Goal: Transaction & Acquisition: Purchase product/service

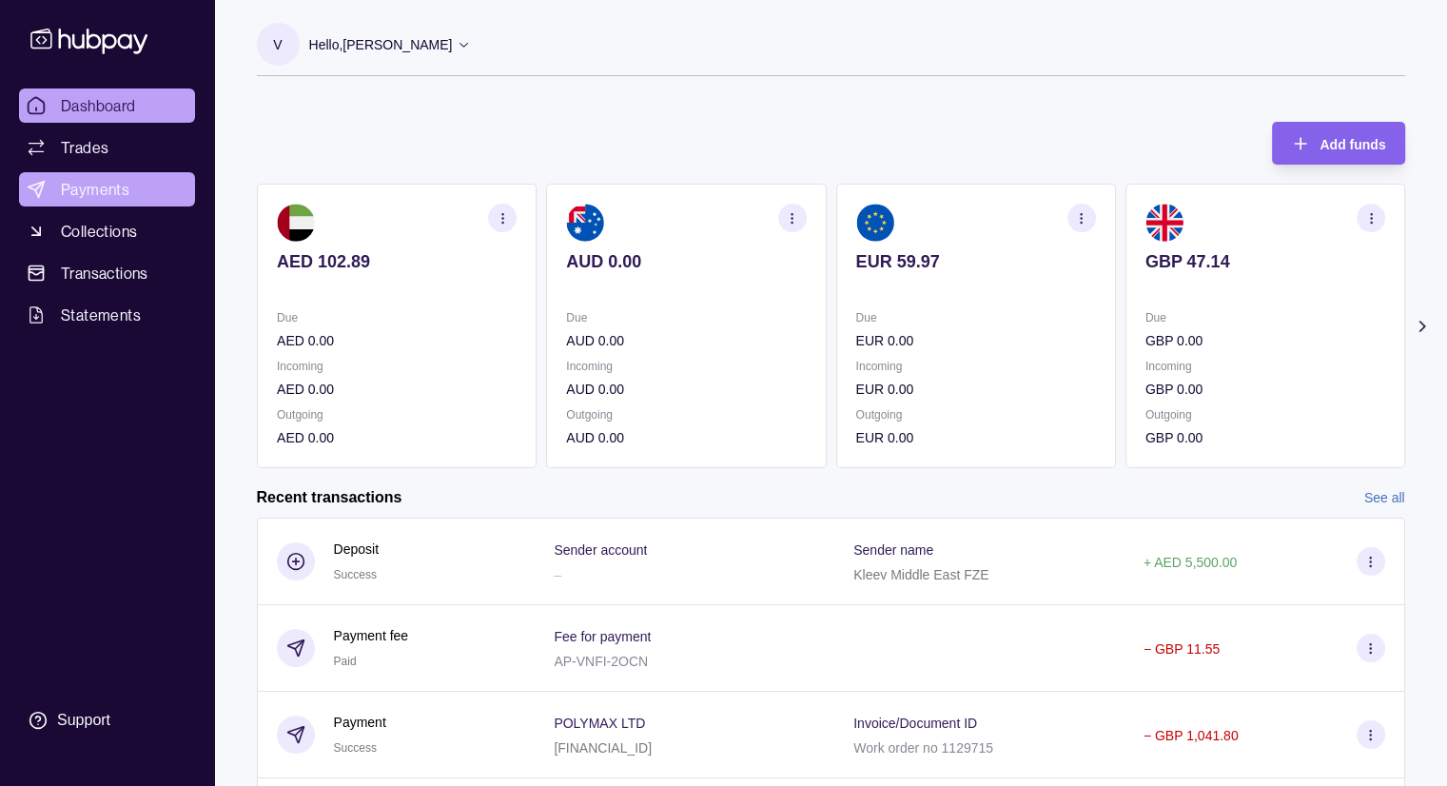
click at [119, 178] on span "Payments" at bounding box center [95, 189] width 69 height 23
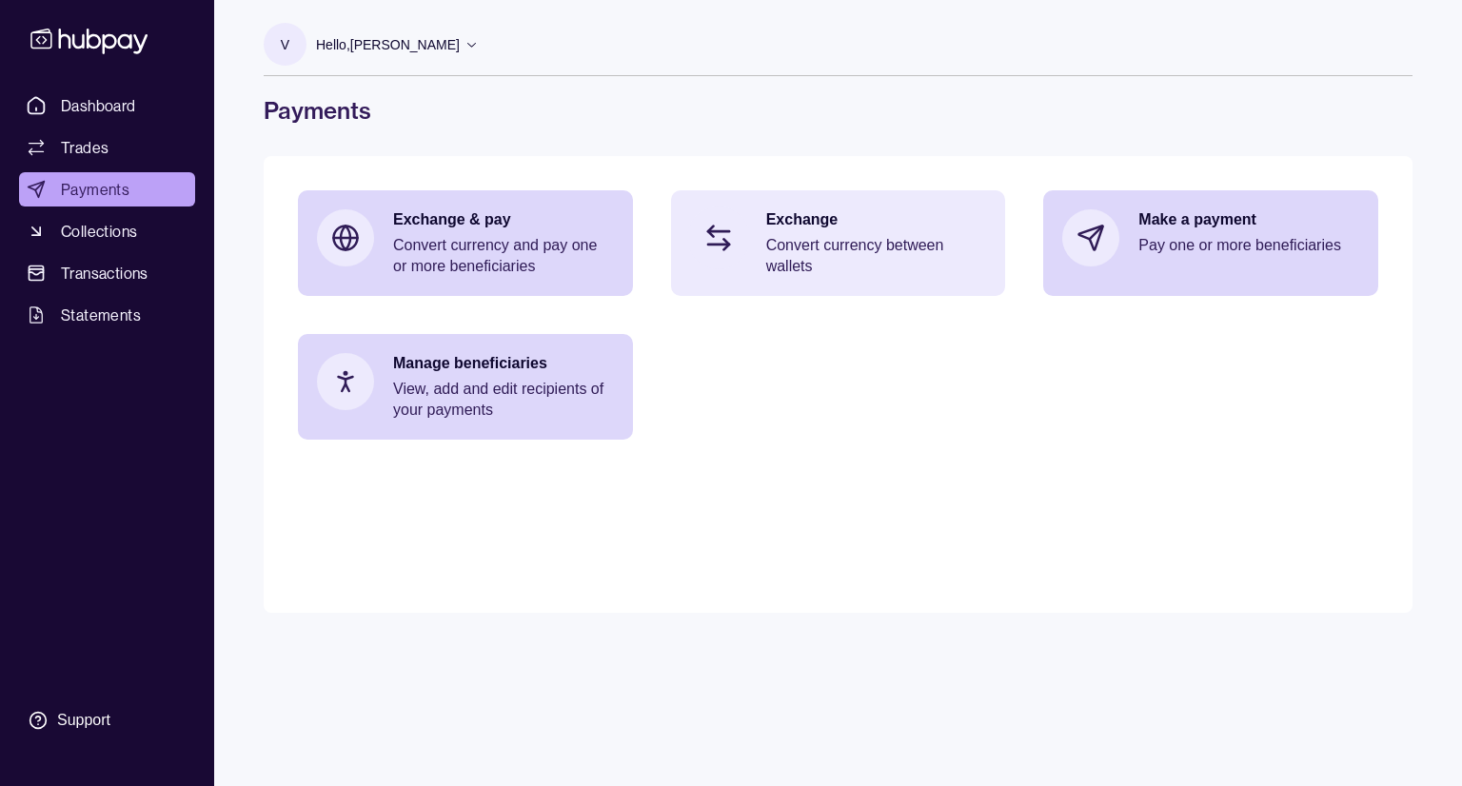
click at [776, 255] on p "Convert currency between wallets" at bounding box center [876, 256] width 221 height 42
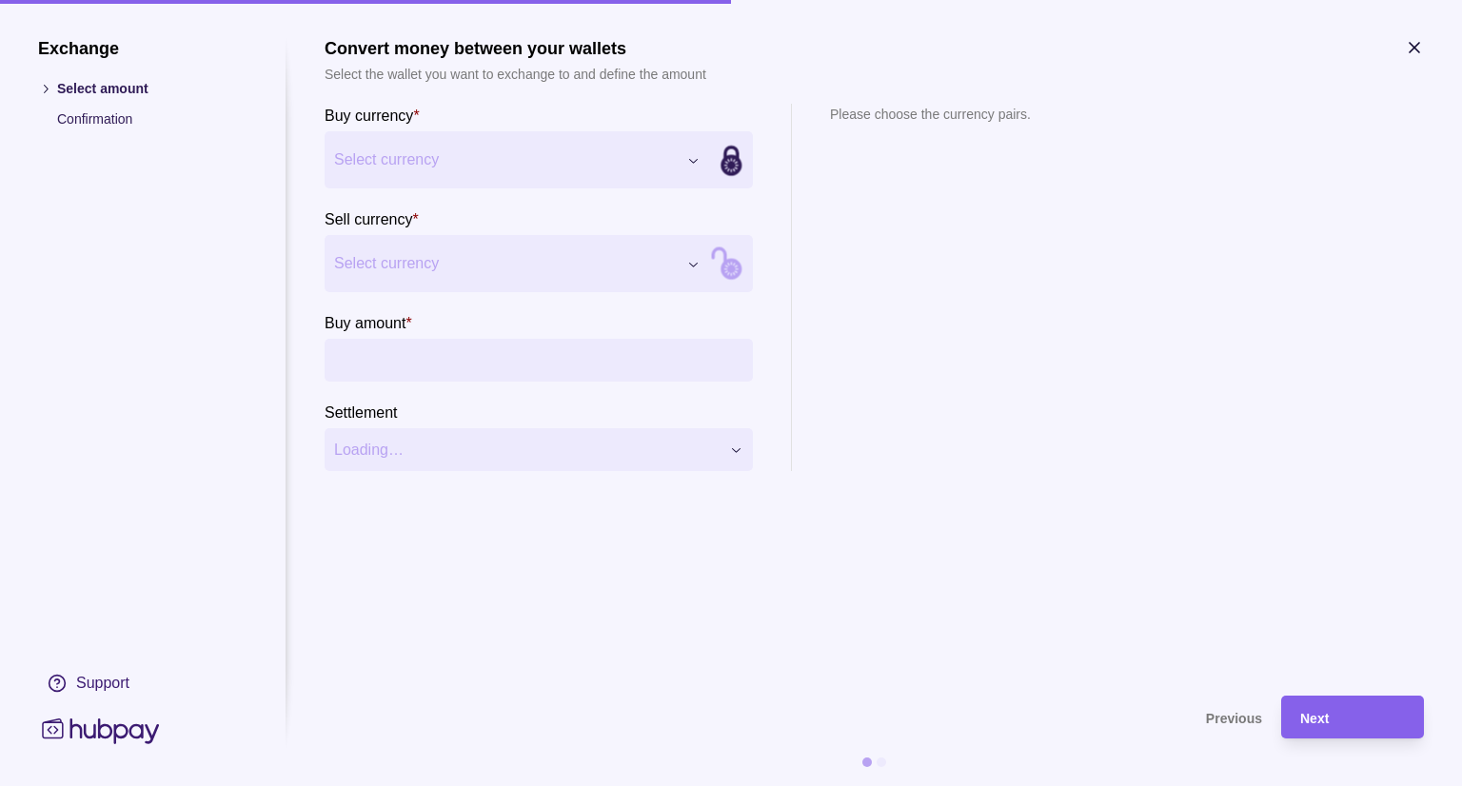
click at [605, 785] on div "Exchange Select amount Confirmation Support Convert money between your wallets …" at bounding box center [731, 786] width 1462 height 0
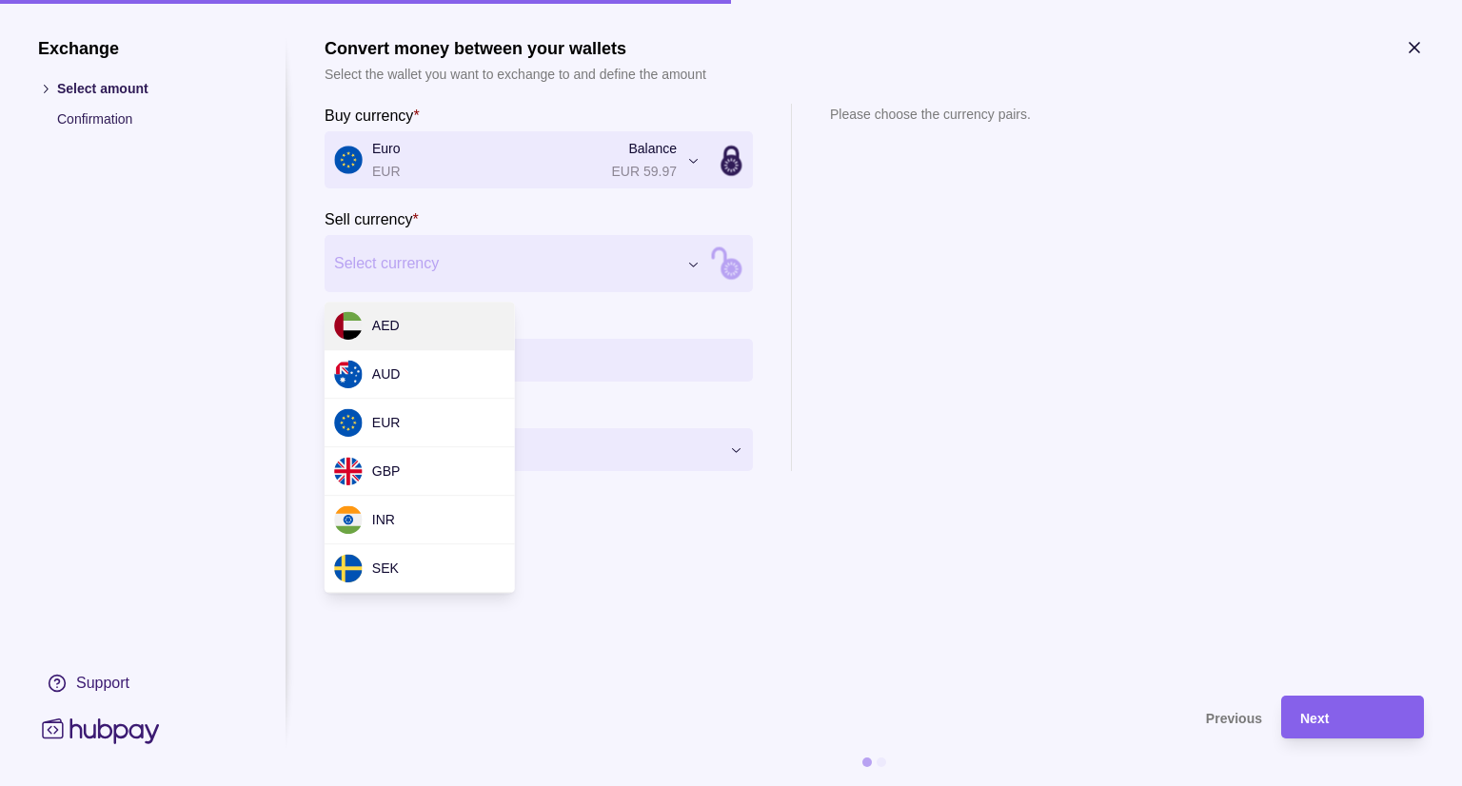
click at [462, 785] on div "Exchange Select amount Confirmation Support Convert money between your wallets …" at bounding box center [731, 786] width 1462 height 0
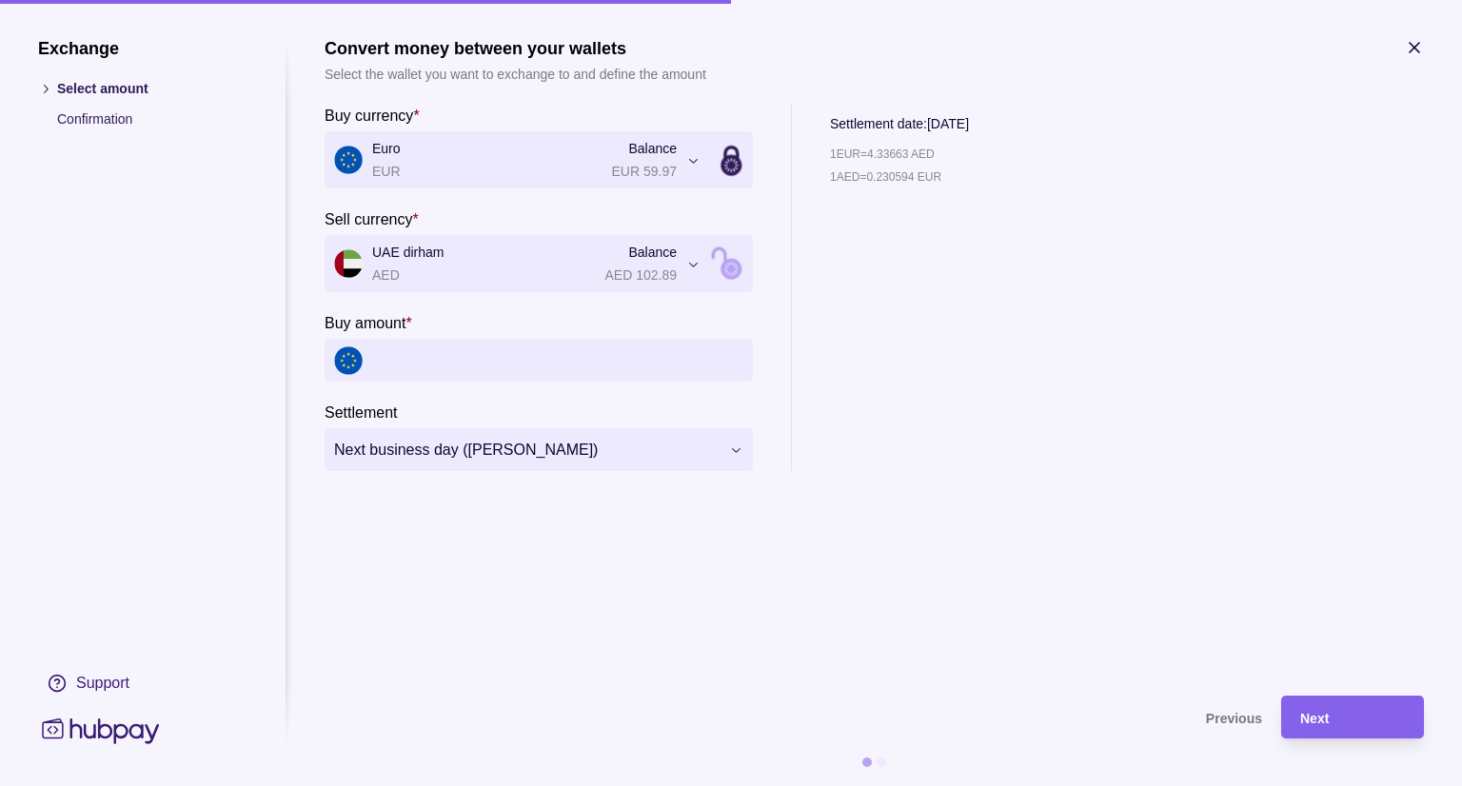
click at [1408, 49] on icon "button" at bounding box center [1414, 47] width 19 height 19
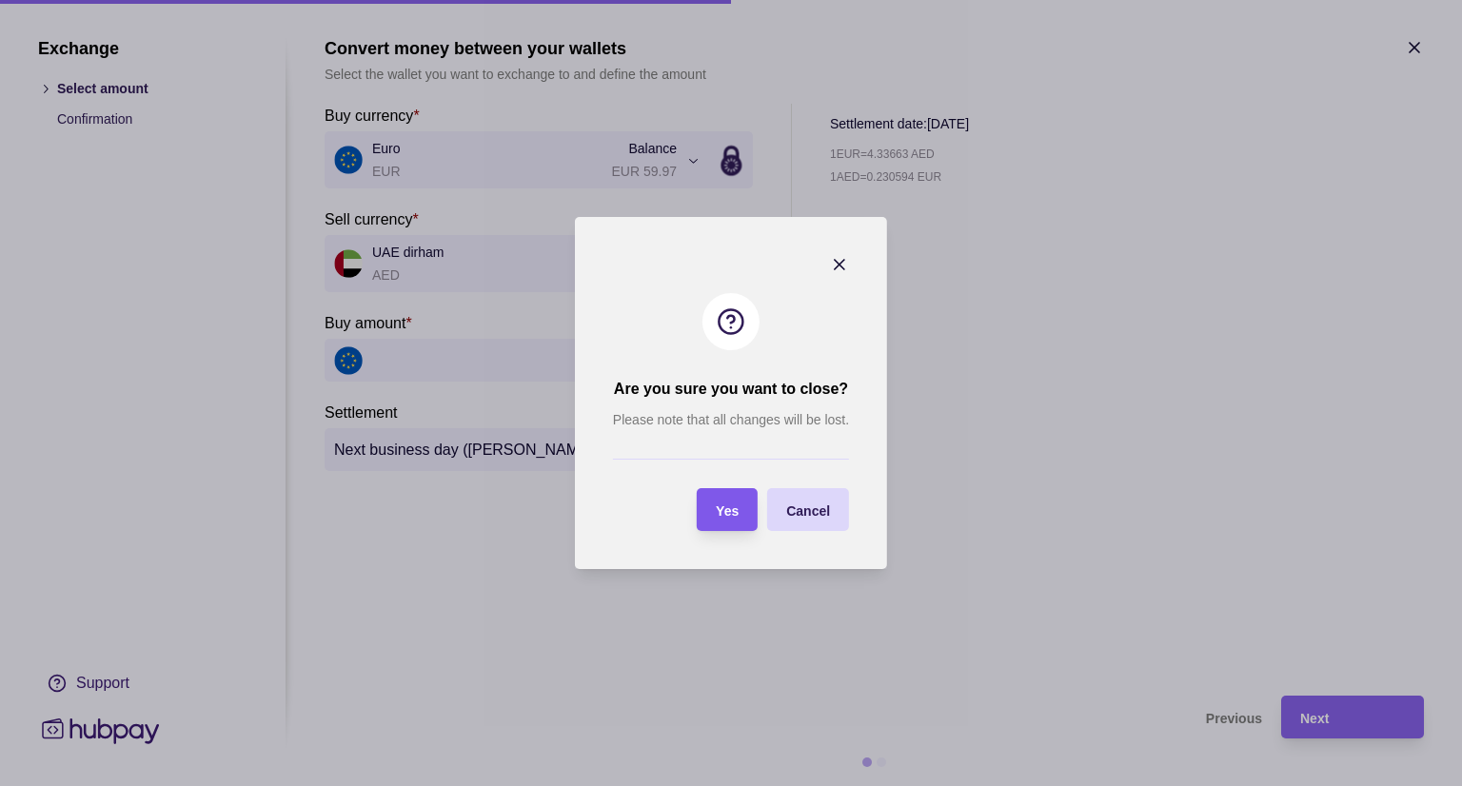
click at [738, 511] on span "Yes" at bounding box center [727, 510] width 23 height 15
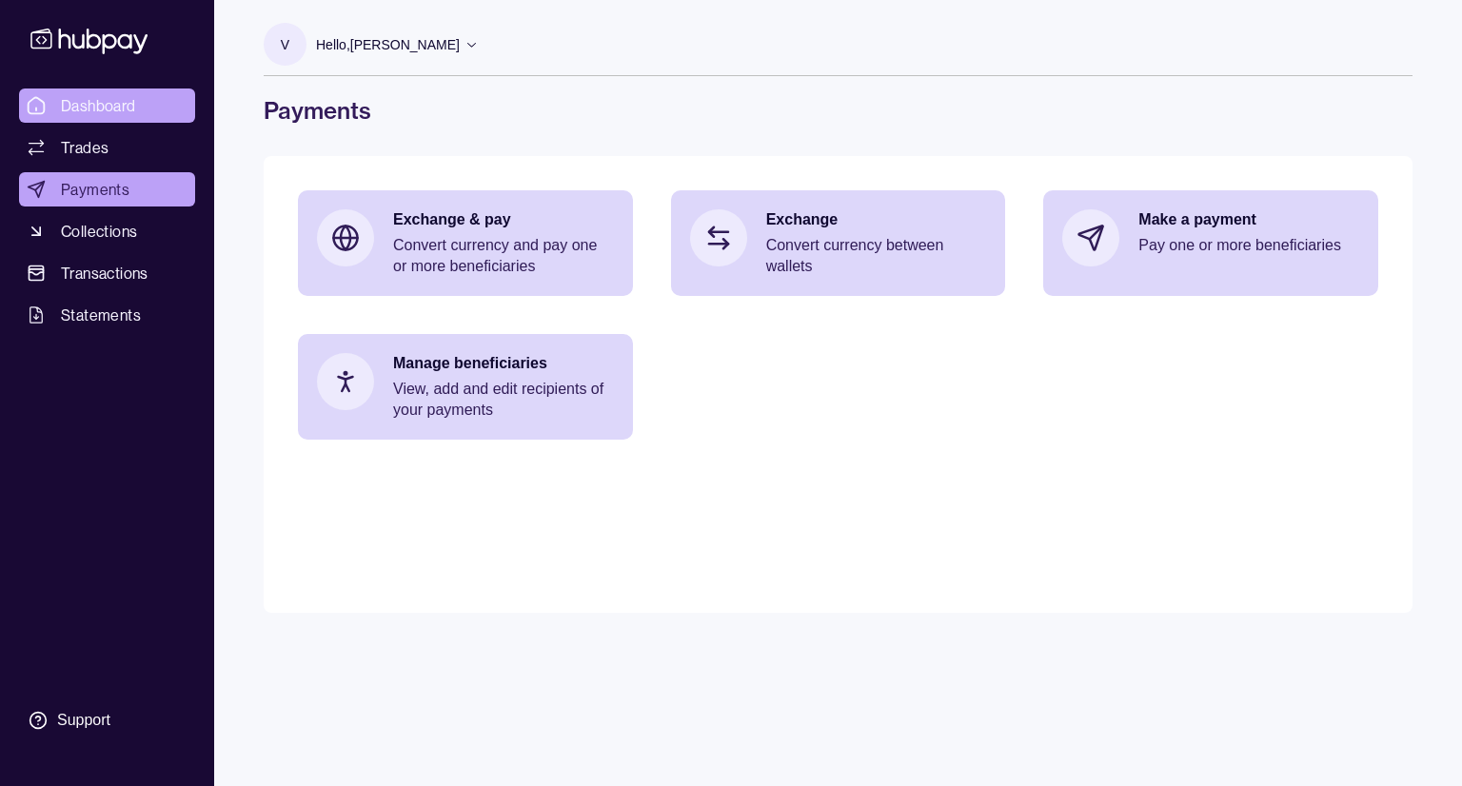
click at [104, 114] on span "Dashboard" at bounding box center [98, 105] width 75 height 23
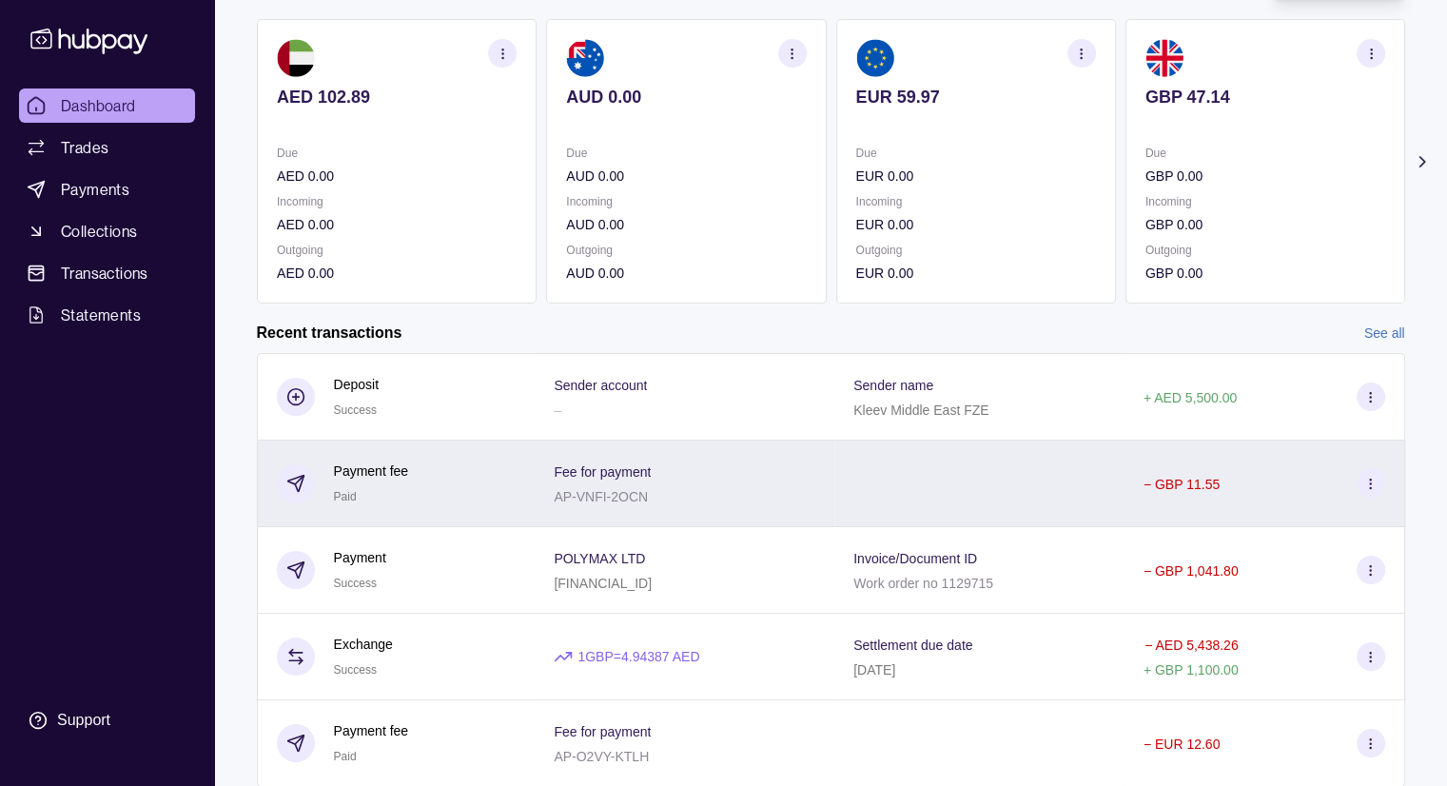
scroll to position [229, 0]
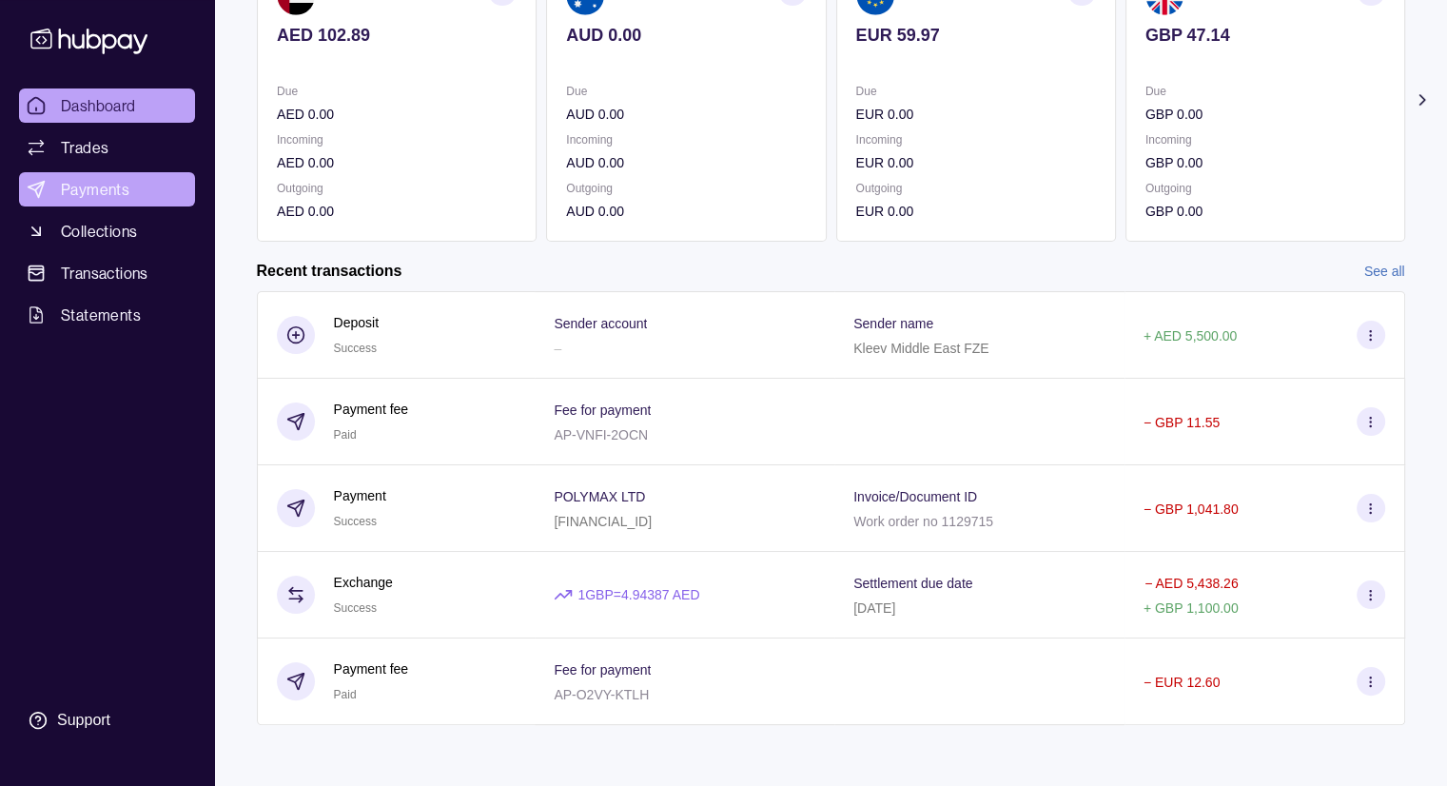
click at [99, 193] on span "Payments" at bounding box center [95, 189] width 69 height 23
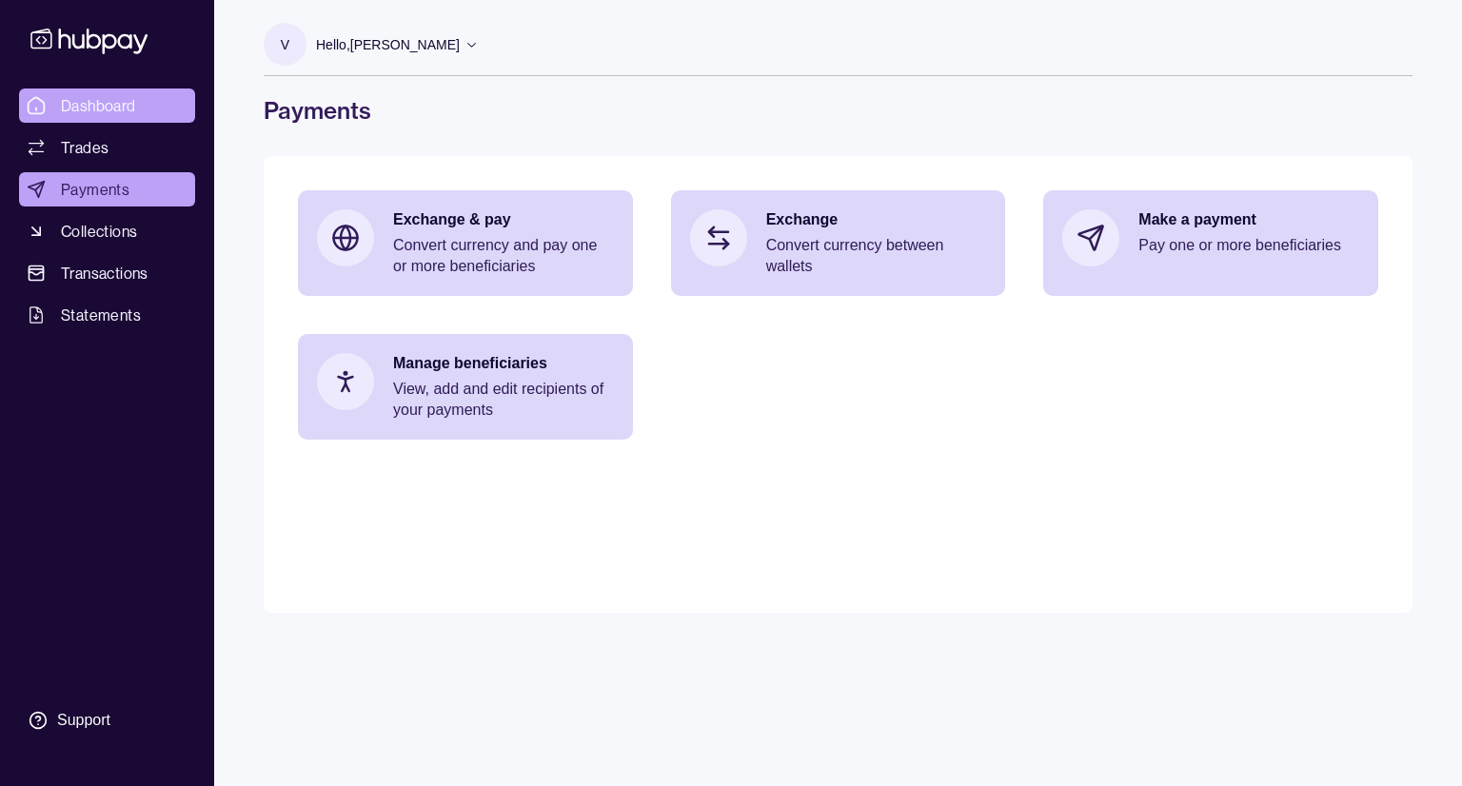
click at [126, 97] on span "Dashboard" at bounding box center [98, 105] width 75 height 23
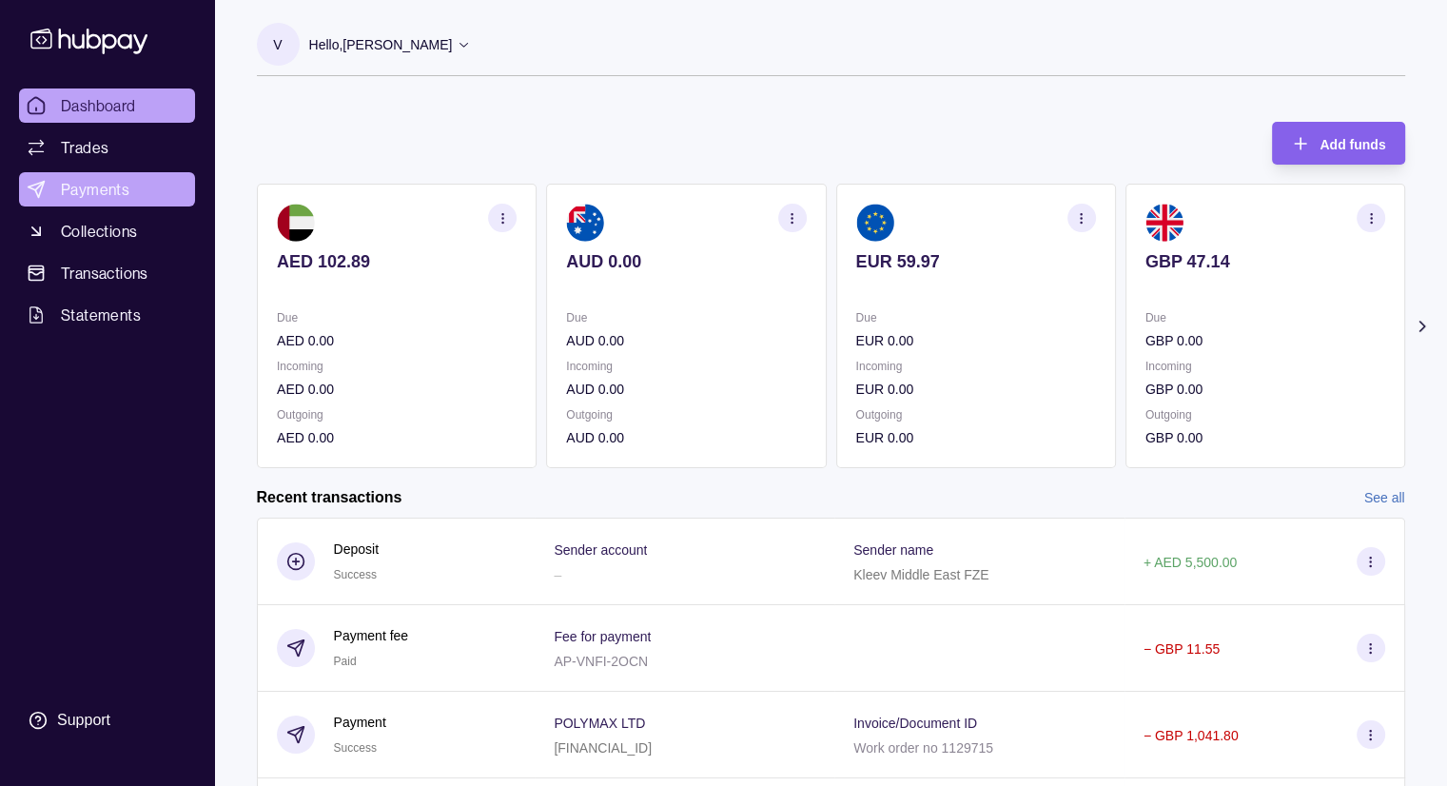
click at [128, 191] on span "Payments" at bounding box center [95, 189] width 69 height 23
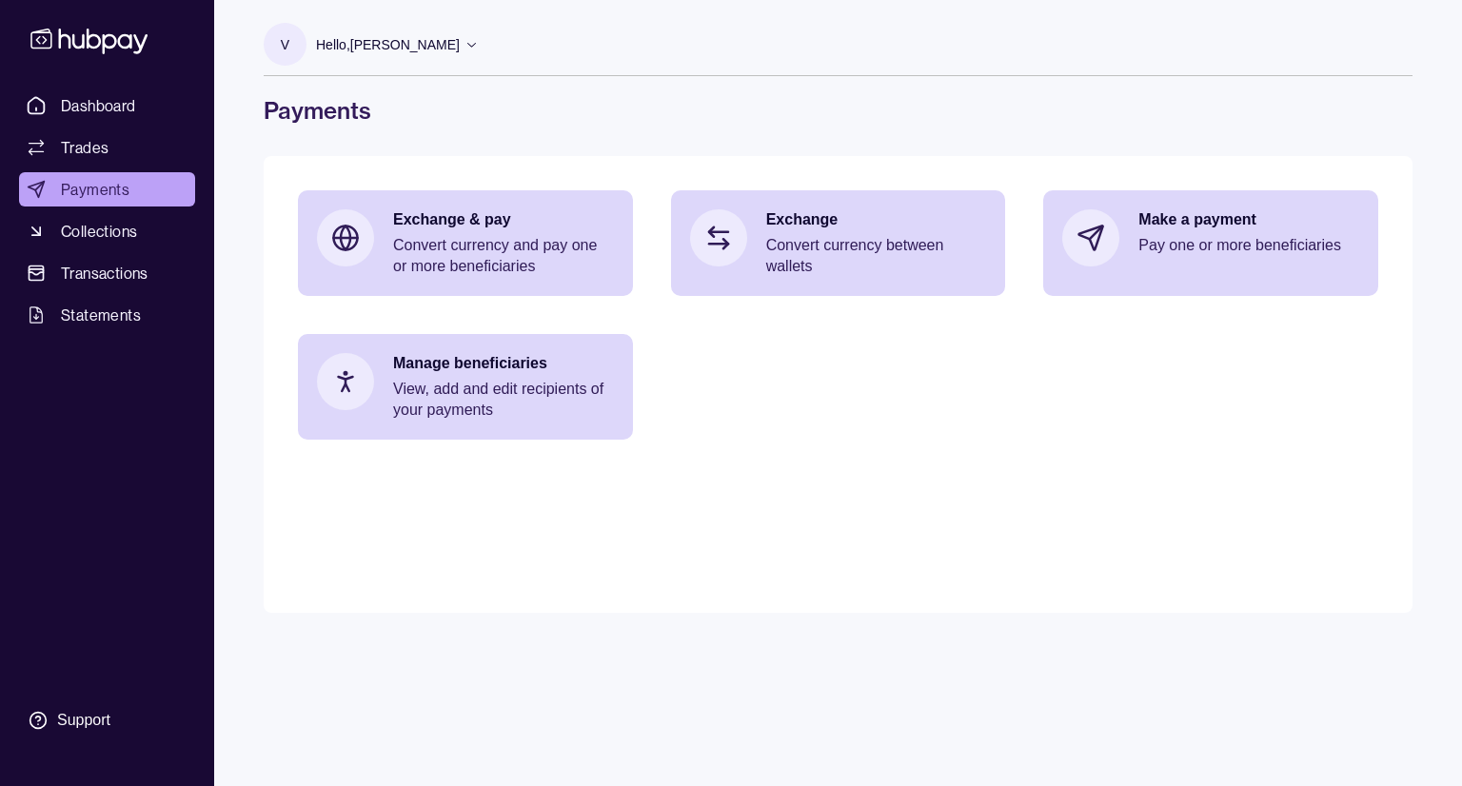
click at [460, 47] on p "Hello, [PERSON_NAME]" at bounding box center [388, 44] width 144 height 21
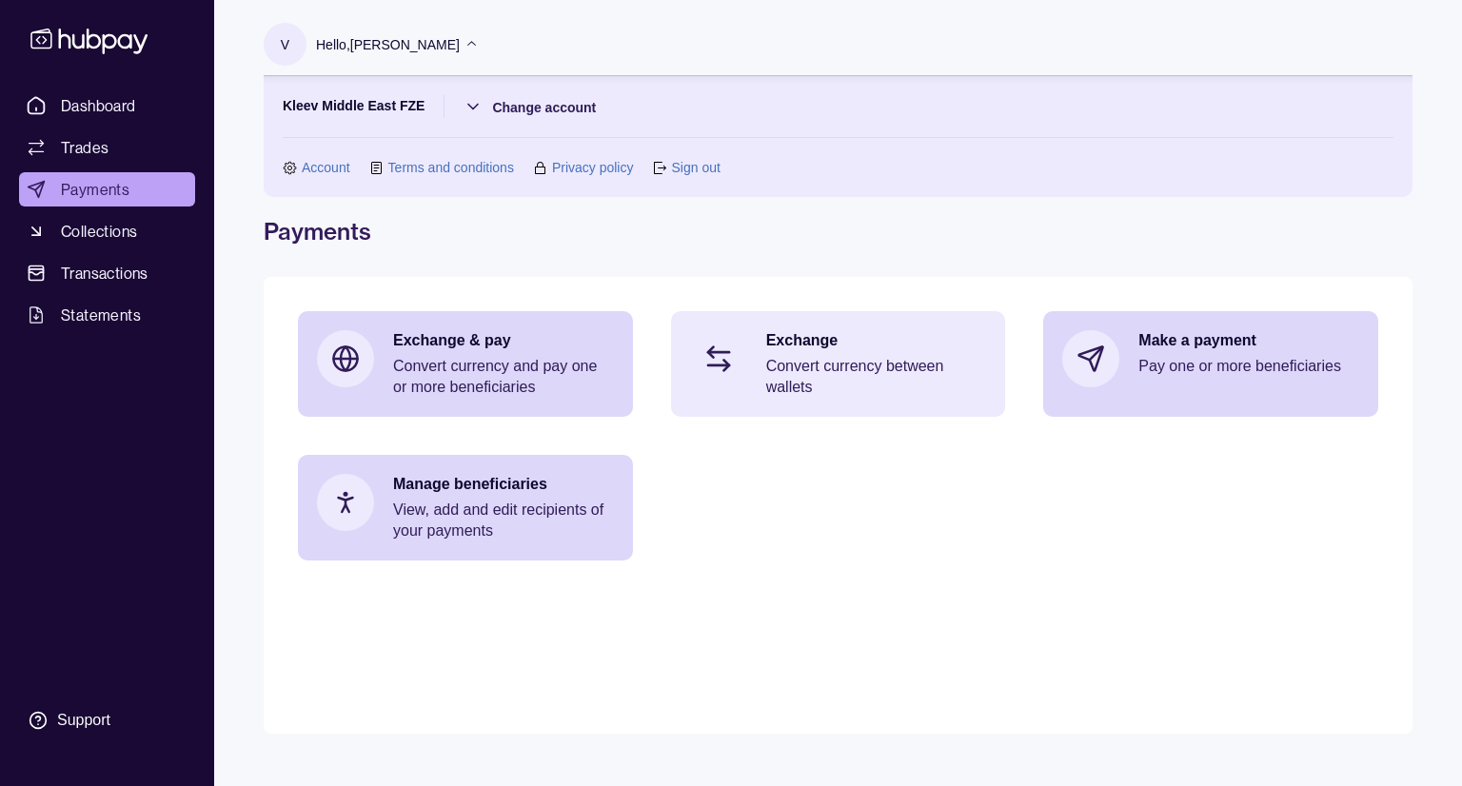
click at [851, 378] on p "Convert currency between wallets" at bounding box center [876, 377] width 221 height 42
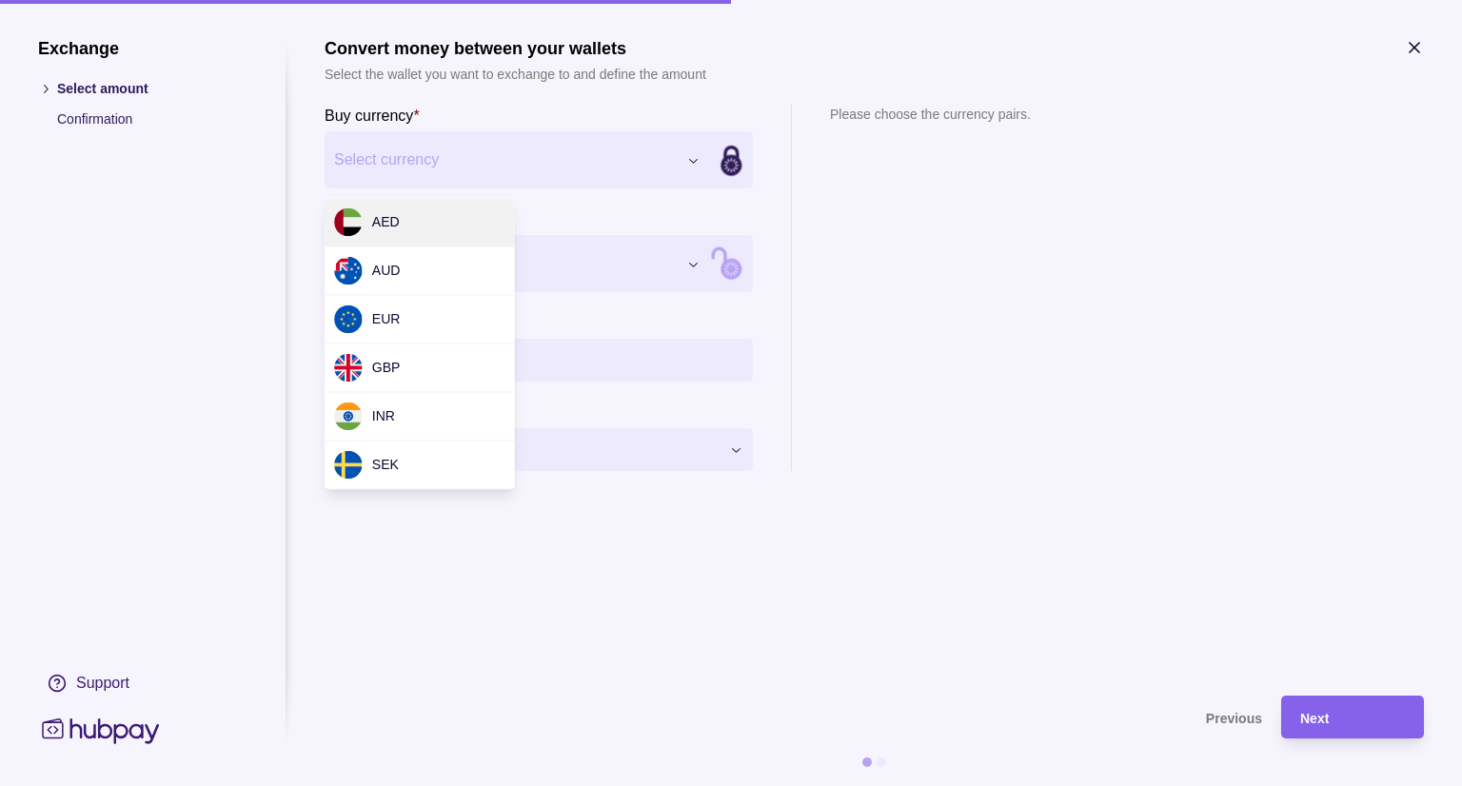
click at [471, 785] on div "Exchange Select amount Confirmation Support Convert money between your wallets …" at bounding box center [731, 786] width 1462 height 0
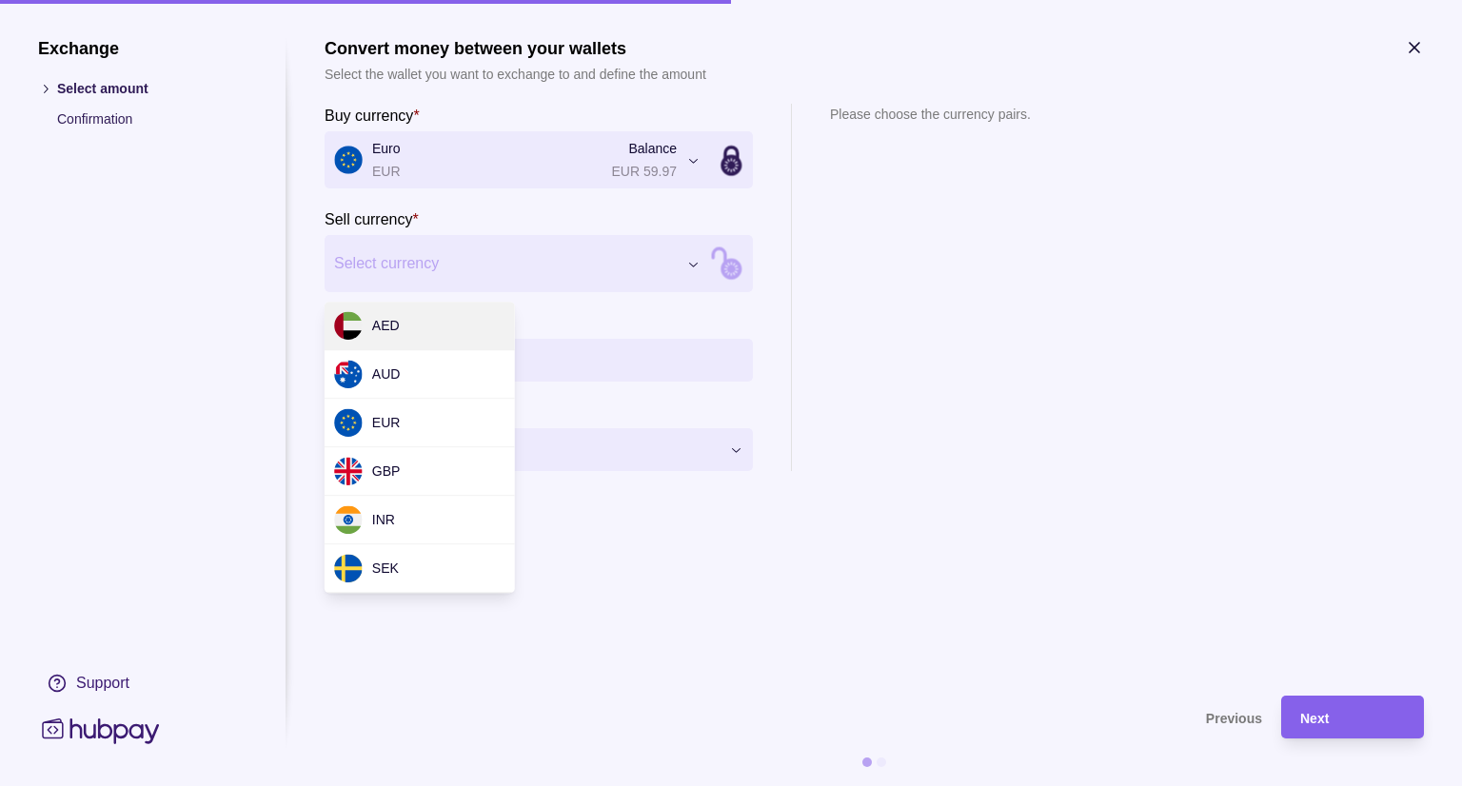
click at [433, 785] on div "Exchange Select amount Confirmation Support Convert money between your wallets …" at bounding box center [731, 786] width 1462 height 0
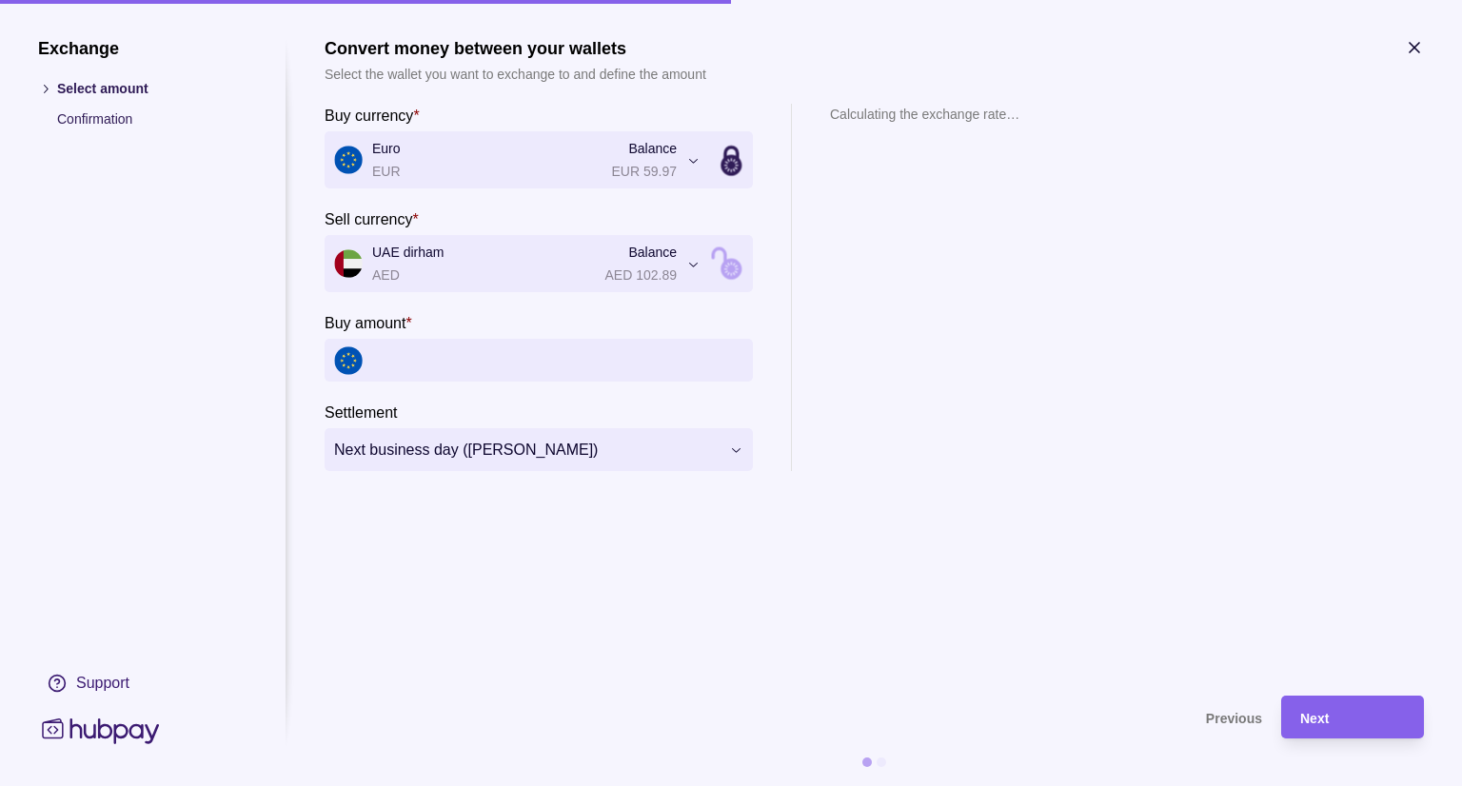
click at [479, 362] on input "Buy amount *" at bounding box center [557, 360] width 371 height 43
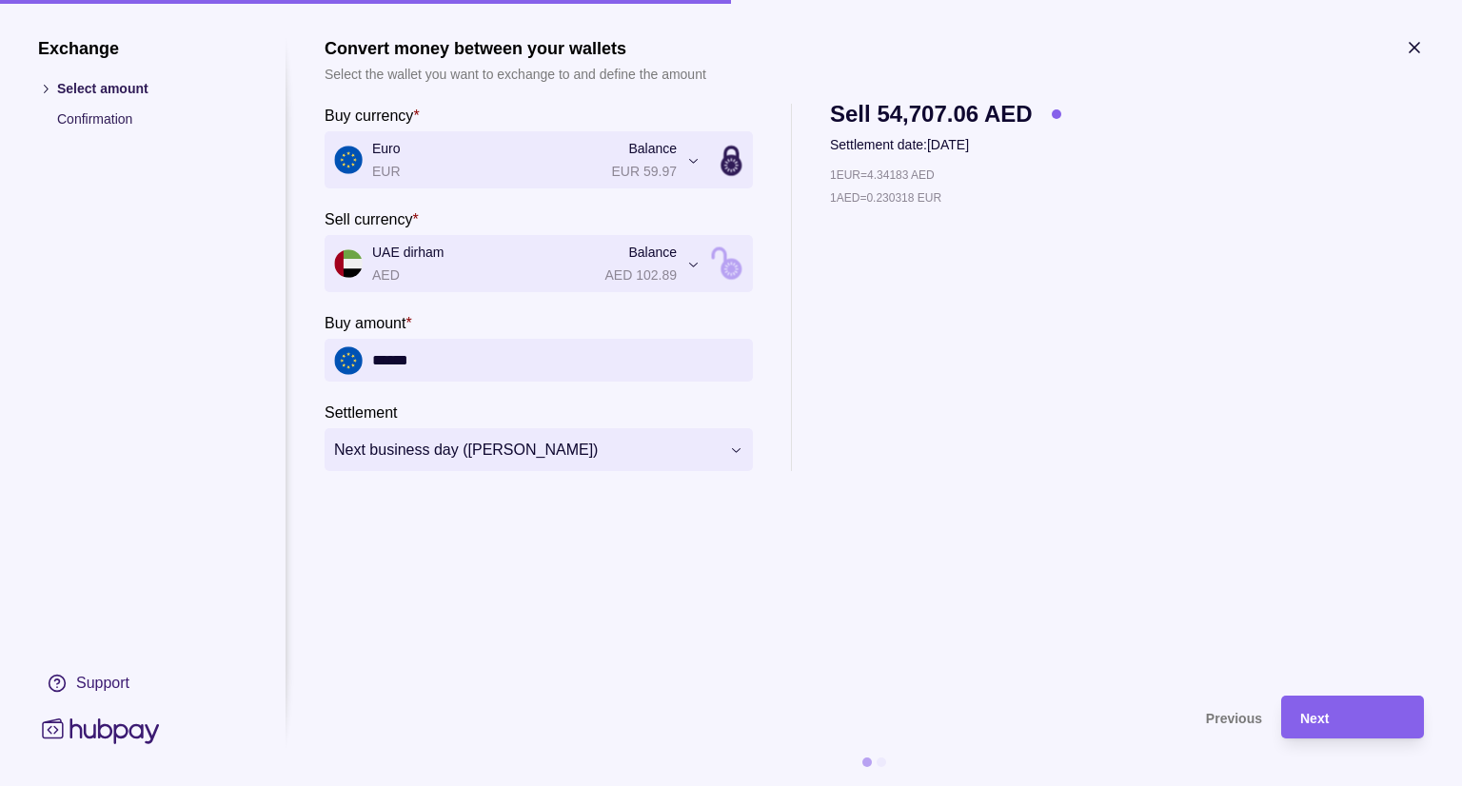
type input "******"
click at [1374, 733] on div "Next" at bounding box center [1337, 717] width 133 height 43
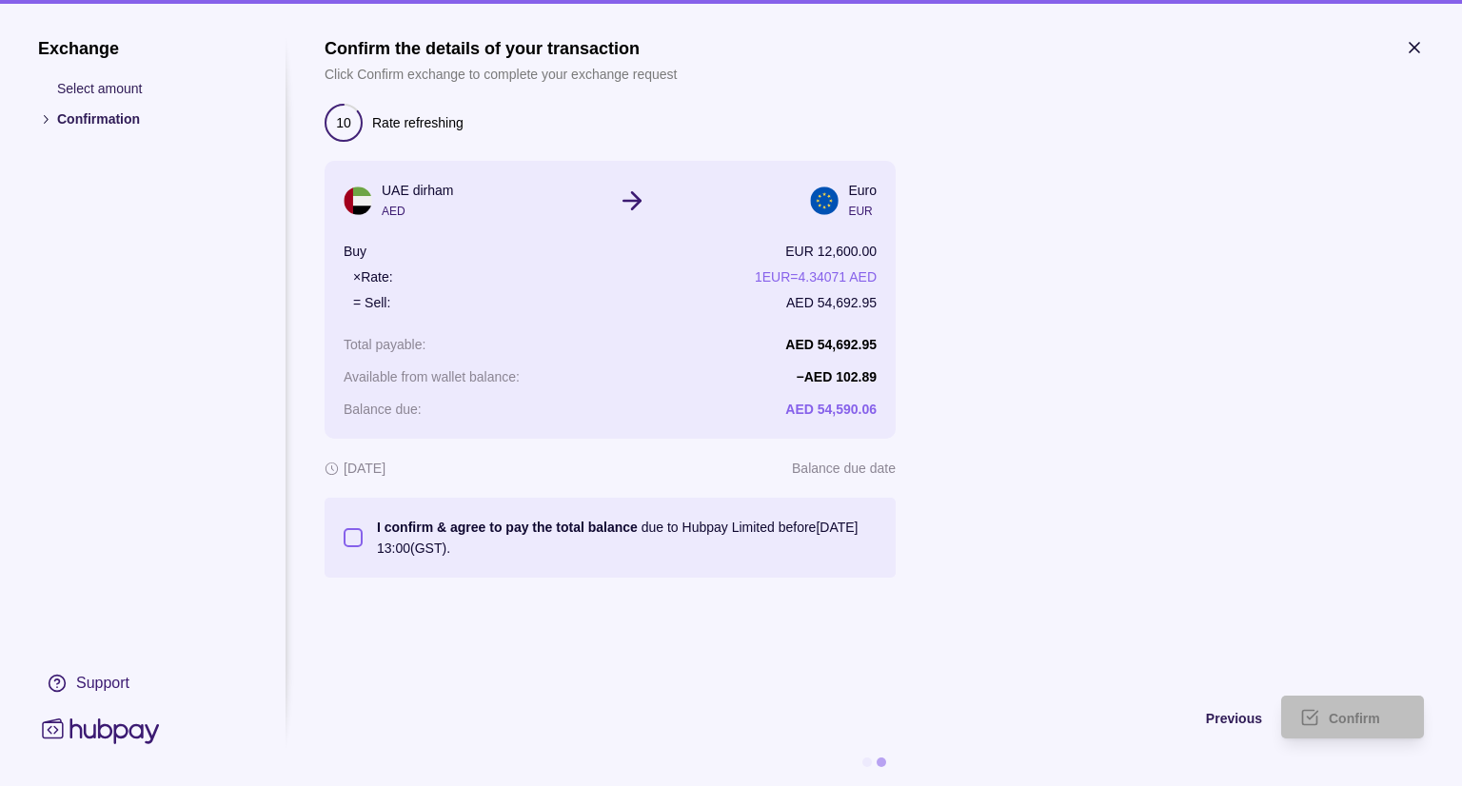
click at [344, 545] on button "I confirm & agree to pay the total balance due to Hubpay Limited before [DATE] …" at bounding box center [353, 537] width 19 height 19
type button "on"
click at [1363, 724] on div "Confirm" at bounding box center [1366, 717] width 76 height 23
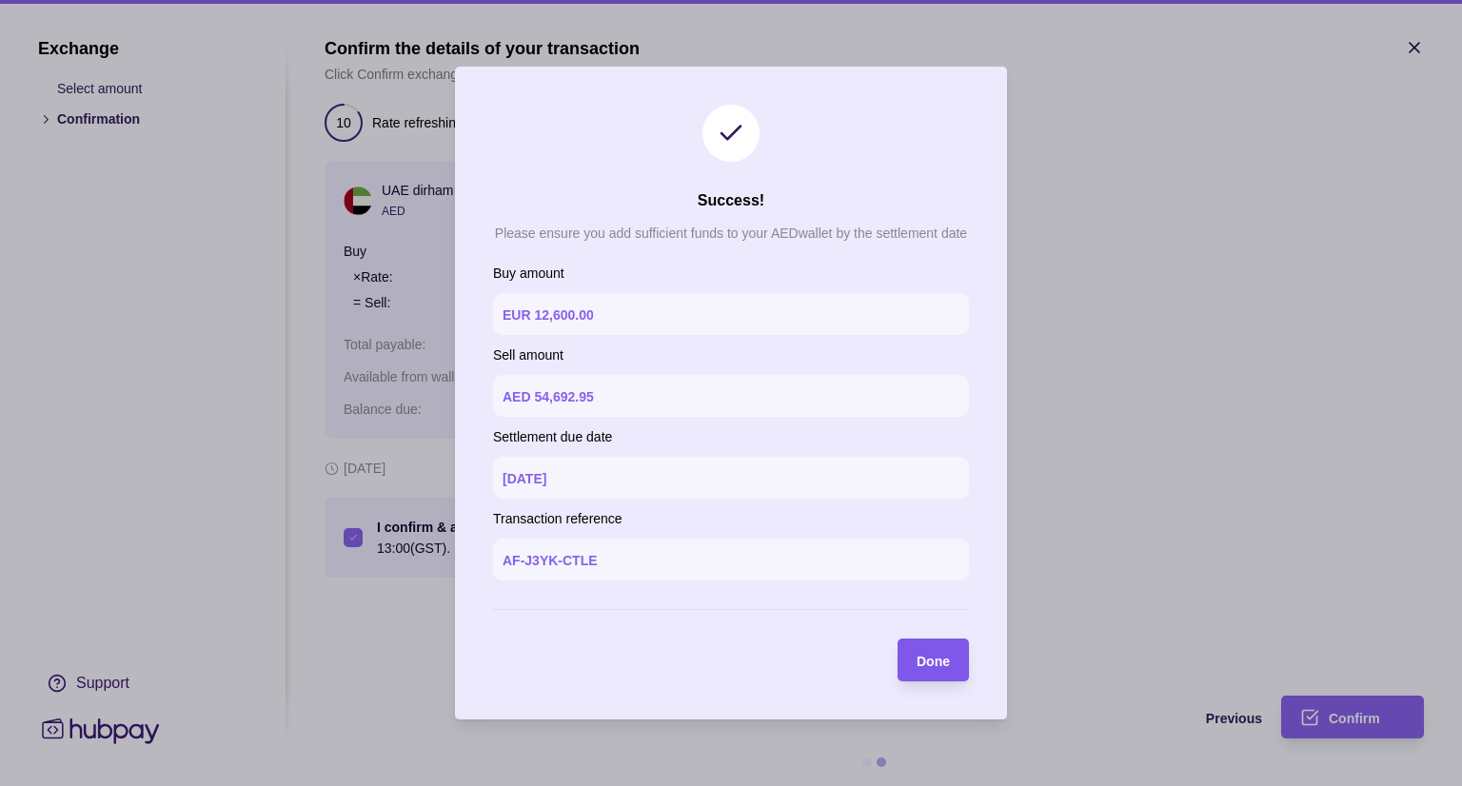
click at [929, 659] on span "Done" at bounding box center [932, 661] width 33 height 15
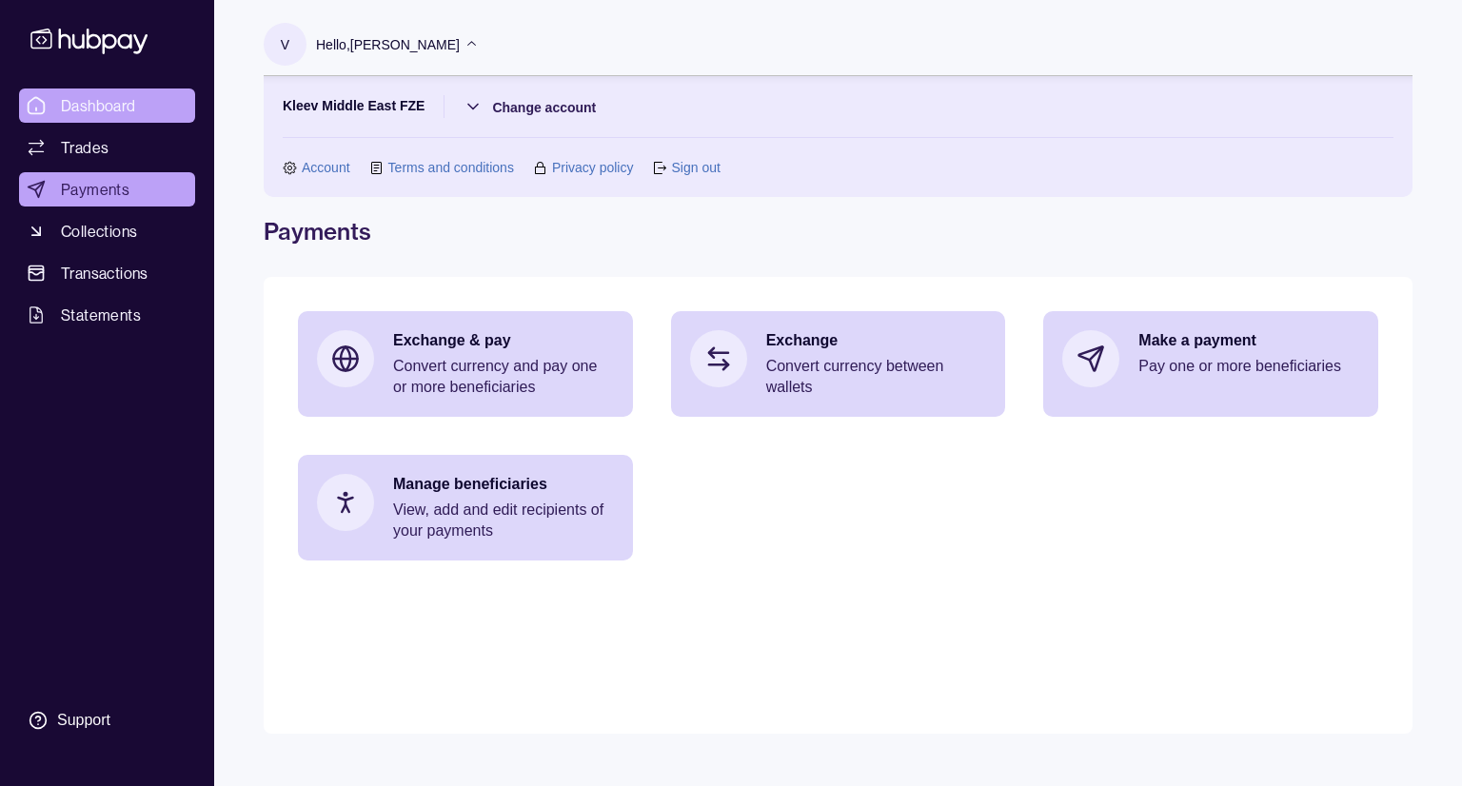
click at [128, 110] on span "Dashboard" at bounding box center [98, 105] width 75 height 23
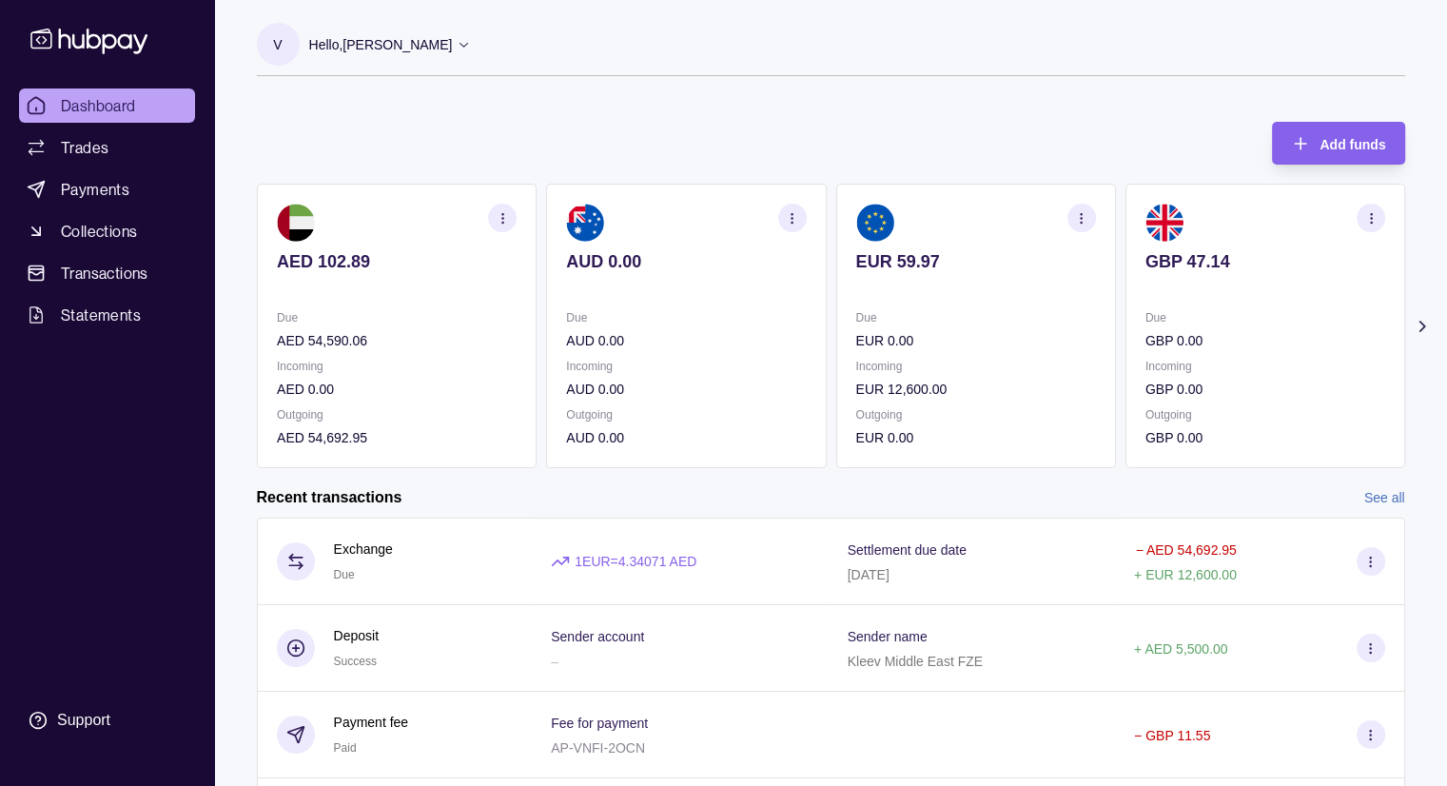
click at [95, 107] on span "Dashboard" at bounding box center [98, 105] width 75 height 23
click at [97, 203] on link "Payments" at bounding box center [107, 189] width 176 height 34
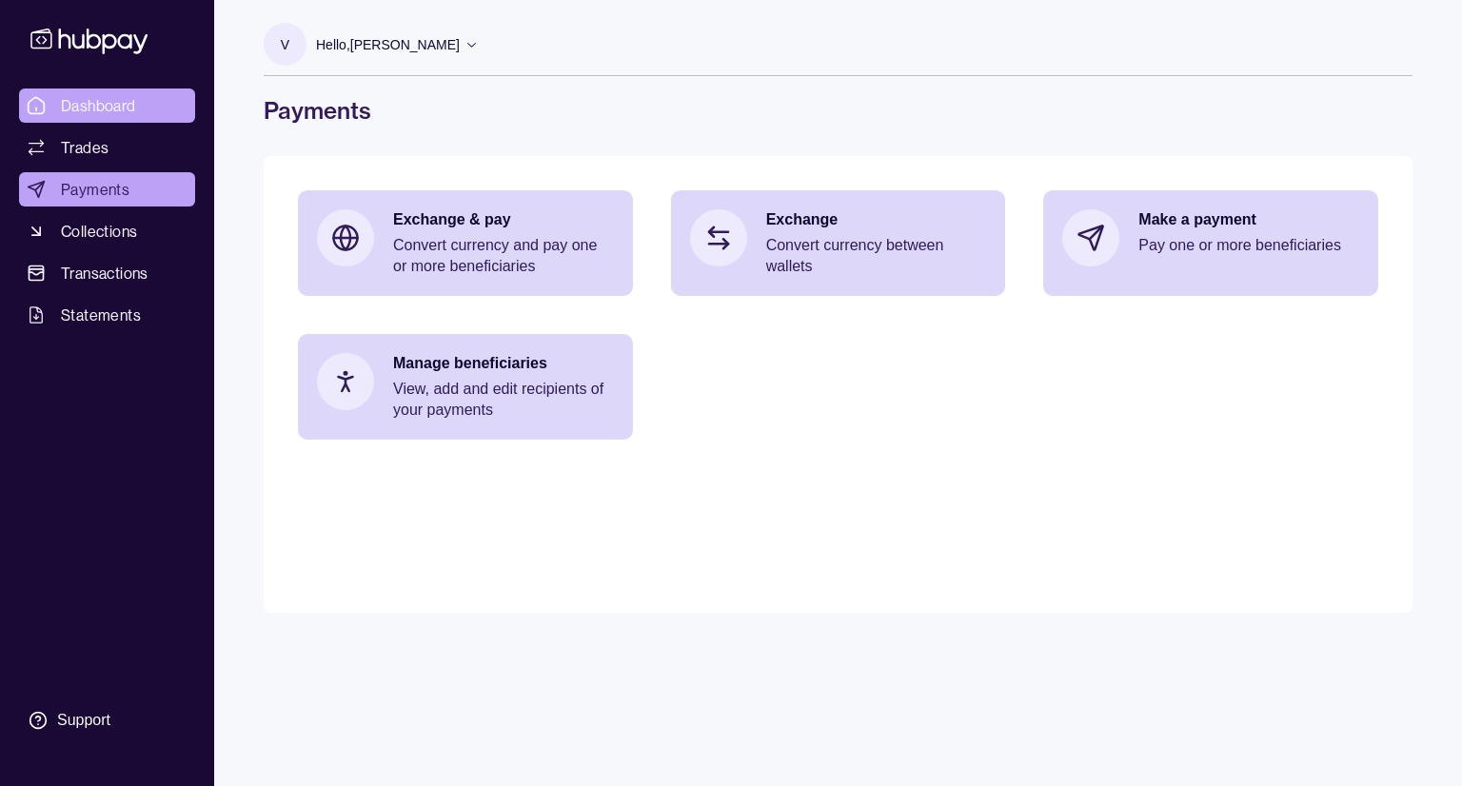
click at [109, 108] on span "Dashboard" at bounding box center [98, 105] width 75 height 23
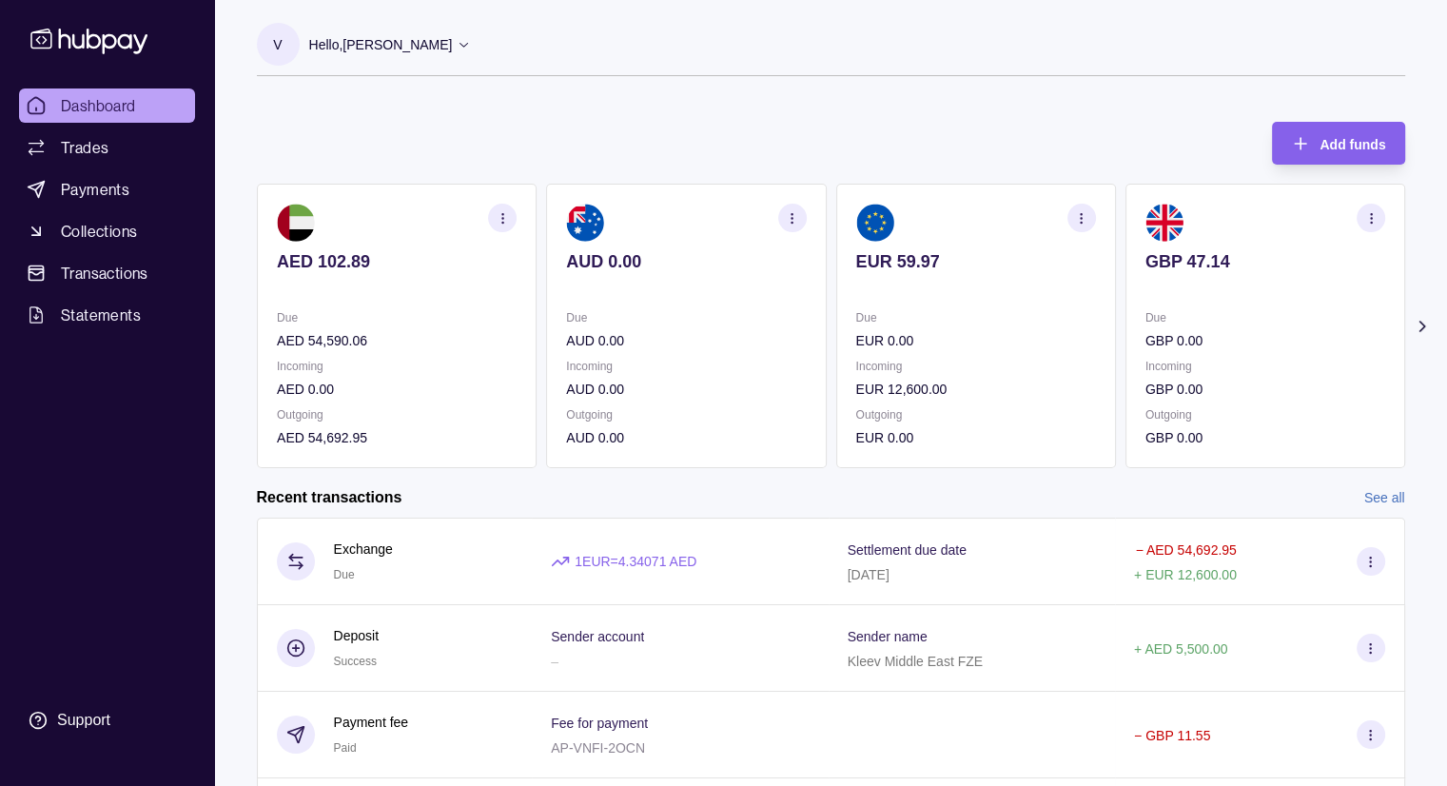
click at [515, 49] on section "V Hello, [PERSON_NAME] Kleev Middle East FZE Change account Account Terms and c…" at bounding box center [831, 49] width 1149 height 53
click at [471, 49] on icon at bounding box center [464, 44] width 14 height 14
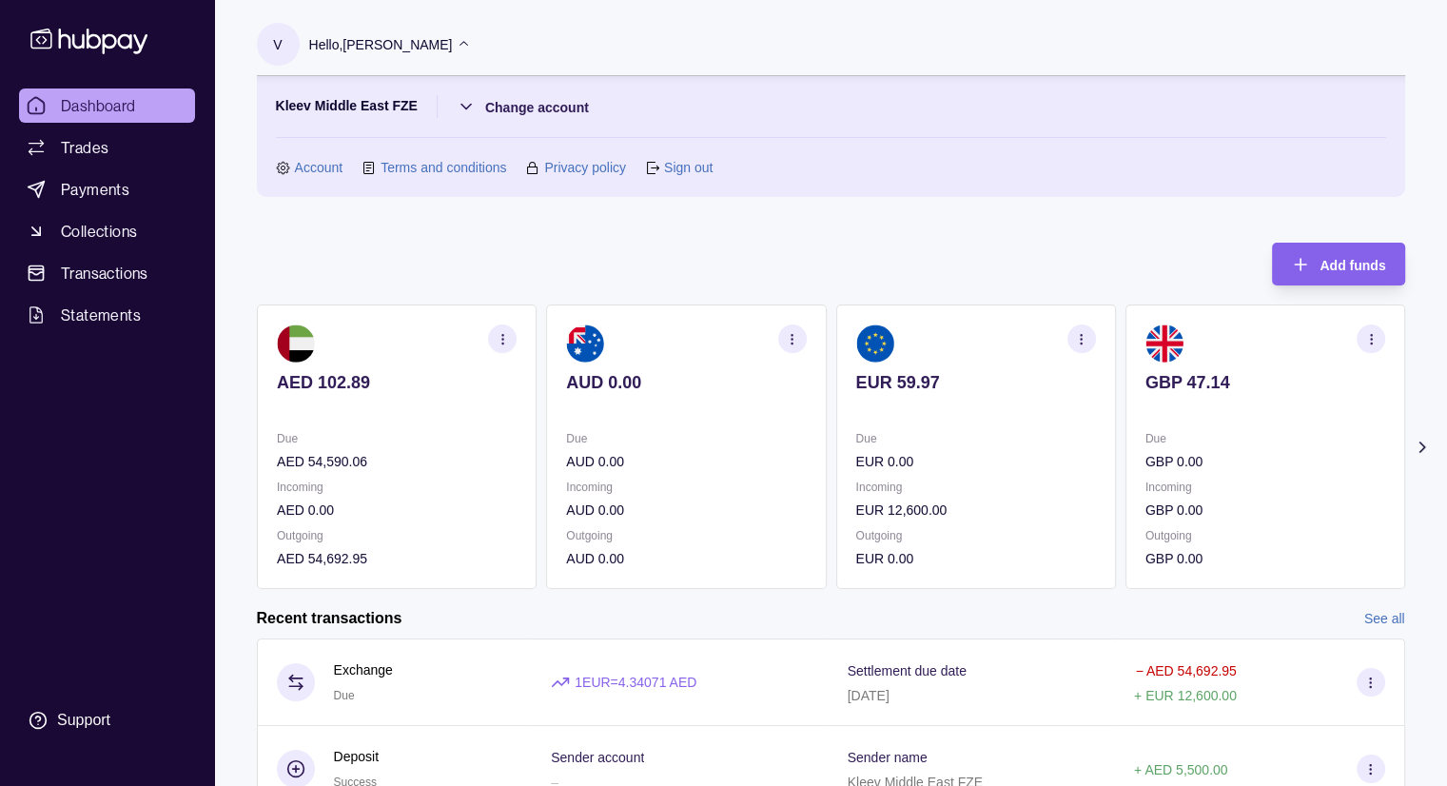
click at [120, 111] on span "Dashboard" at bounding box center [98, 105] width 75 height 23
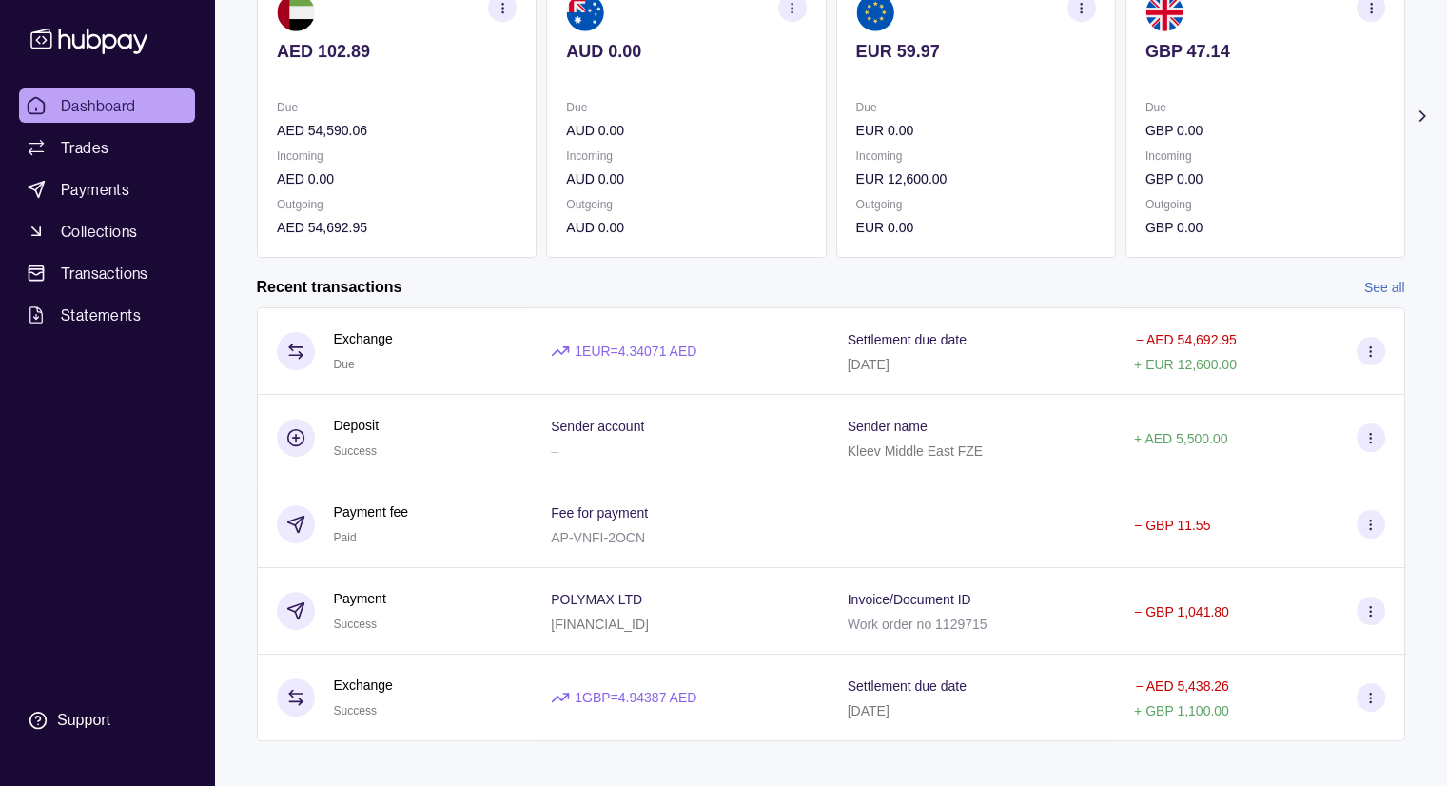
scroll to position [350, 0]
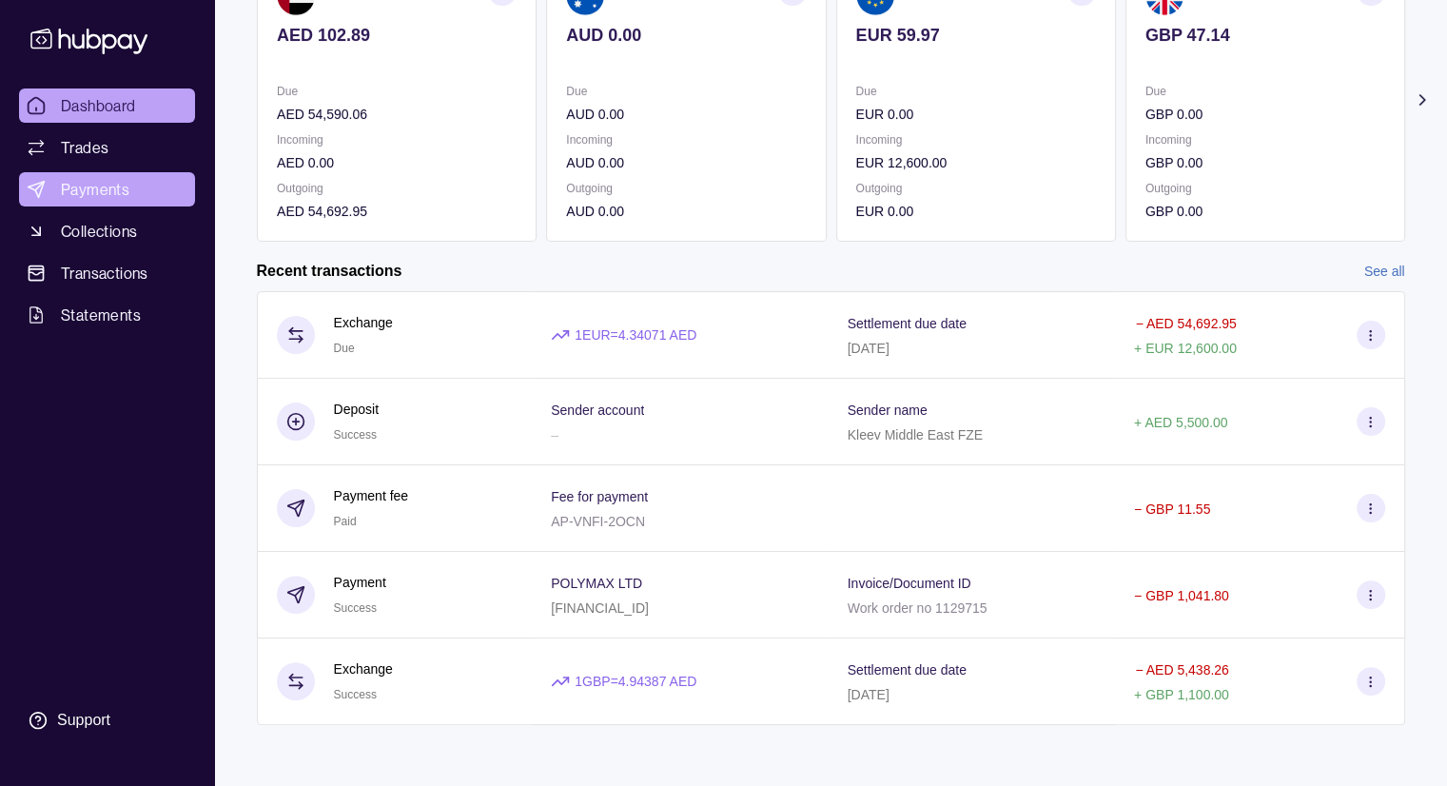
click at [113, 199] on span "Payments" at bounding box center [95, 189] width 69 height 23
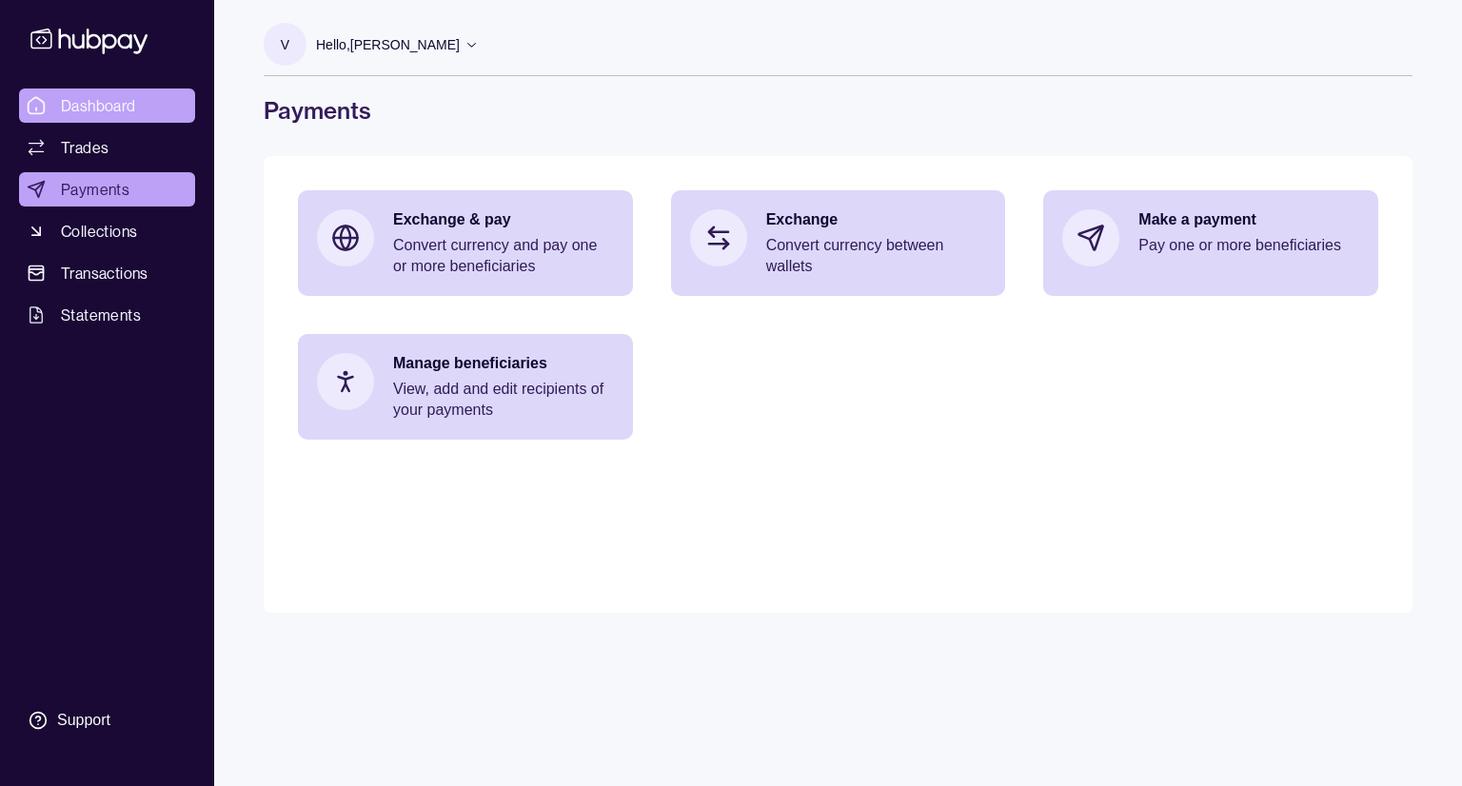
click at [78, 99] on span "Dashboard" at bounding box center [98, 105] width 75 height 23
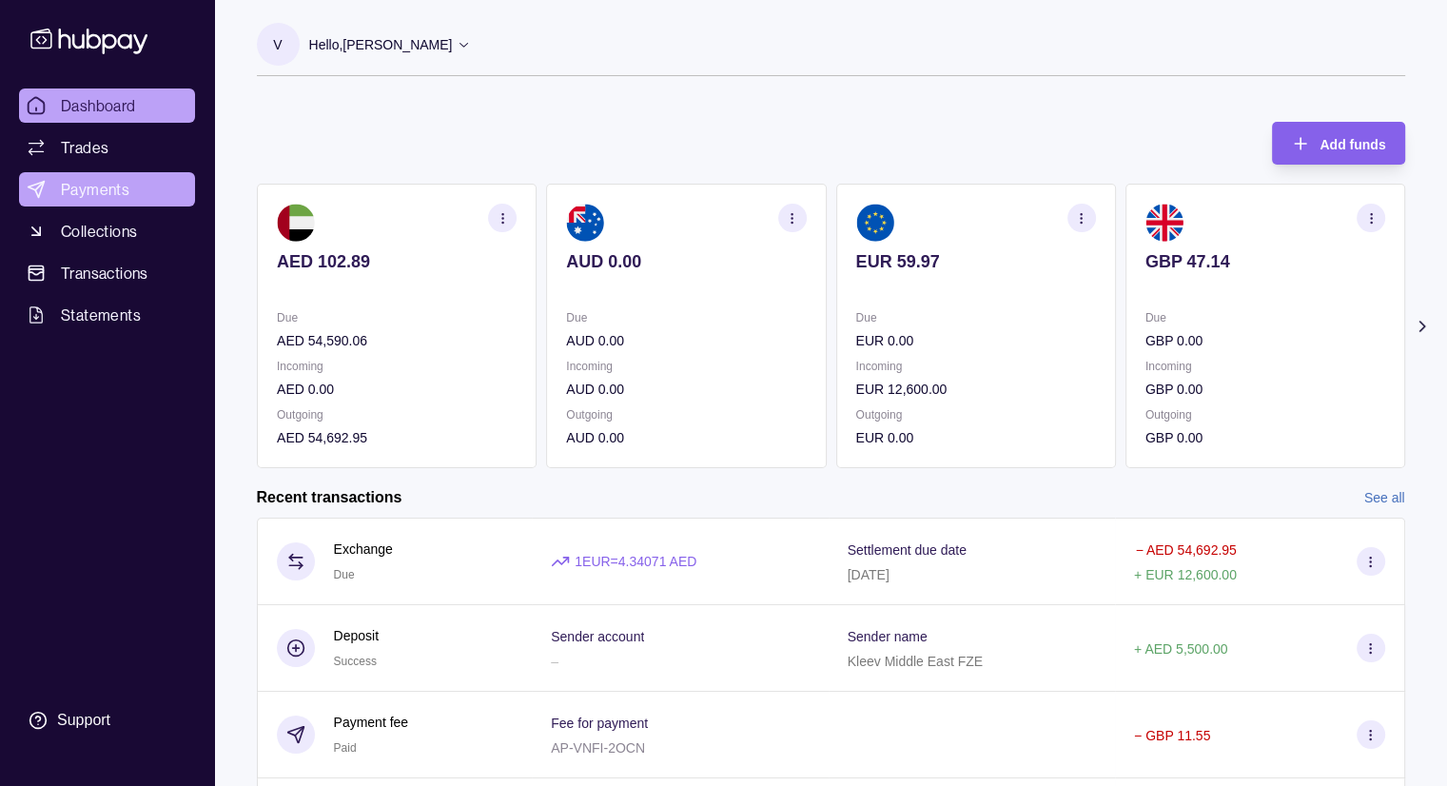
click at [108, 187] on span "Payments" at bounding box center [95, 189] width 69 height 23
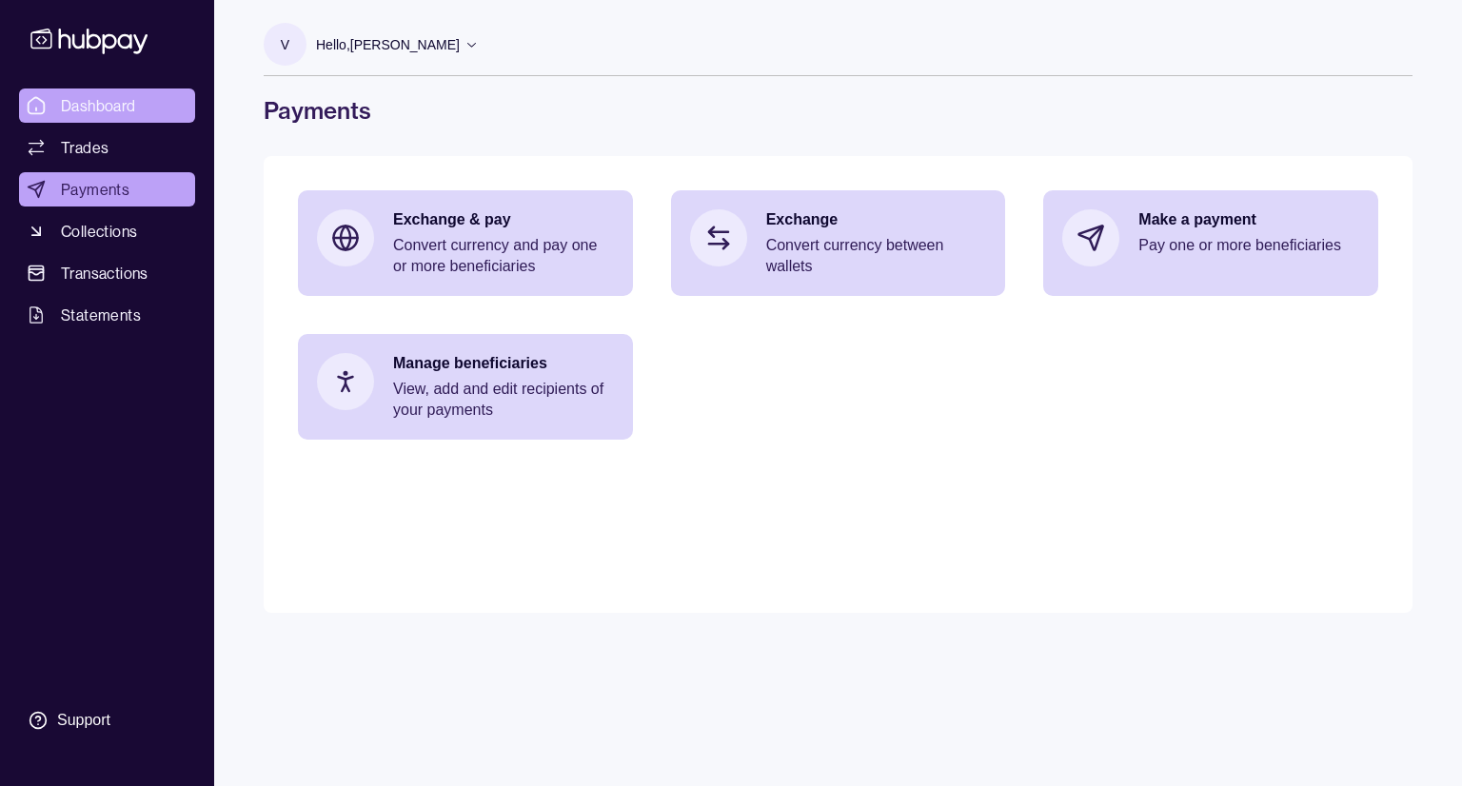
click at [133, 110] on span "Dashboard" at bounding box center [98, 105] width 75 height 23
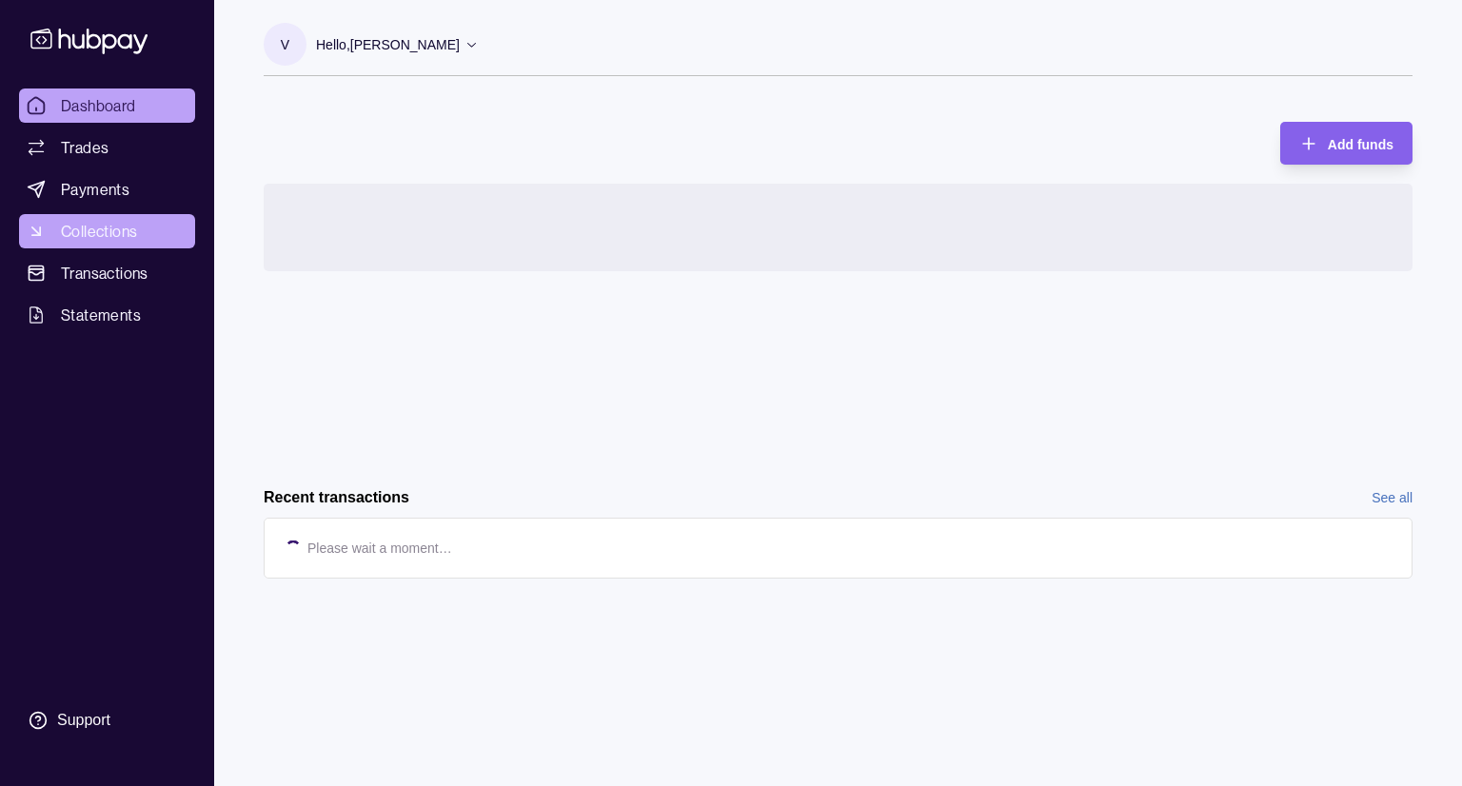
click at [132, 229] on span "Collections" at bounding box center [99, 231] width 76 height 23
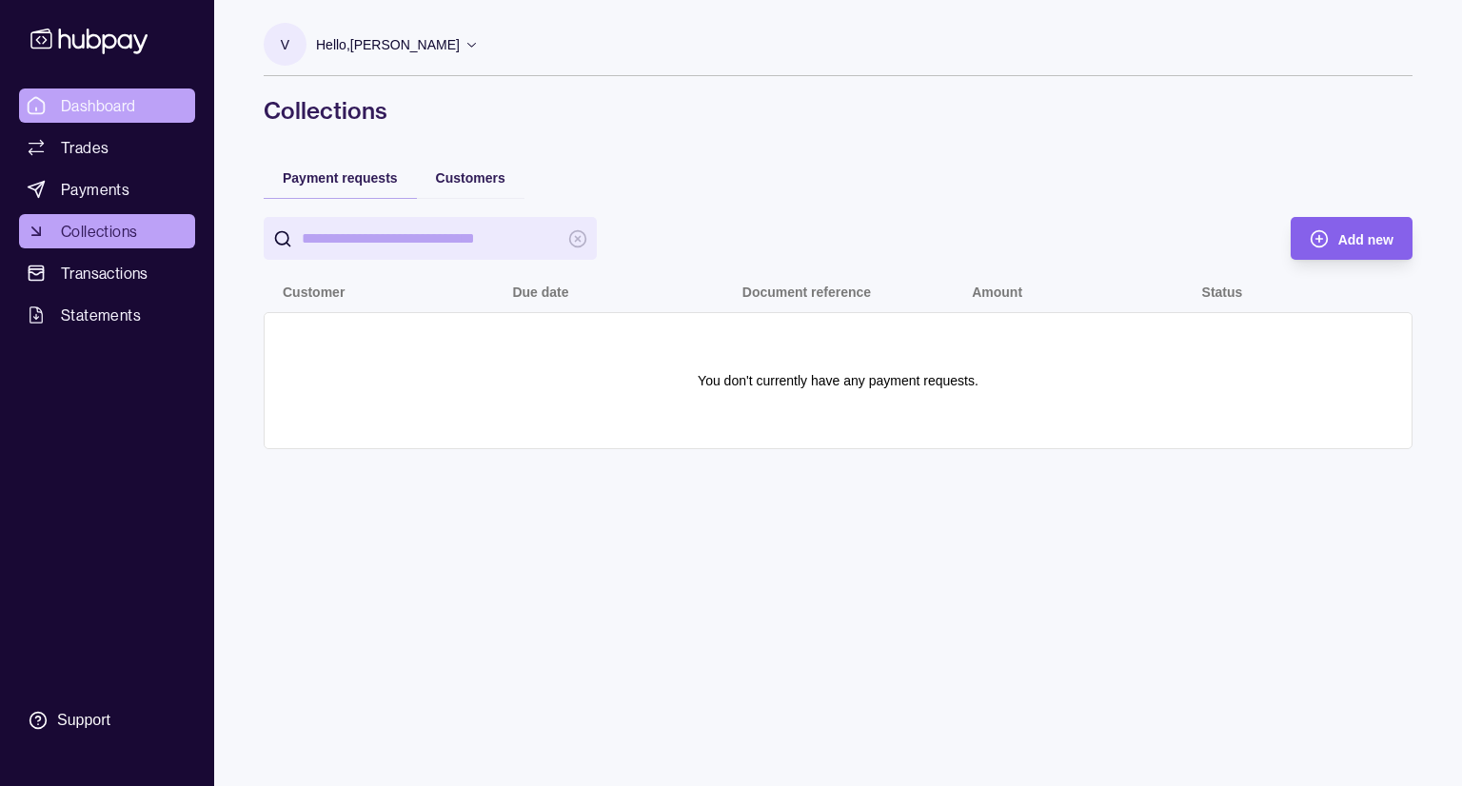
click at [78, 98] on span "Dashboard" at bounding box center [98, 105] width 75 height 23
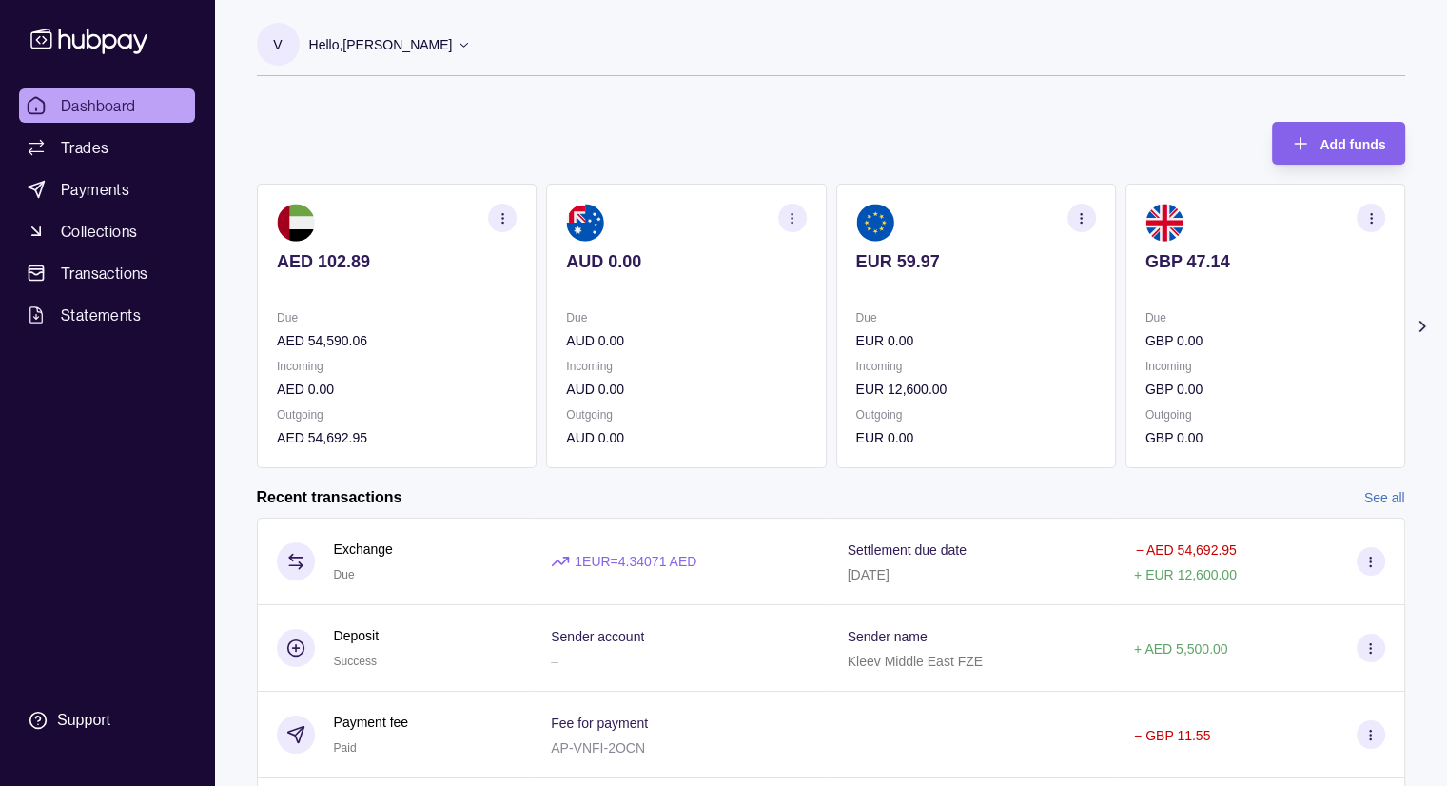
click at [67, 109] on span "Dashboard" at bounding box center [98, 105] width 75 height 23
click at [108, 192] on span "Payments" at bounding box center [95, 189] width 69 height 23
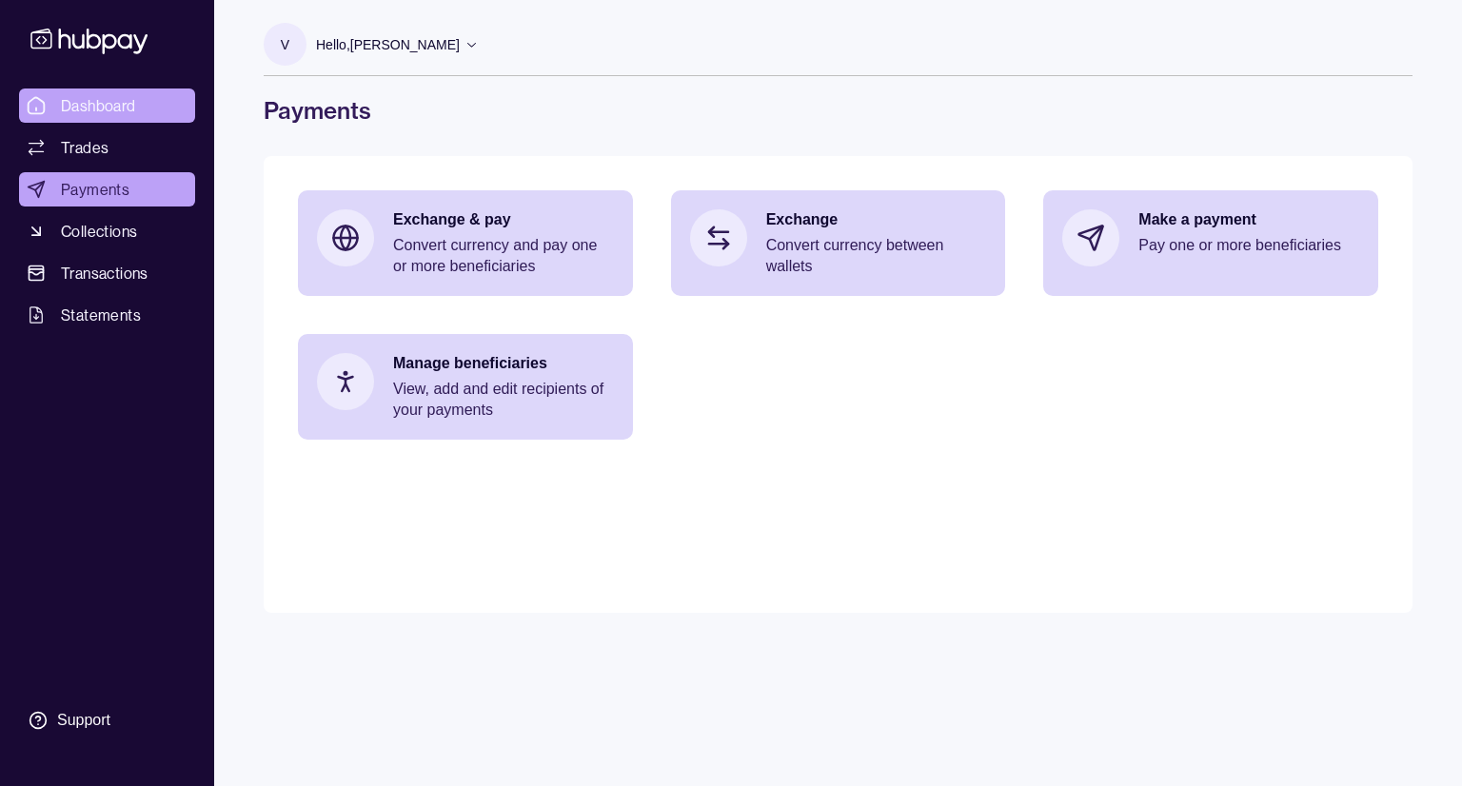
click at [110, 113] on span "Dashboard" at bounding box center [98, 105] width 75 height 23
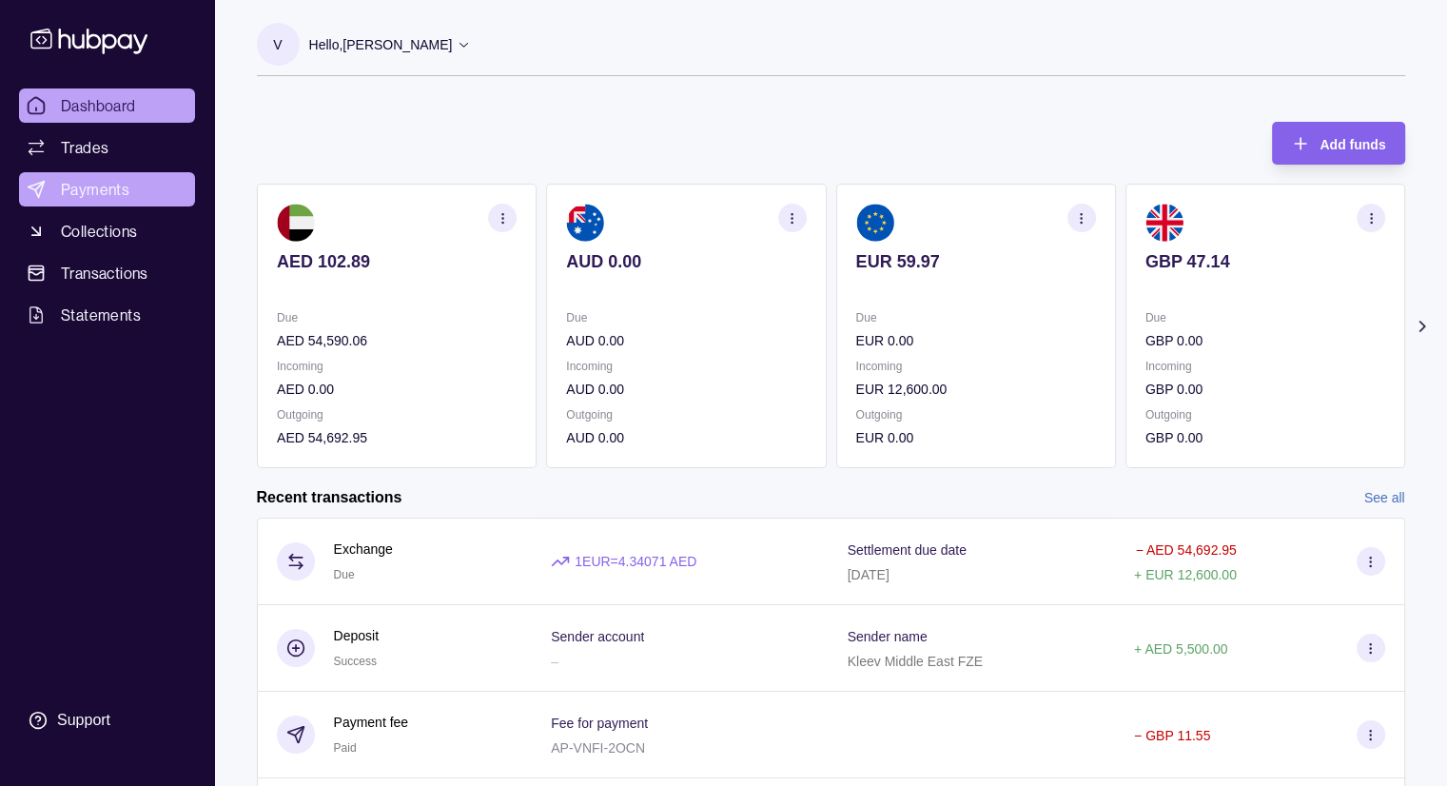
click at [114, 187] on span "Payments" at bounding box center [95, 189] width 69 height 23
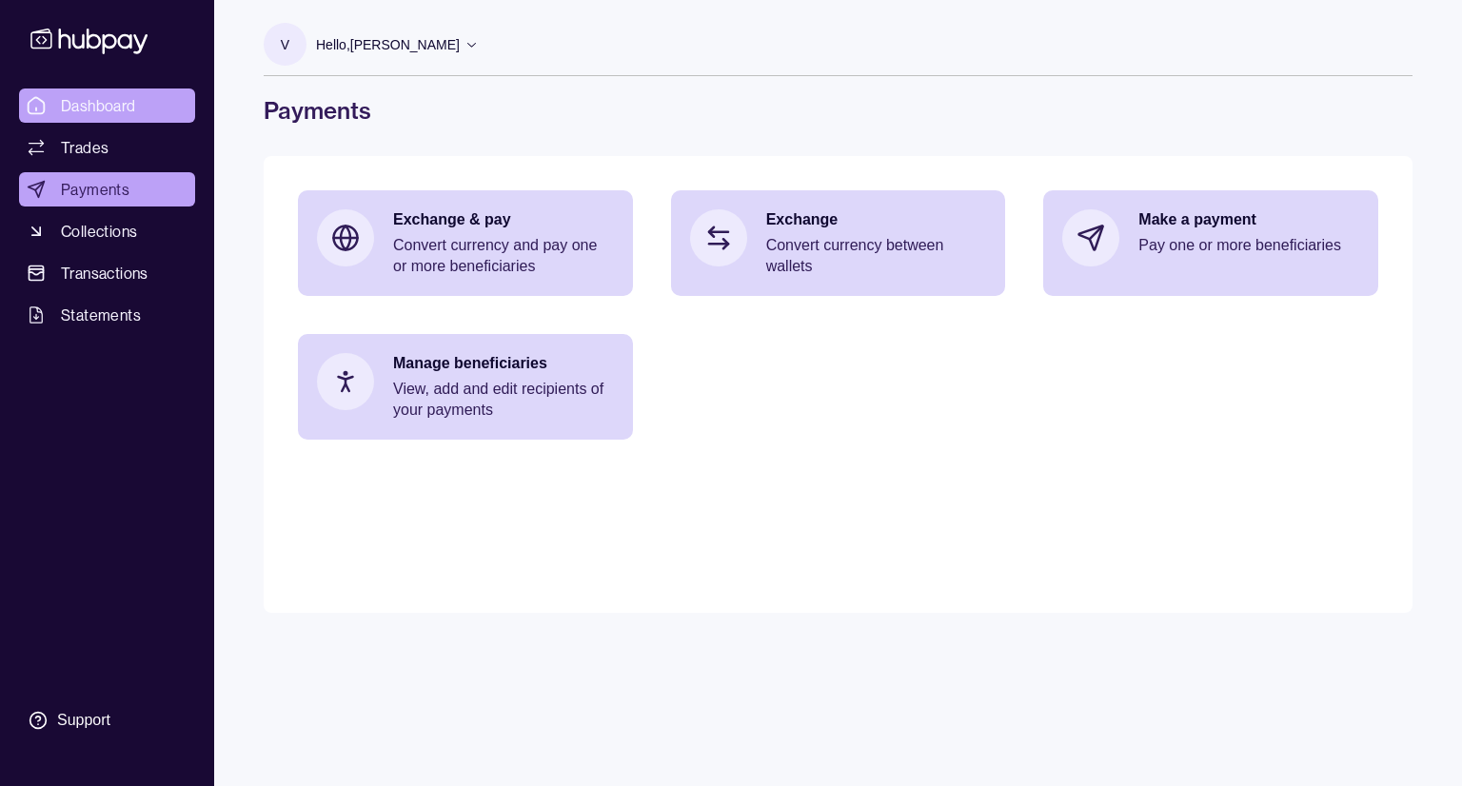
click at [98, 105] on span "Dashboard" at bounding box center [98, 105] width 75 height 23
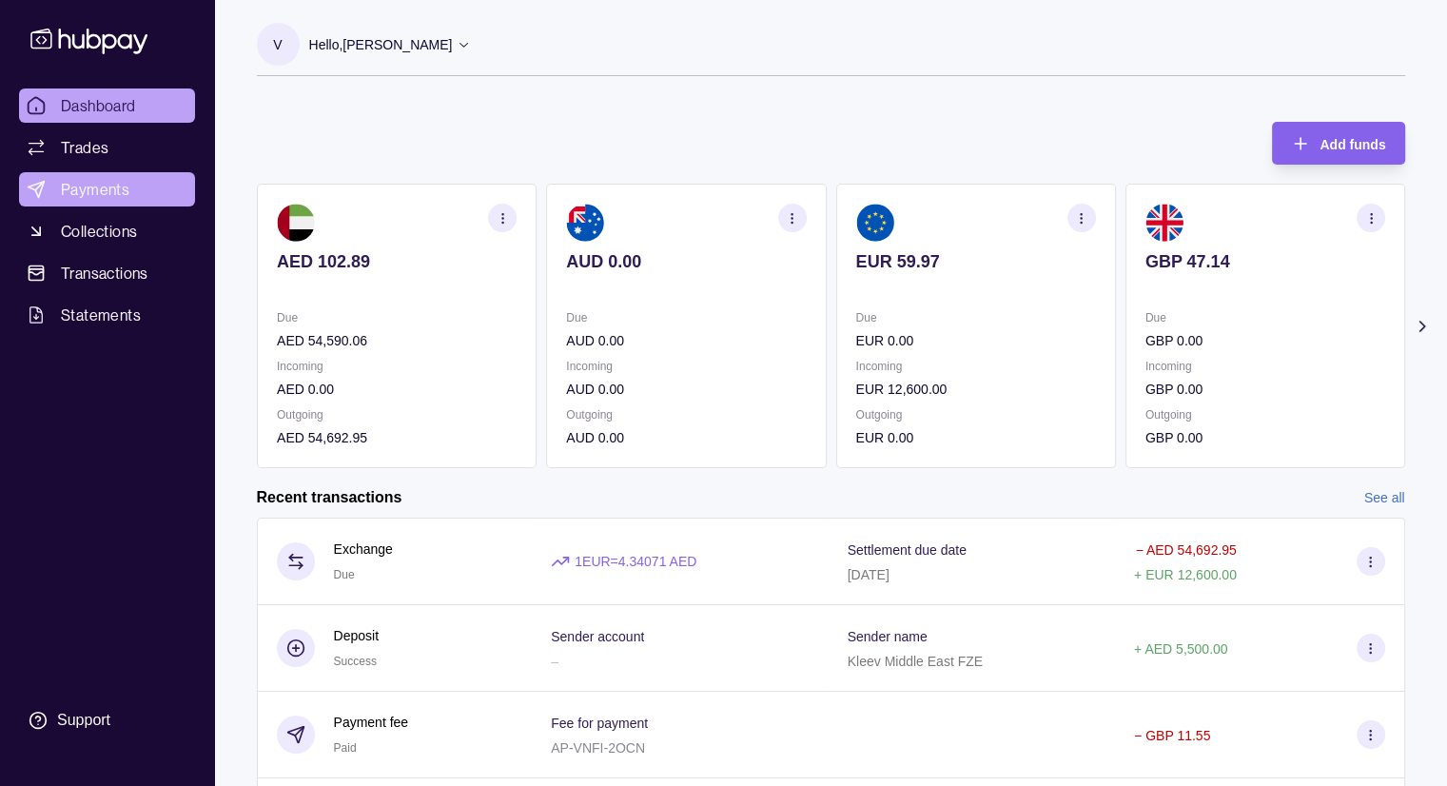
click at [120, 182] on span "Payments" at bounding box center [95, 189] width 69 height 23
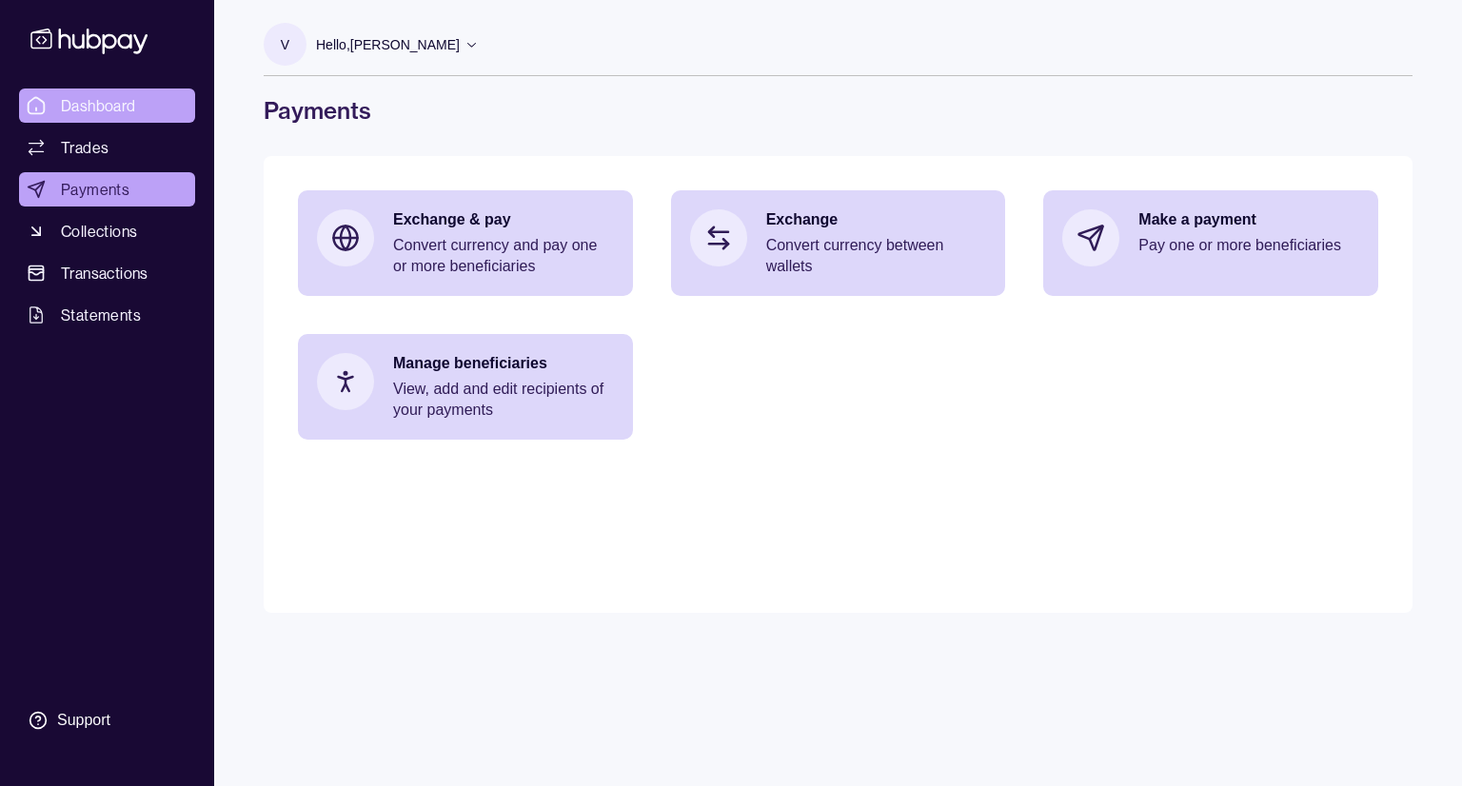
click at [91, 100] on span "Dashboard" at bounding box center [98, 105] width 75 height 23
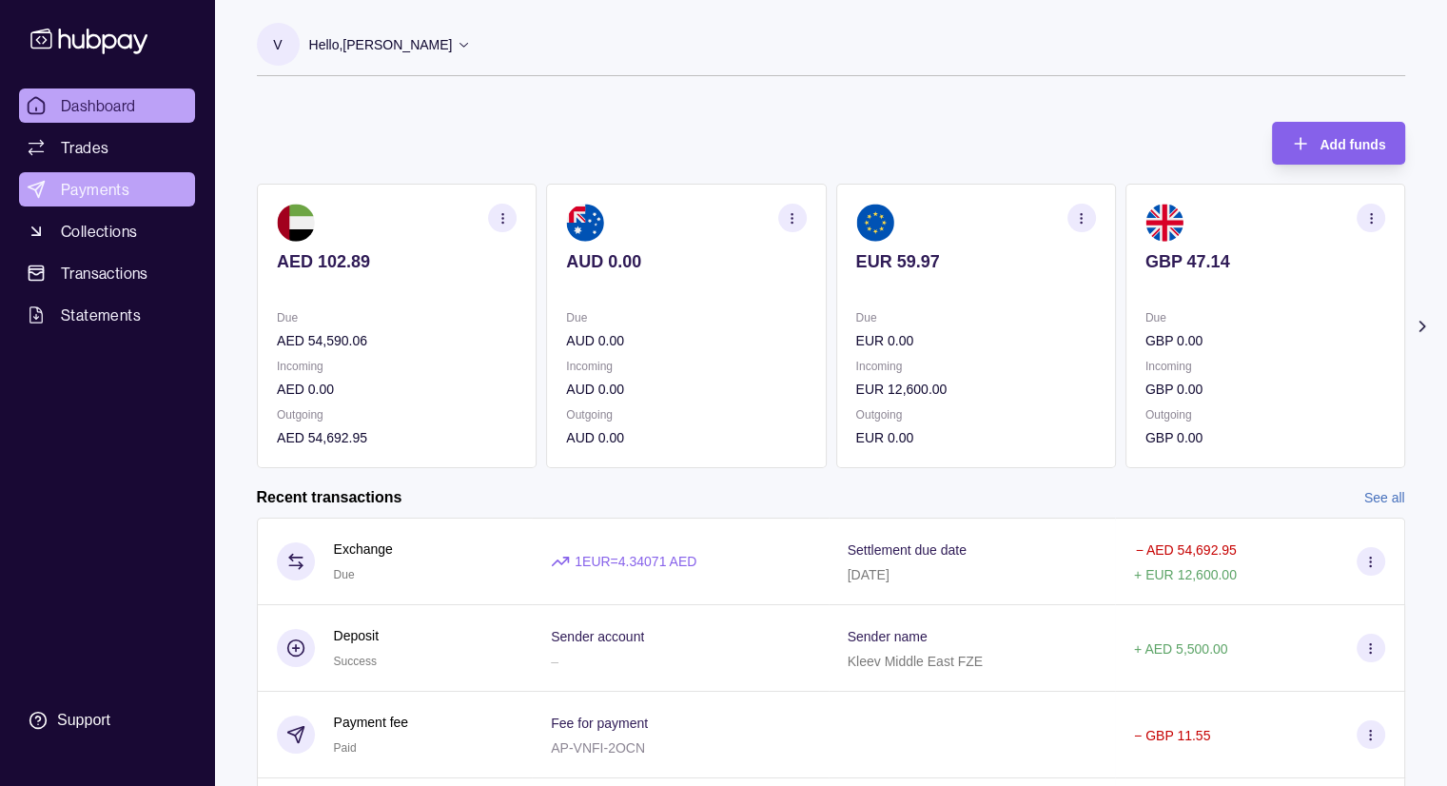
click at [142, 203] on link "Payments" at bounding box center [107, 189] width 176 height 34
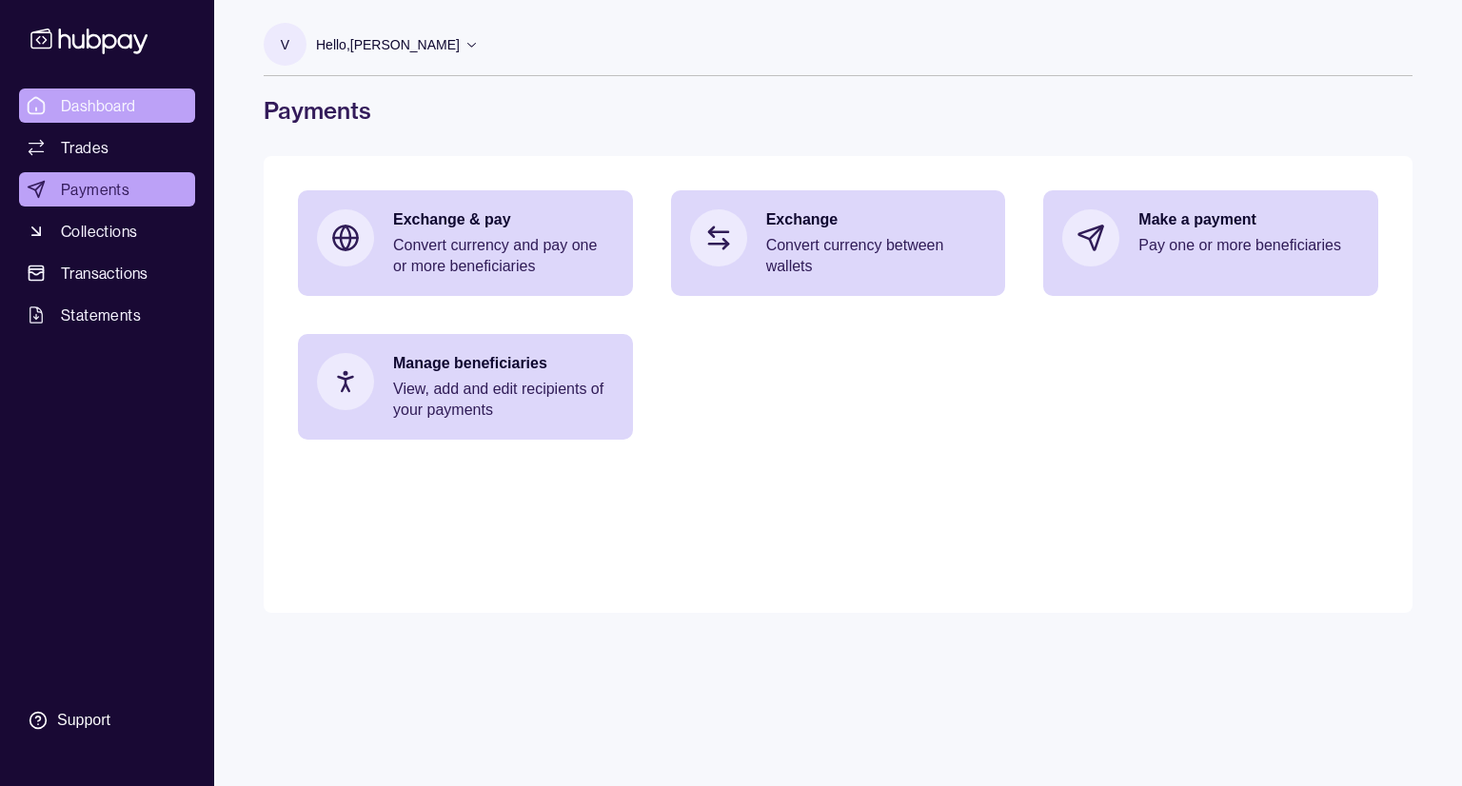
click at [156, 109] on link "Dashboard" at bounding box center [107, 105] width 176 height 34
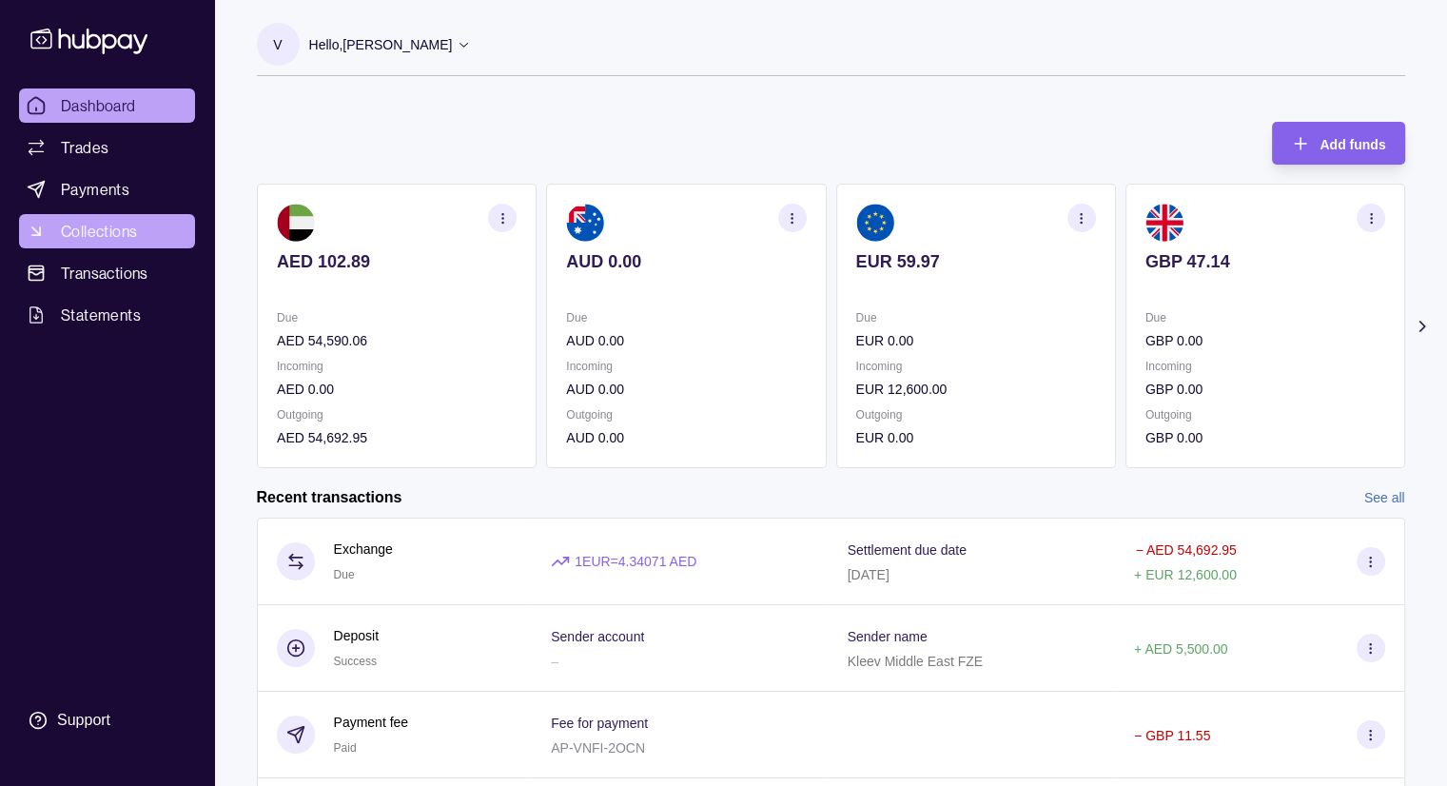
click at [145, 229] on link "Collections" at bounding box center [107, 231] width 176 height 34
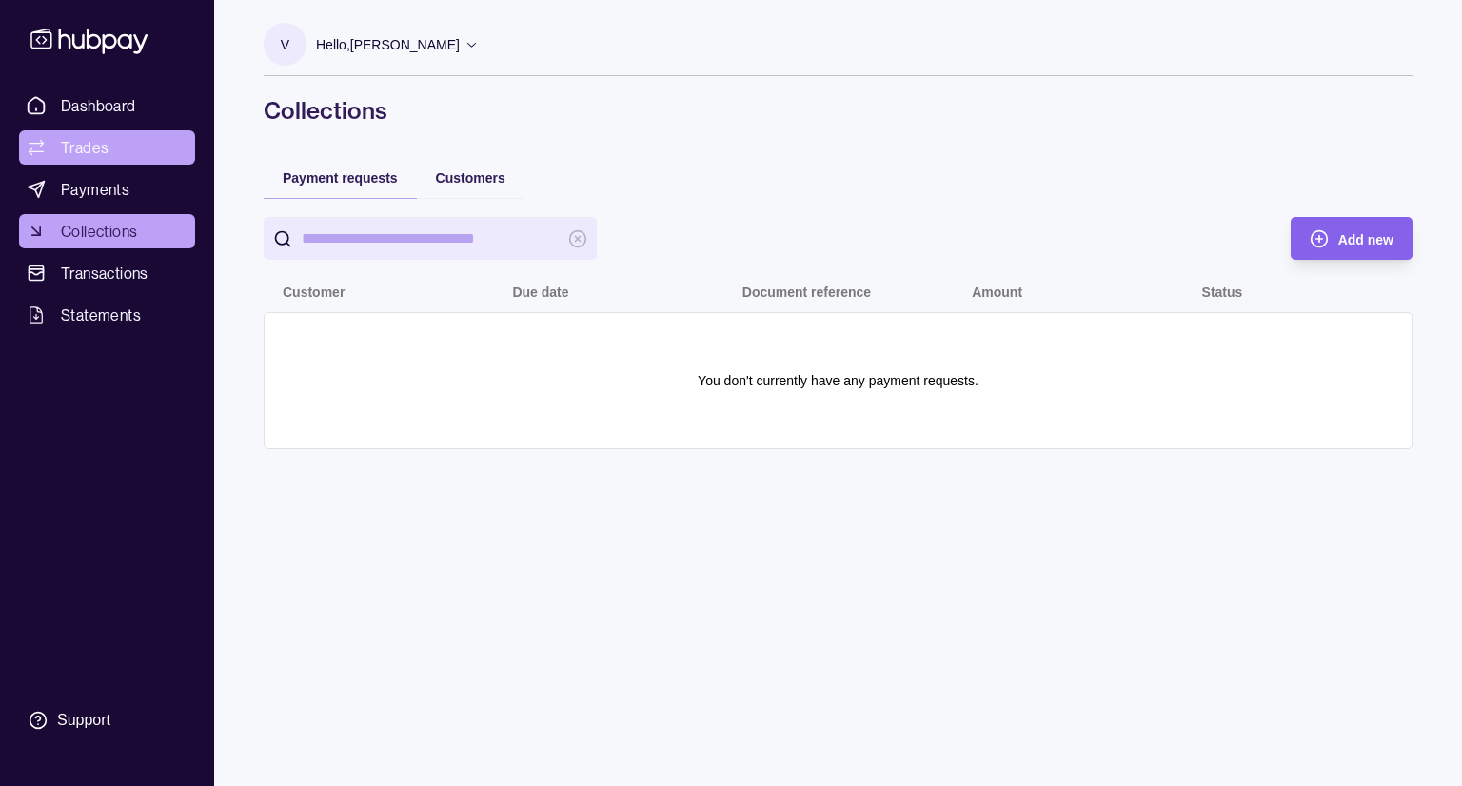
click at [86, 149] on span "Trades" at bounding box center [85, 147] width 48 height 23
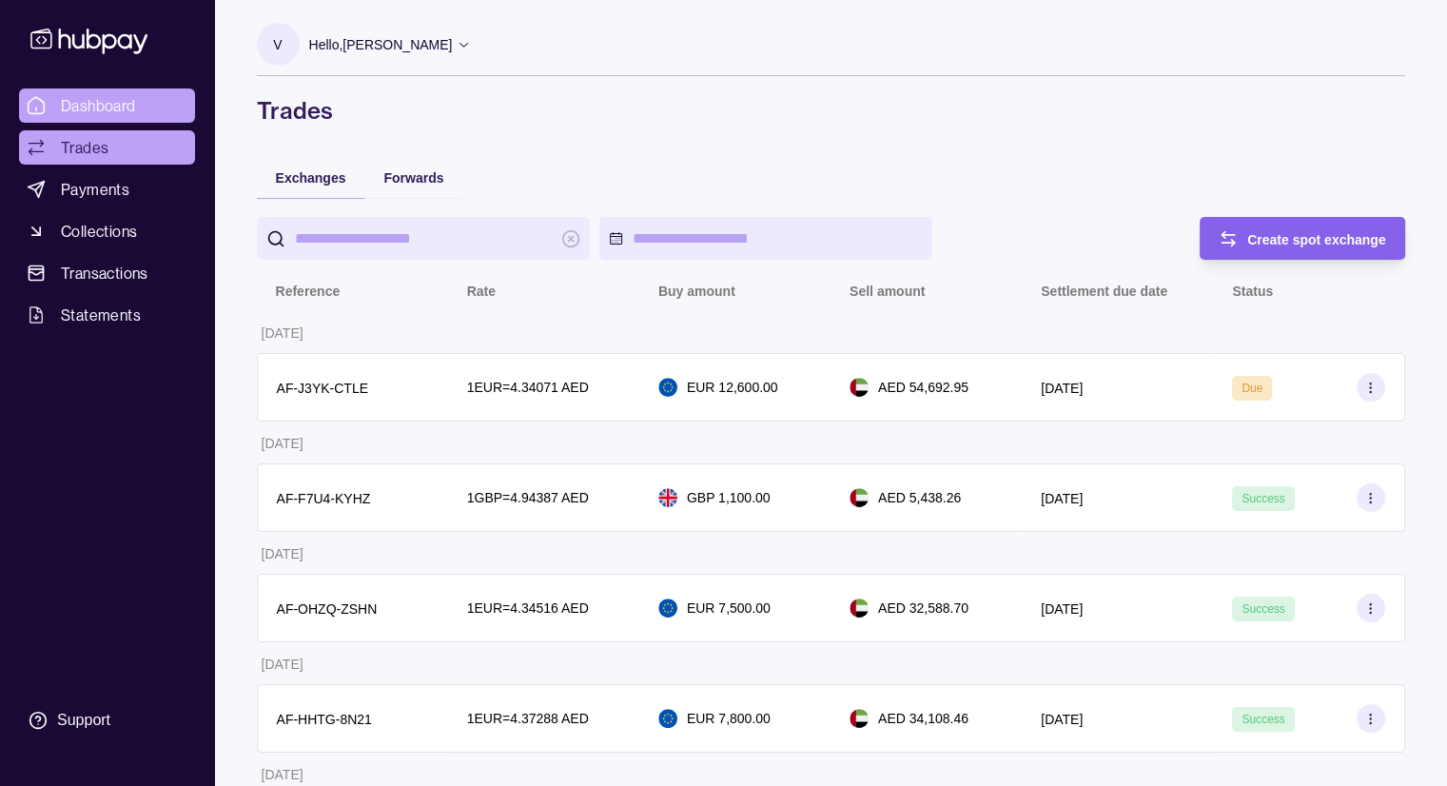
click at [88, 106] on span "Dashboard" at bounding box center [98, 105] width 75 height 23
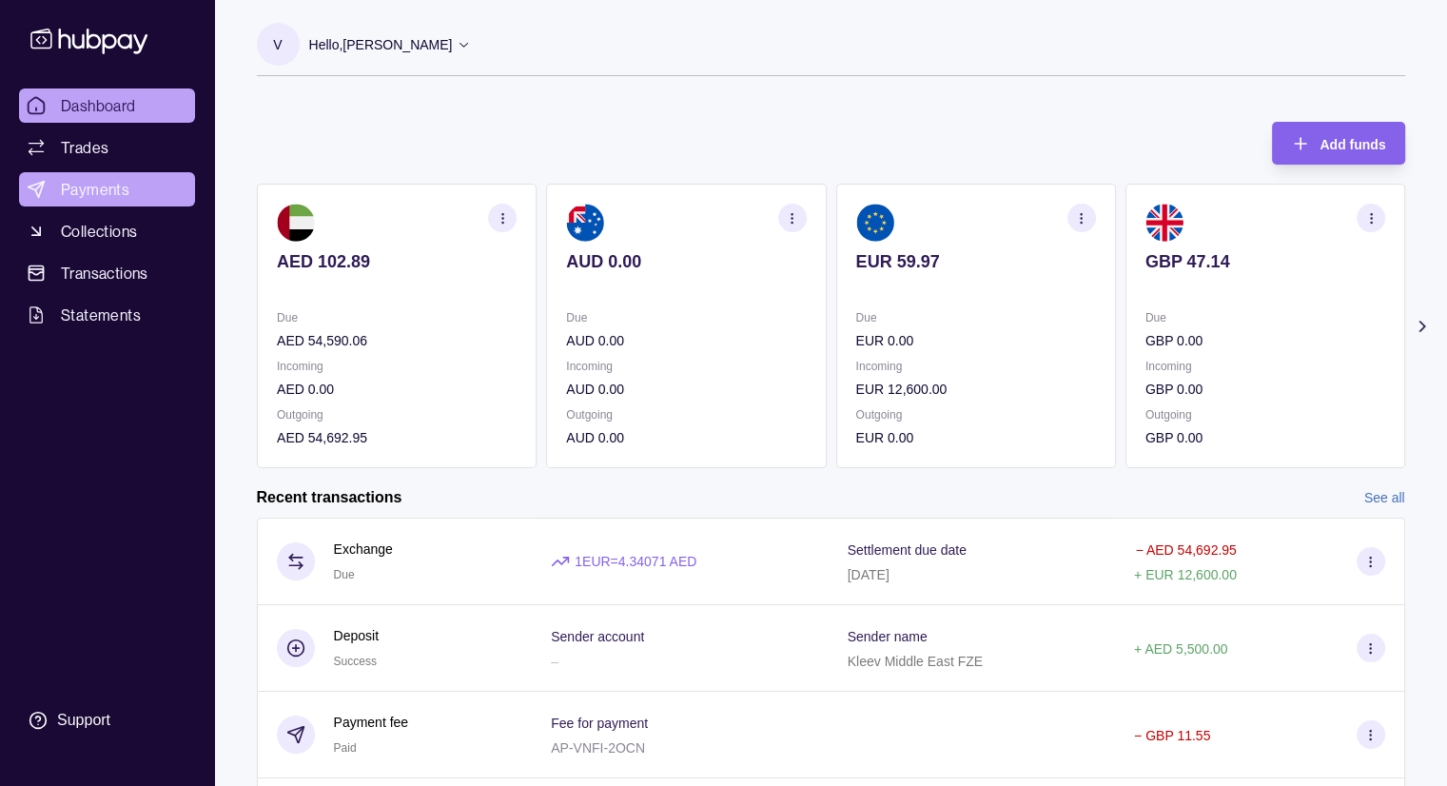
click at [74, 193] on span "Payments" at bounding box center [95, 189] width 69 height 23
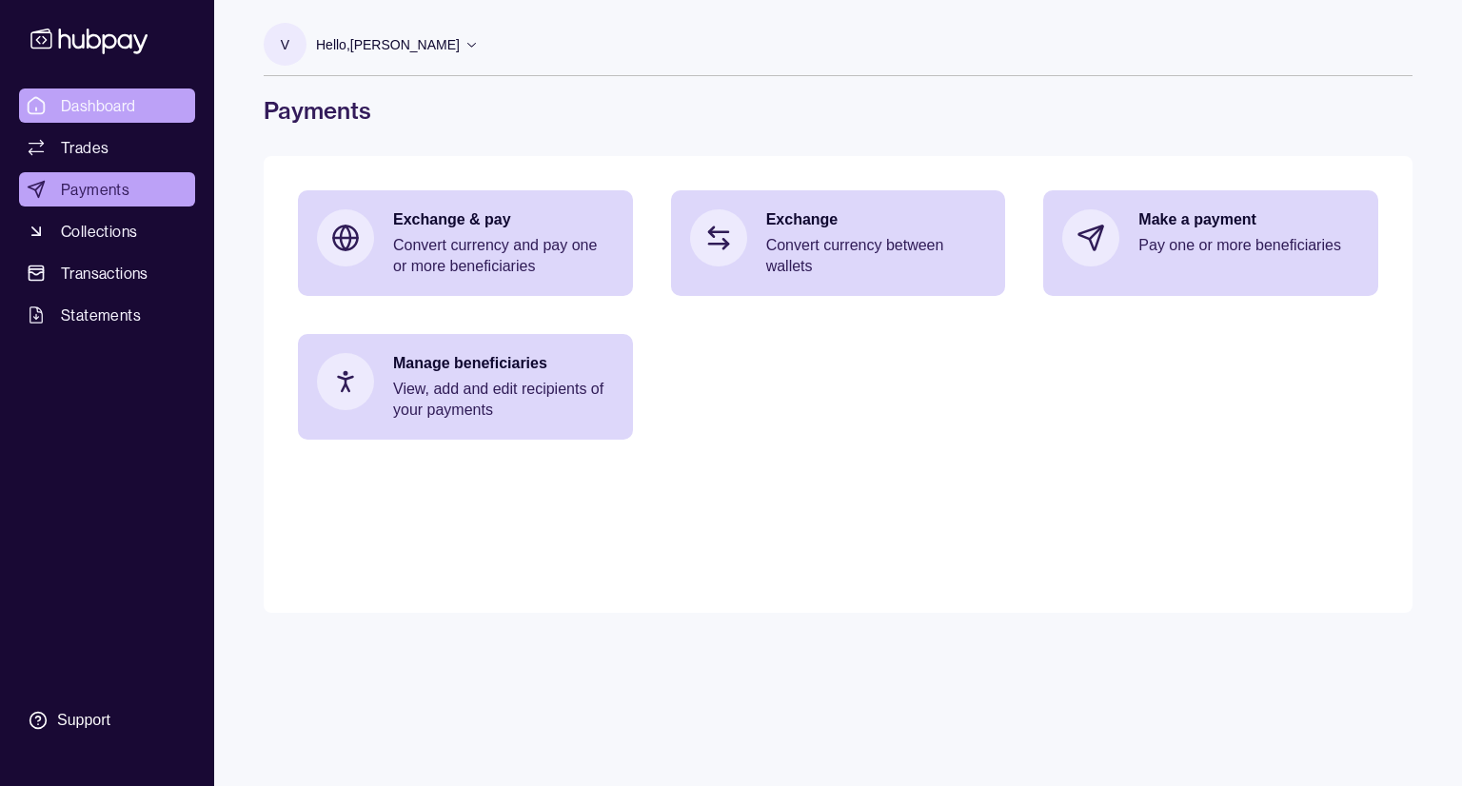
click at [77, 110] on span "Dashboard" at bounding box center [98, 105] width 75 height 23
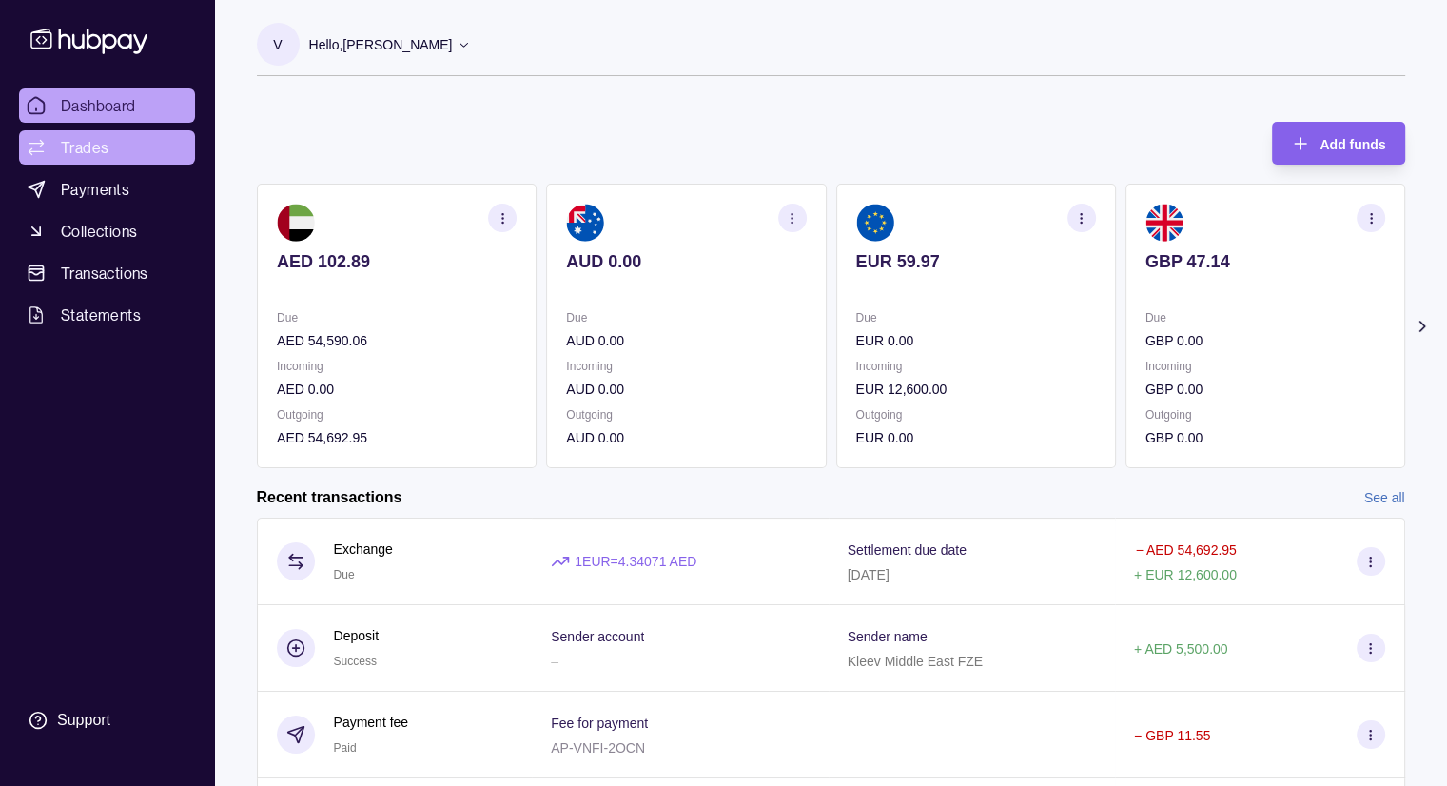
click at [85, 152] on span "Trades" at bounding box center [85, 147] width 48 height 23
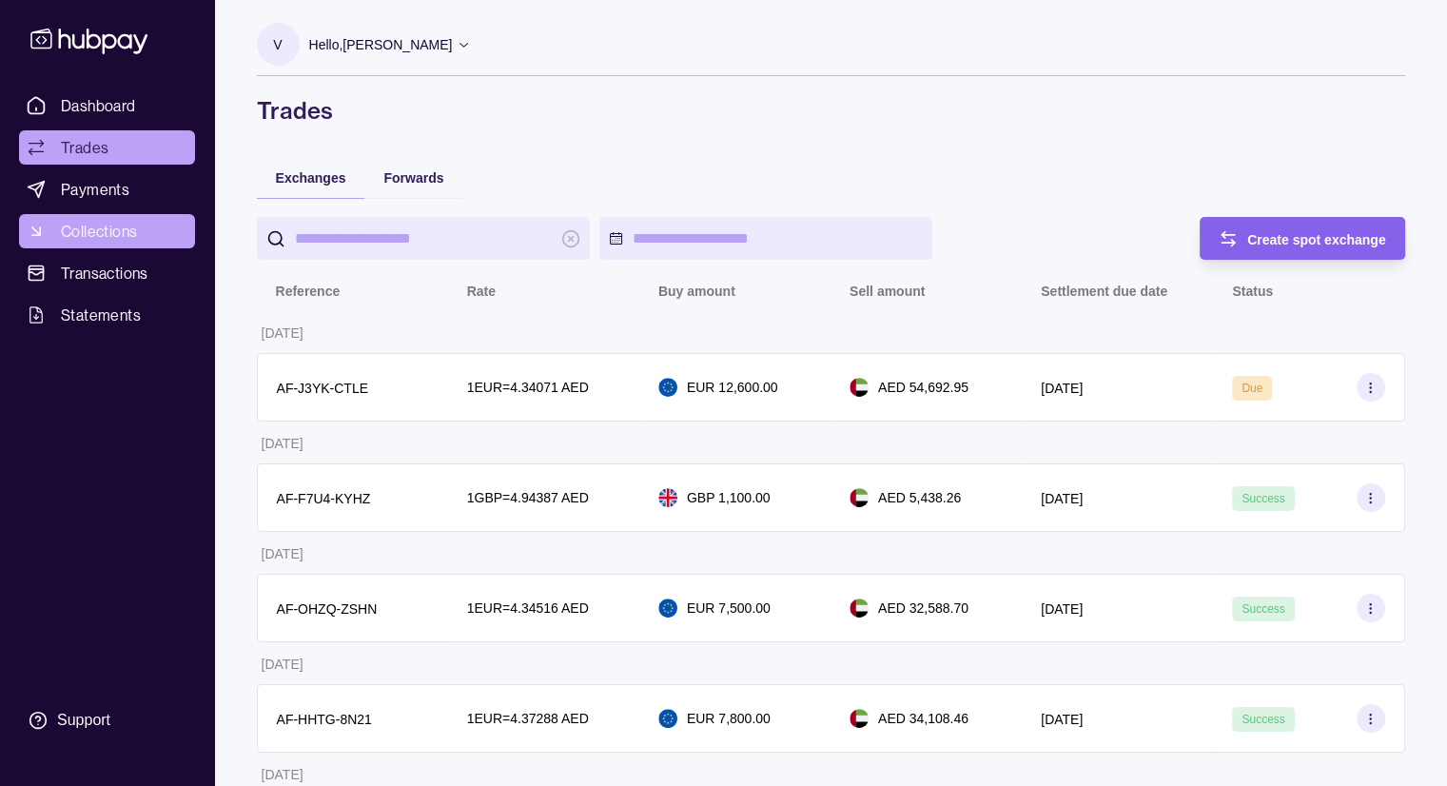
click at [110, 235] on span "Collections" at bounding box center [99, 231] width 76 height 23
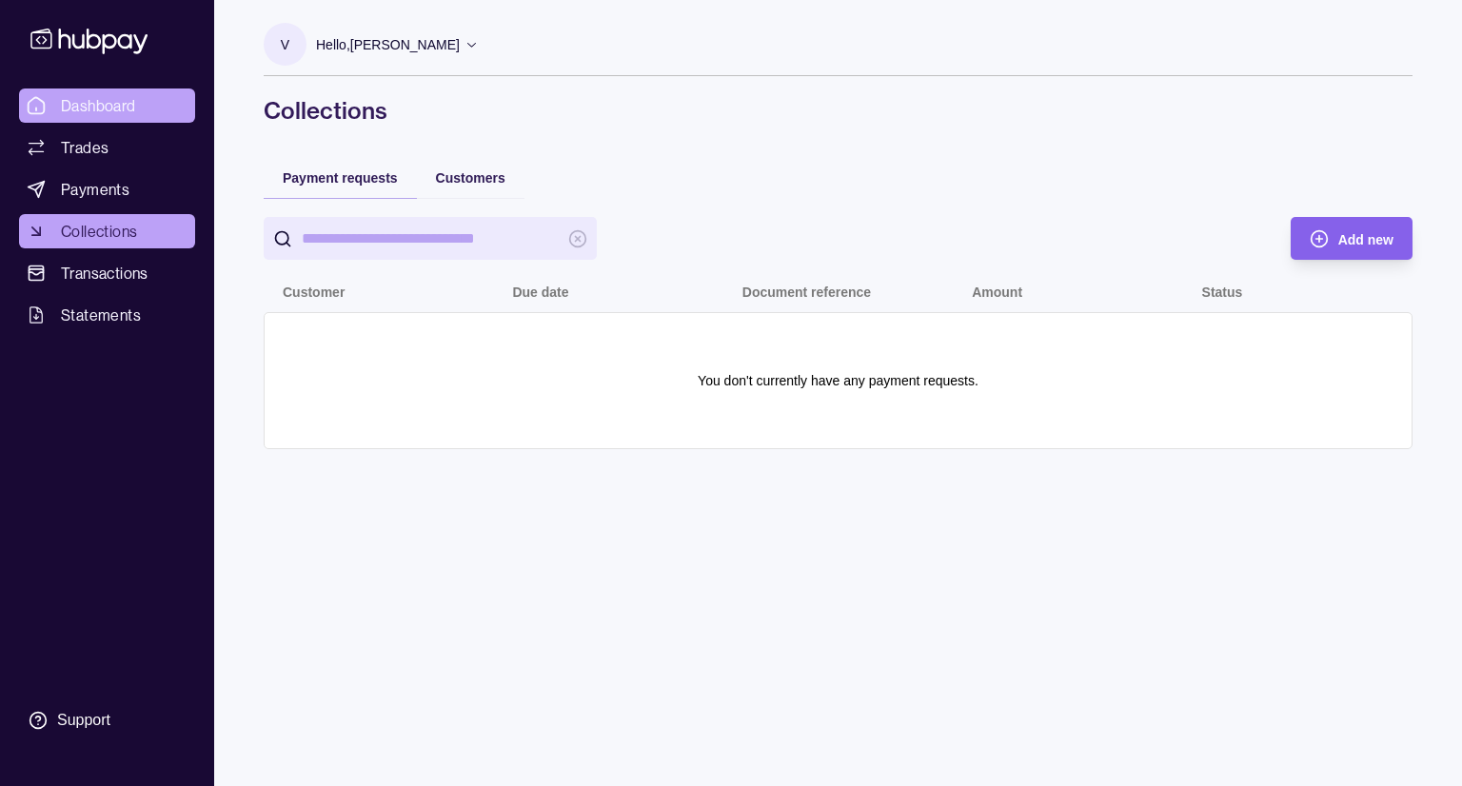
click at [113, 97] on span "Dashboard" at bounding box center [98, 105] width 75 height 23
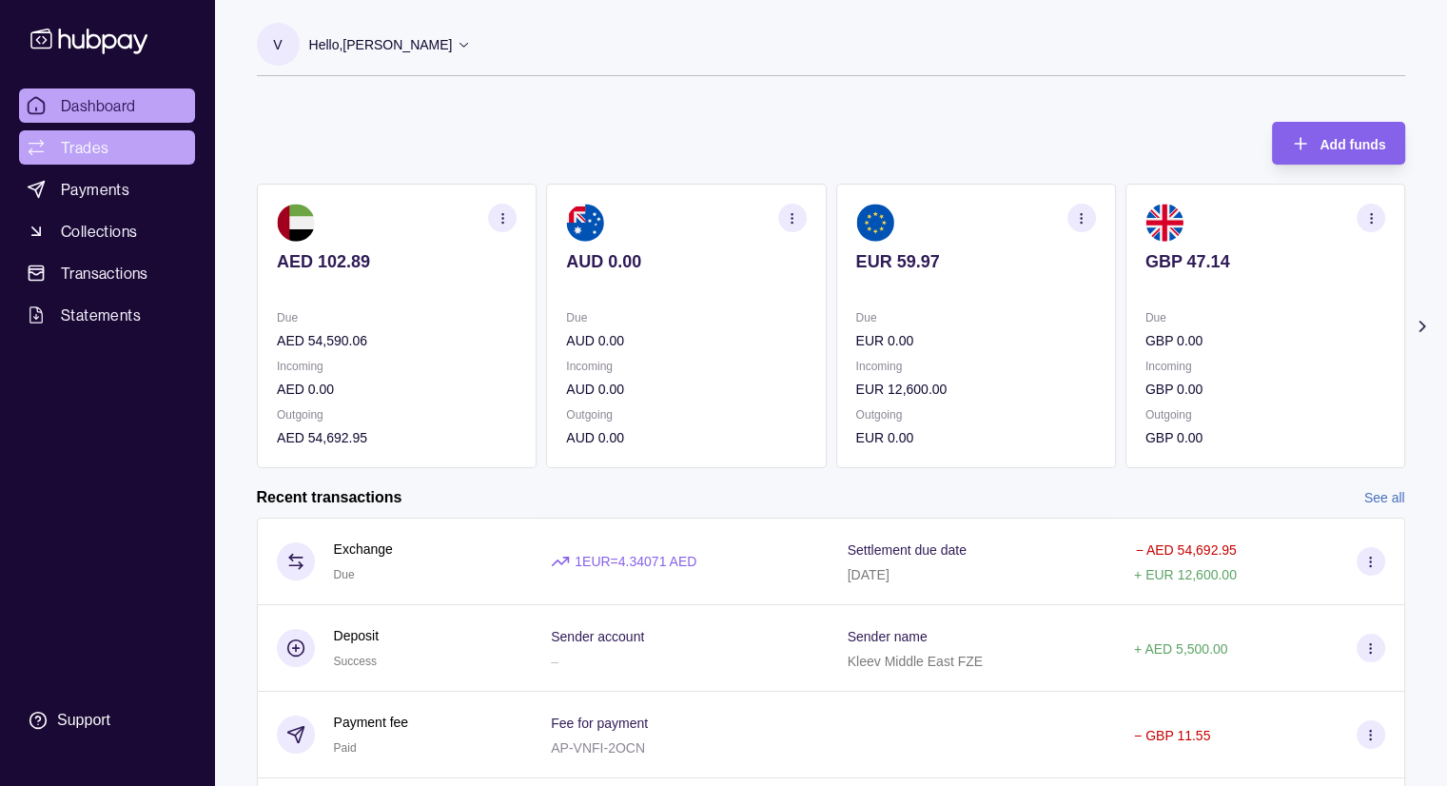
click at [141, 146] on link "Trades" at bounding box center [107, 147] width 176 height 34
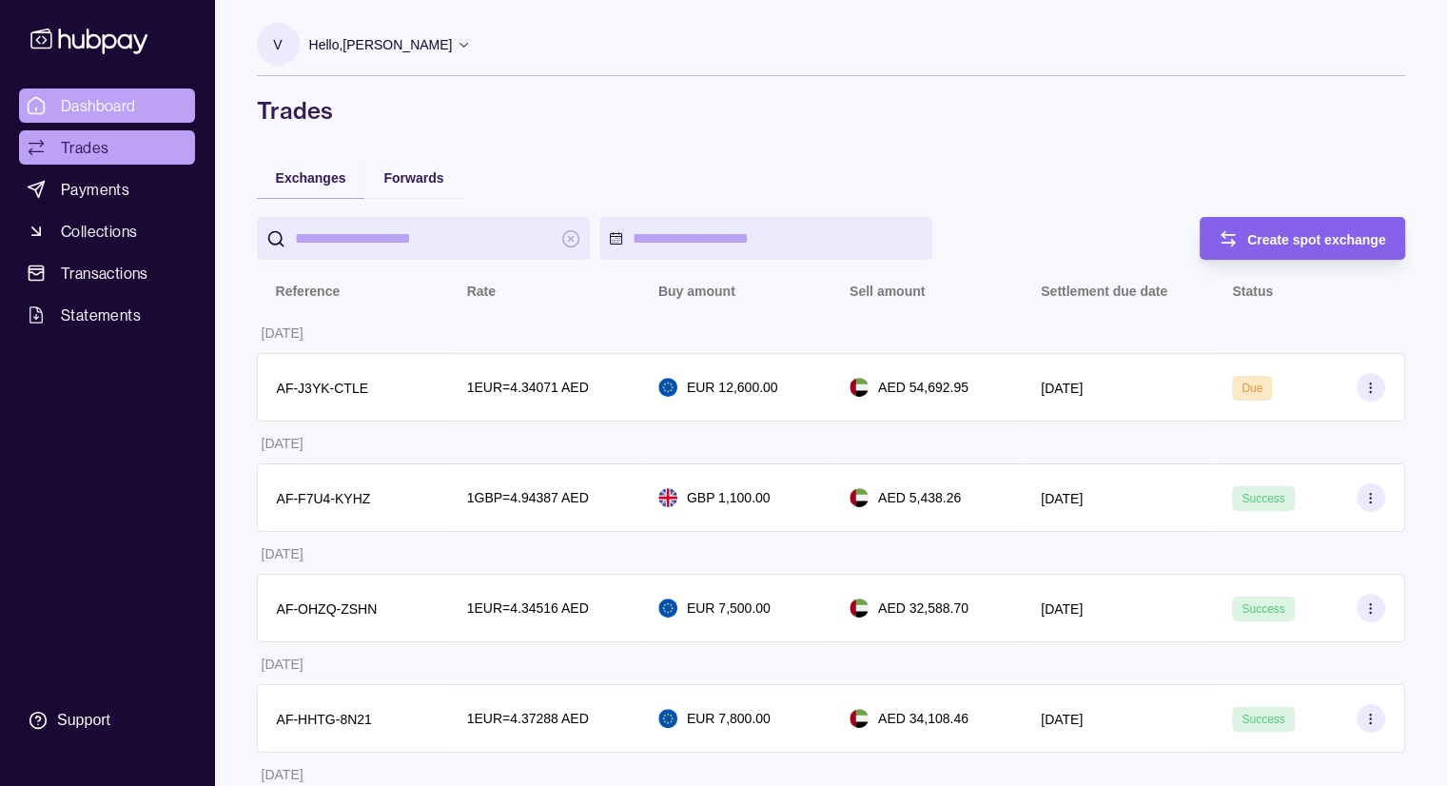
click at [150, 107] on link "Dashboard" at bounding box center [107, 105] width 176 height 34
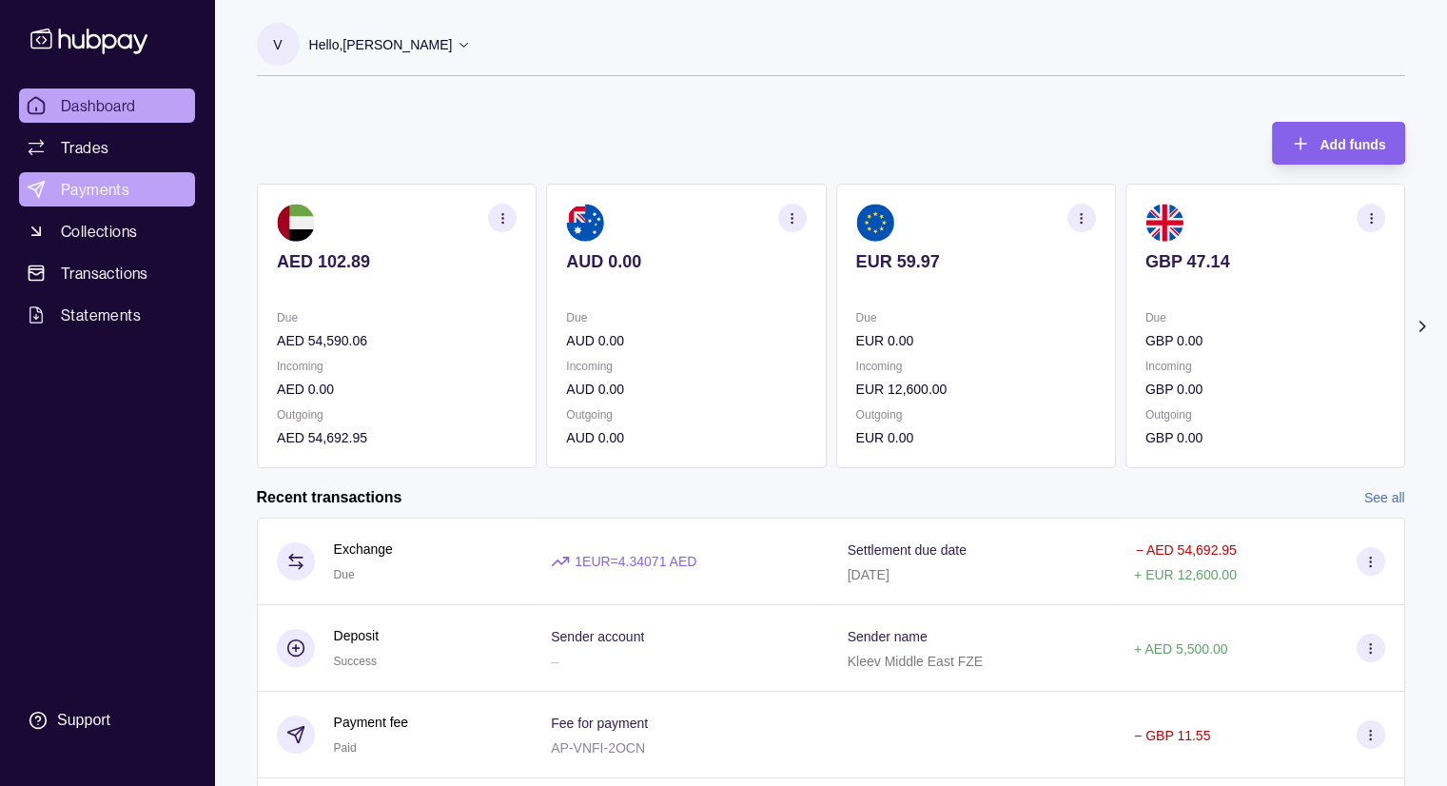
click at [100, 191] on span "Payments" at bounding box center [95, 189] width 69 height 23
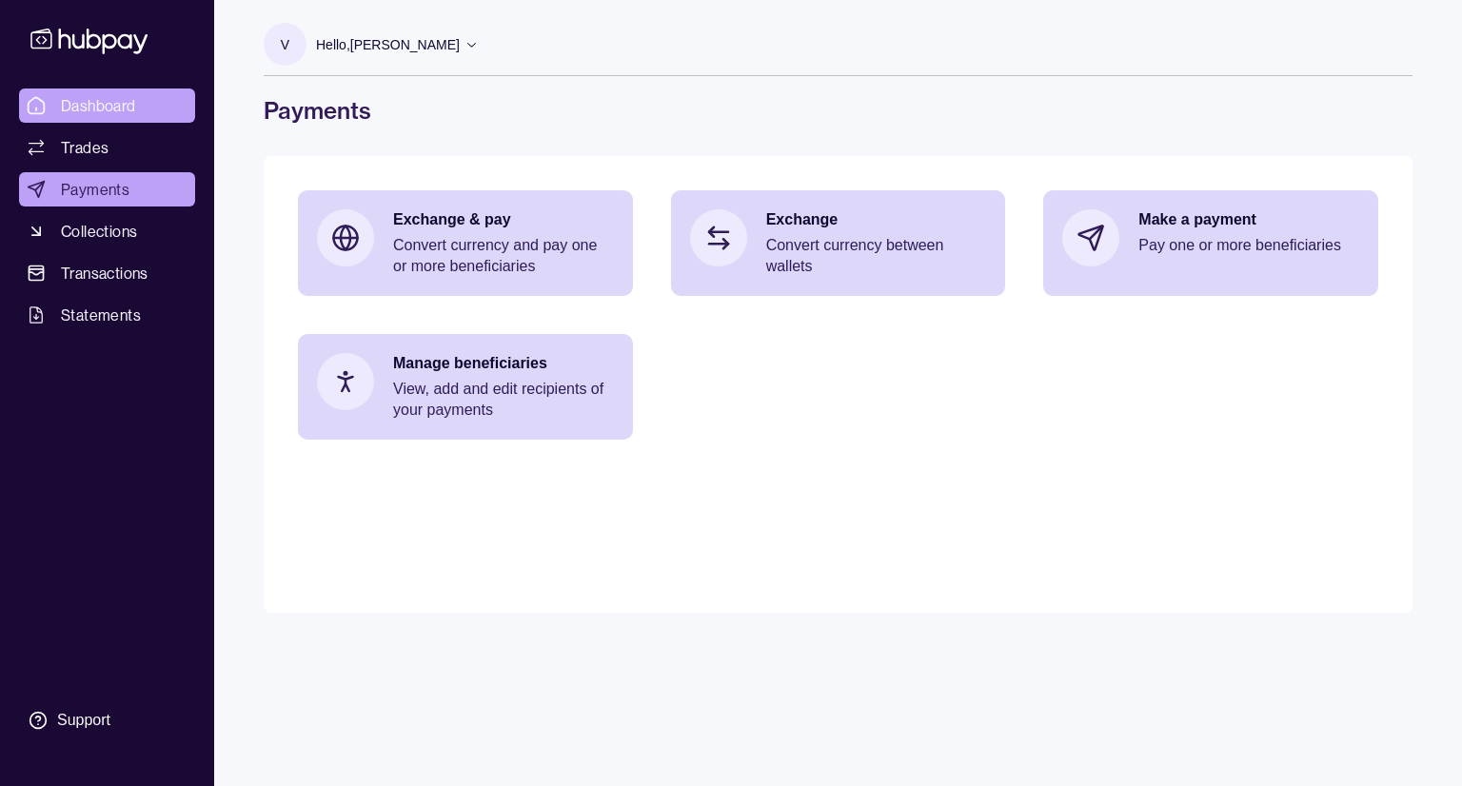
click at [87, 96] on span "Dashboard" at bounding box center [98, 105] width 75 height 23
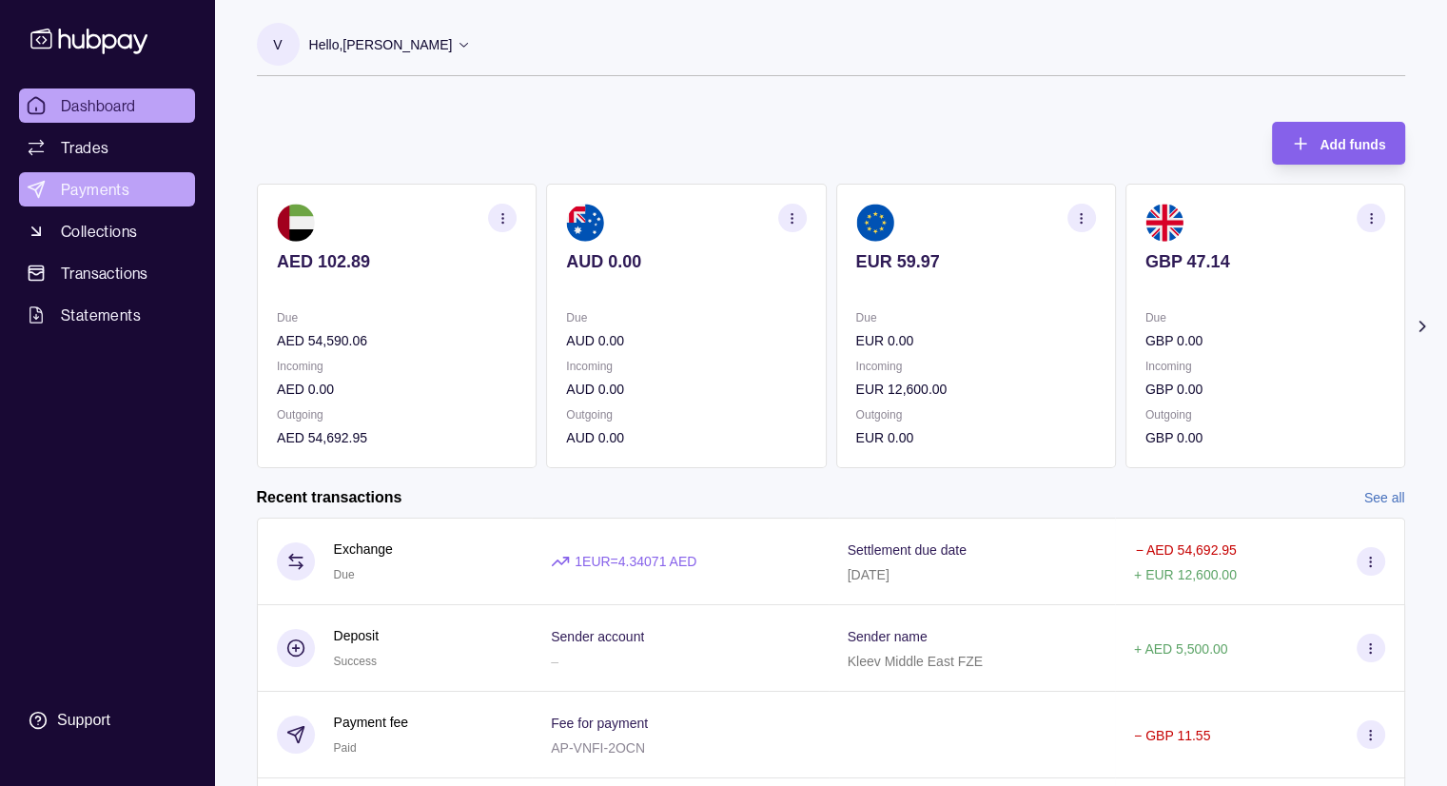
click at [104, 185] on span "Payments" at bounding box center [95, 189] width 69 height 23
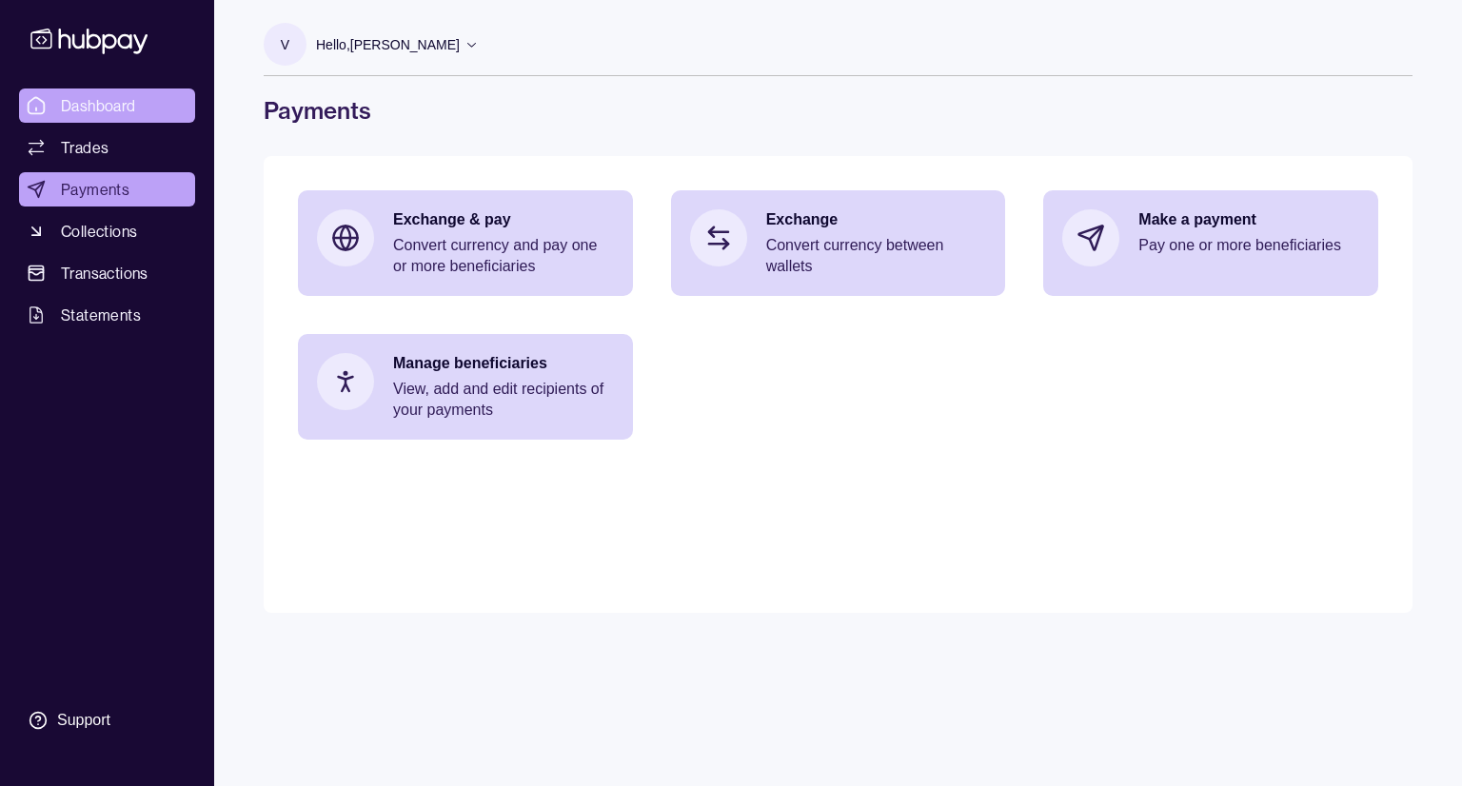
click at [123, 111] on span "Dashboard" at bounding box center [98, 105] width 75 height 23
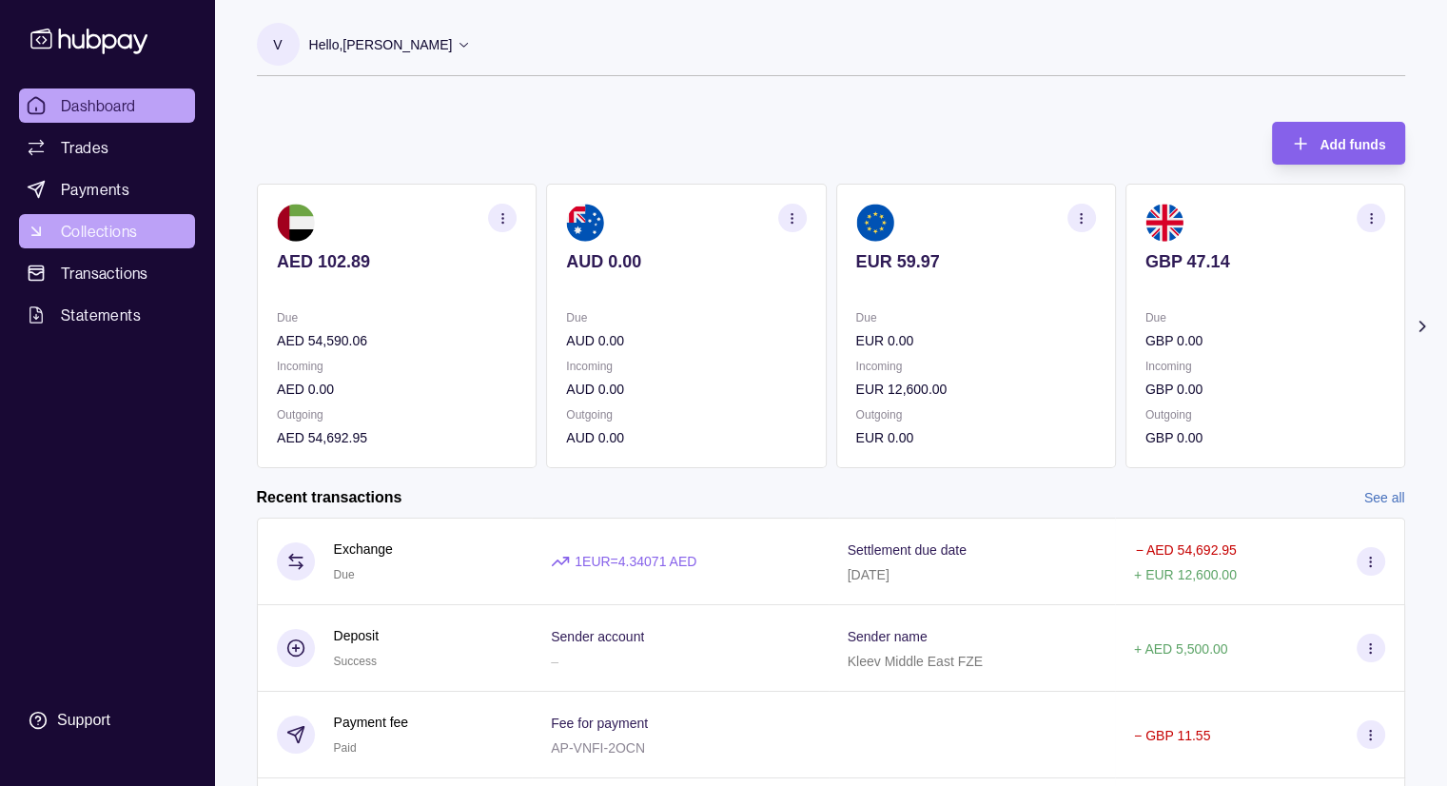
click at [80, 236] on span "Collections" at bounding box center [99, 231] width 76 height 23
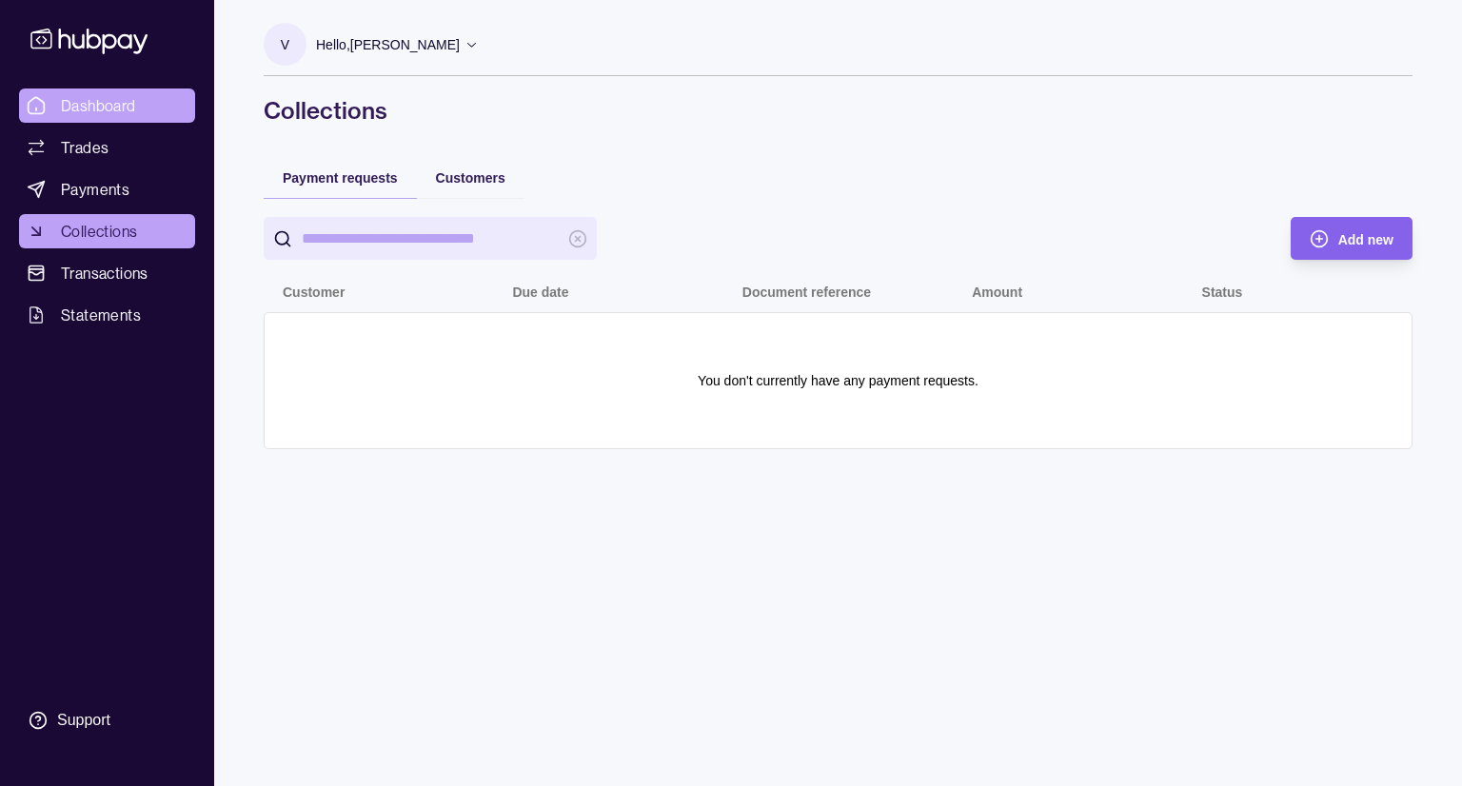
click at [101, 111] on span "Dashboard" at bounding box center [98, 105] width 75 height 23
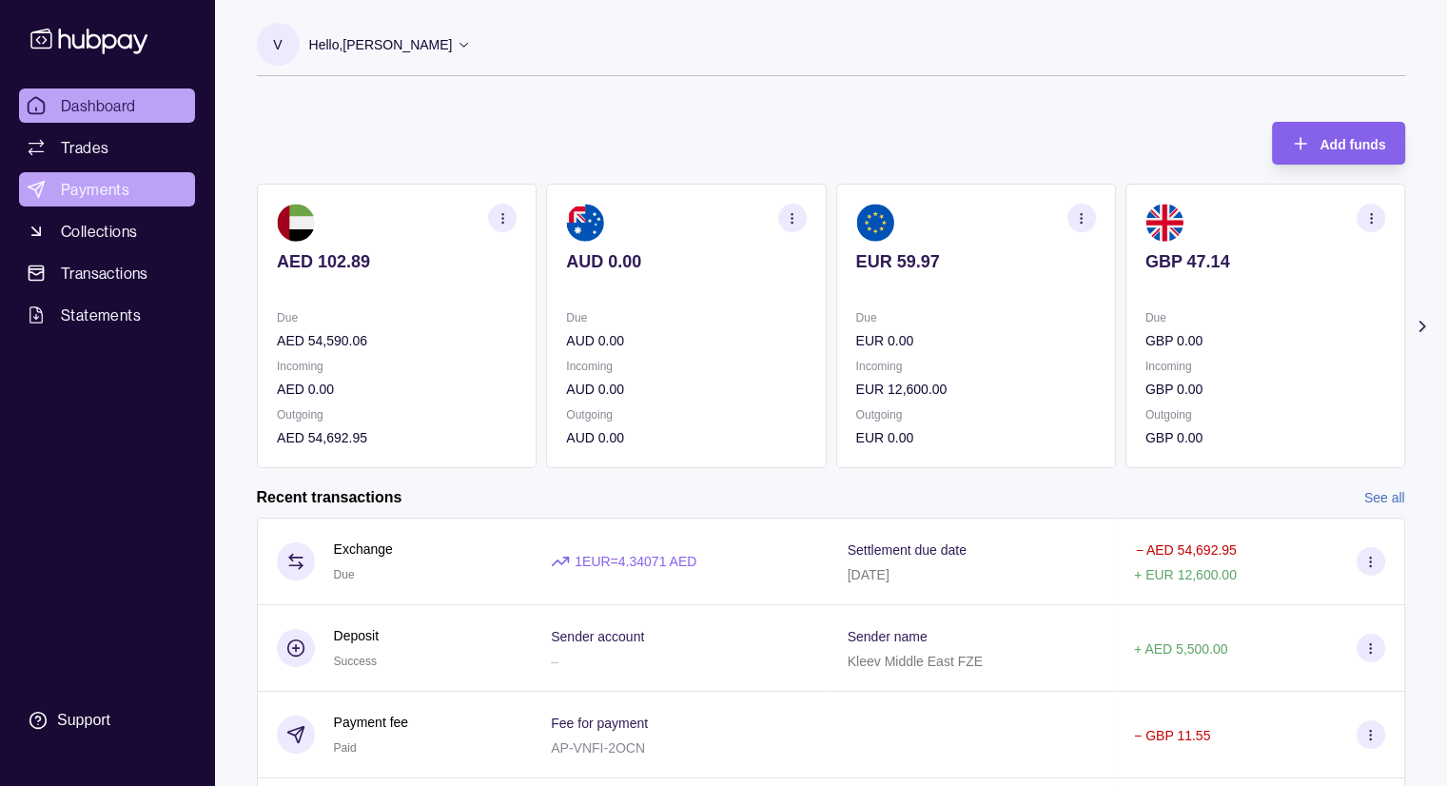
click at [114, 196] on span "Payments" at bounding box center [95, 189] width 69 height 23
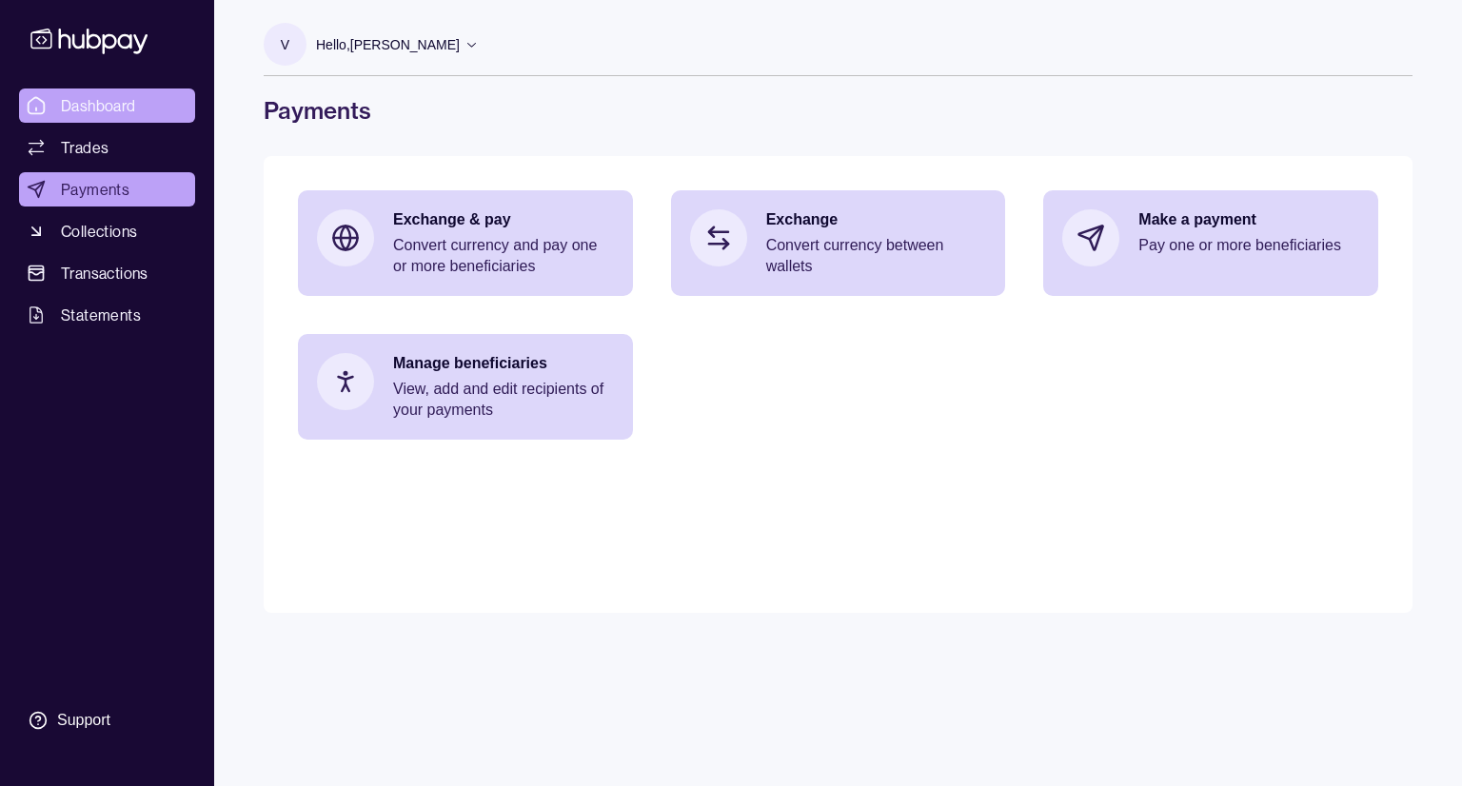
click at [143, 119] on link "Dashboard" at bounding box center [107, 105] width 176 height 34
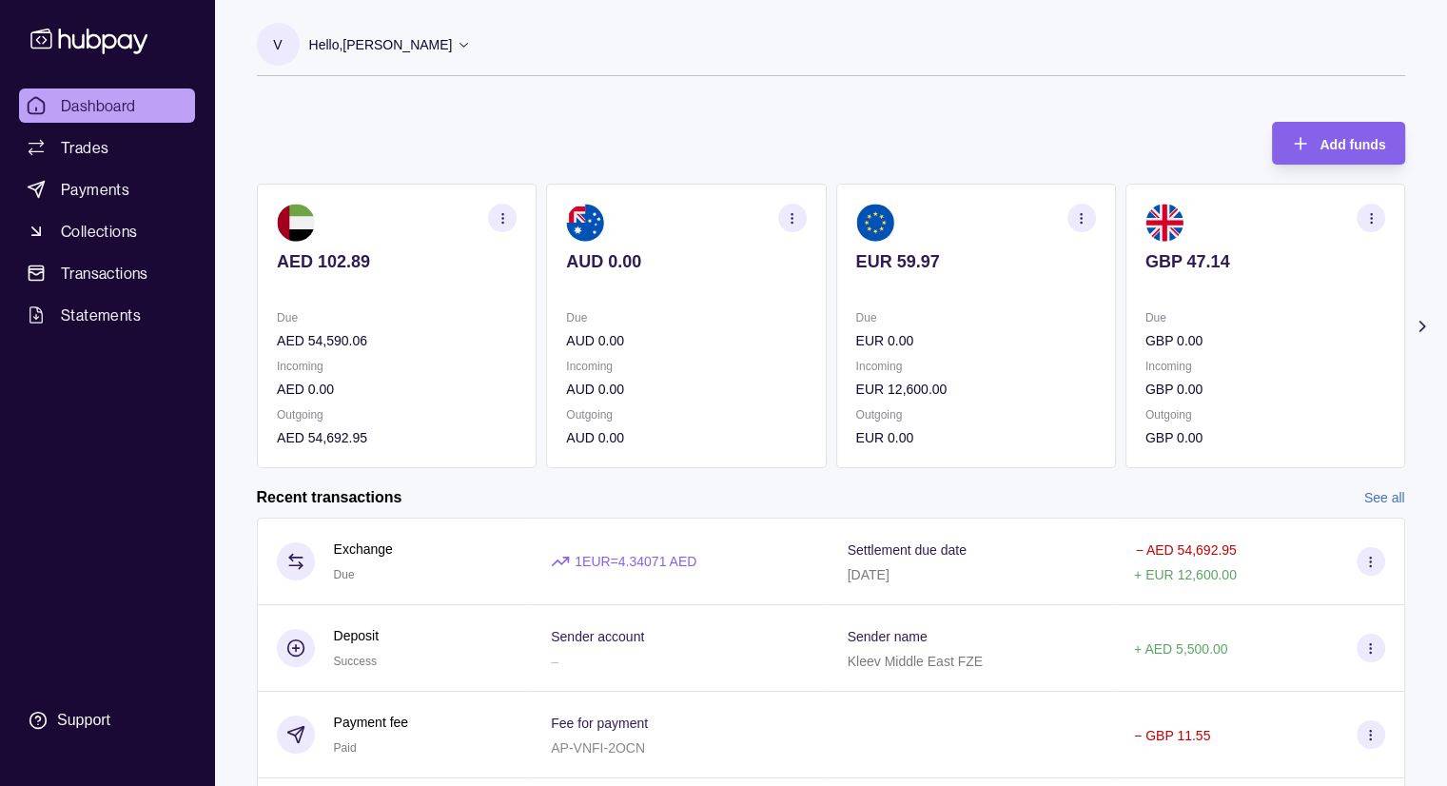
click at [472, 51] on div "Hello, [PERSON_NAME]" at bounding box center [390, 45] width 163 height 40
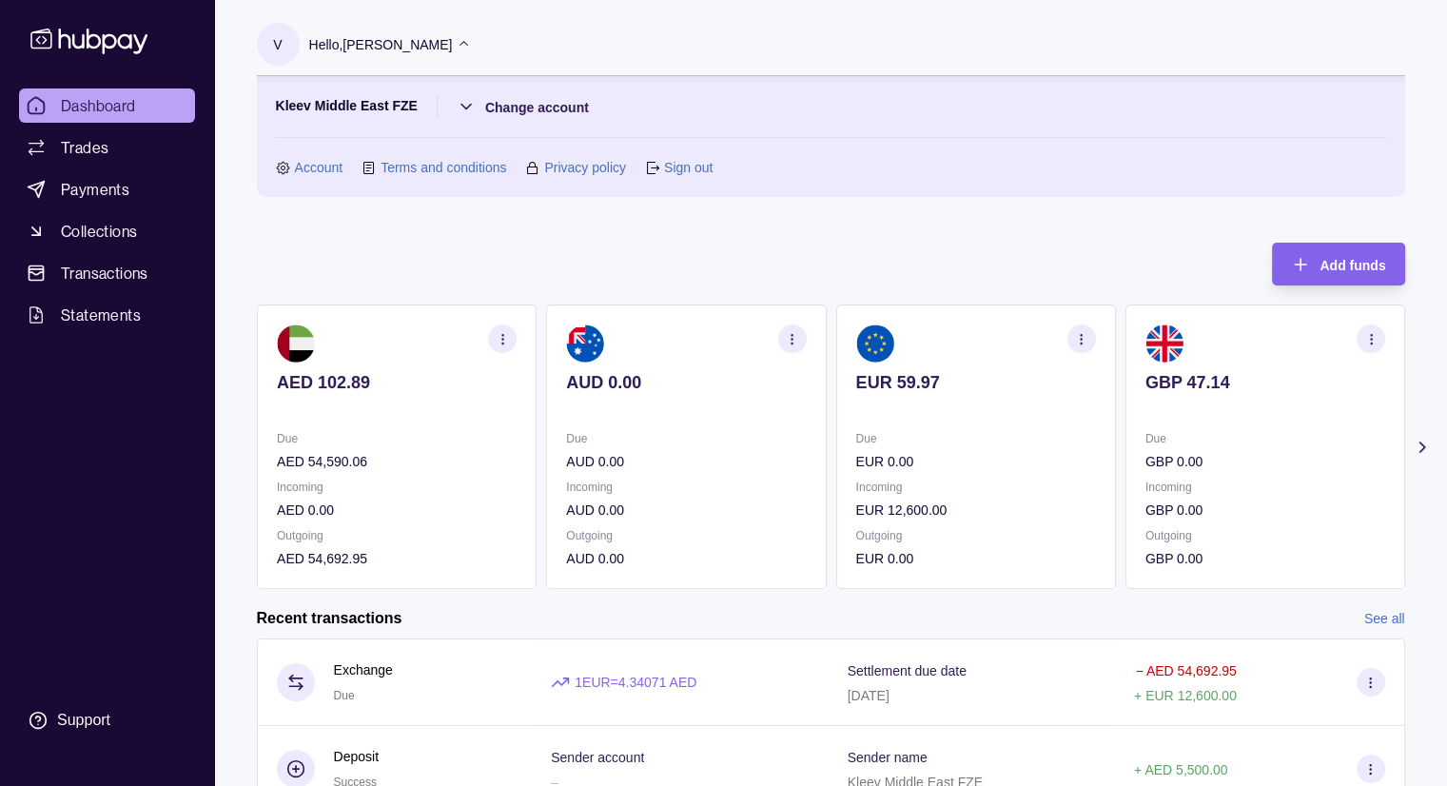
click at [472, 58] on div "Hello, [PERSON_NAME]" at bounding box center [390, 45] width 163 height 40
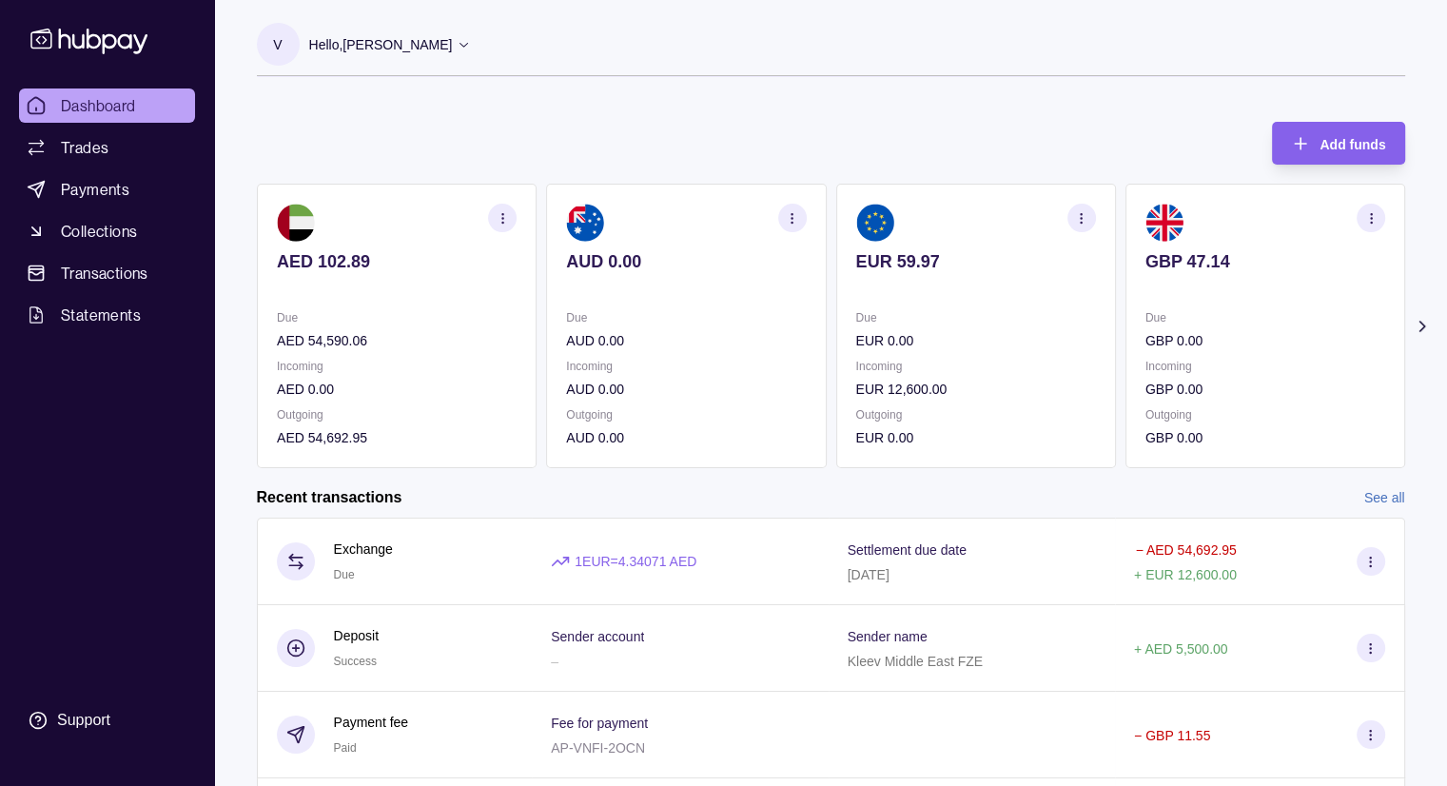
click at [472, 58] on div "Hello, [PERSON_NAME]" at bounding box center [390, 45] width 163 height 40
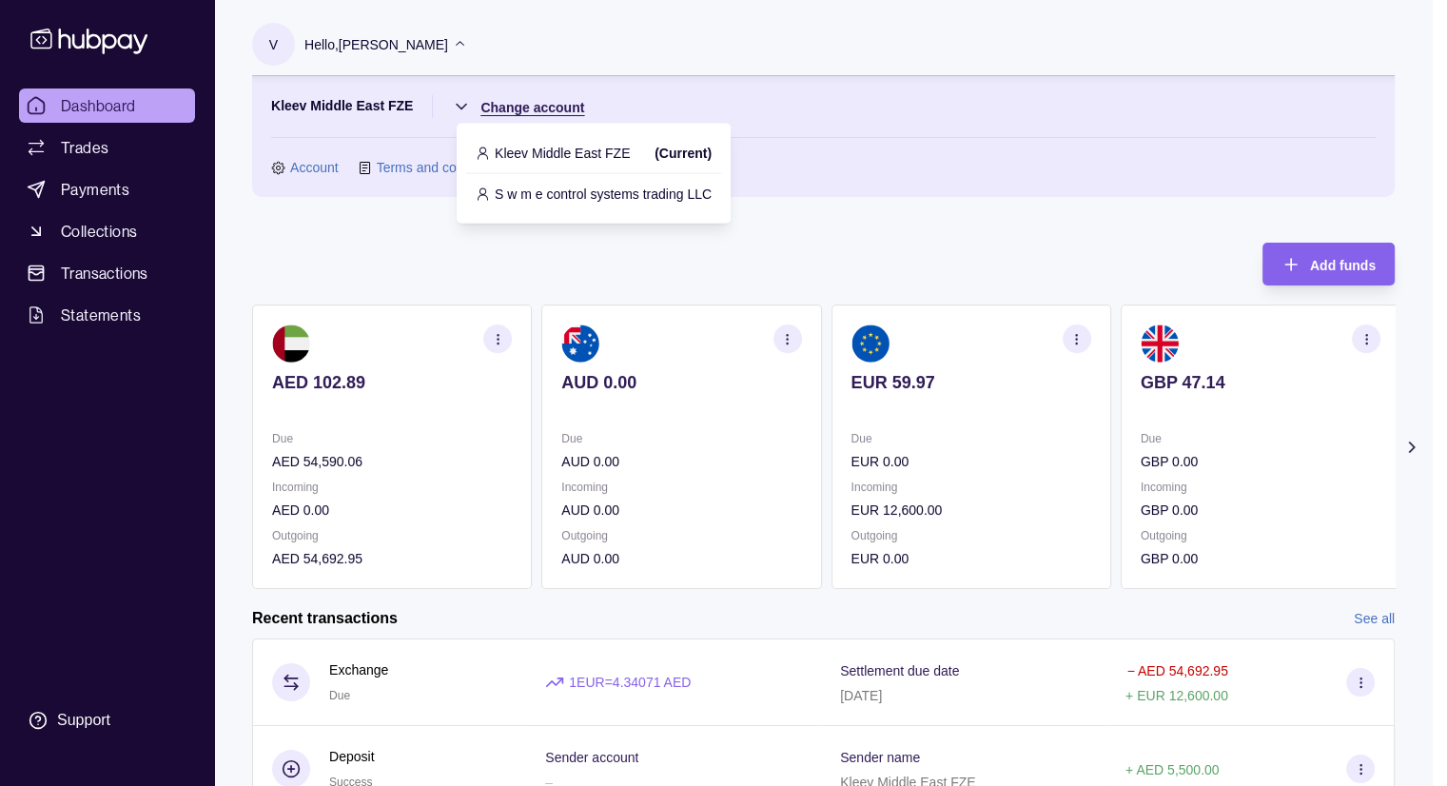
click at [479, 104] on html "Dashboard Trades Payments Collections Transactions Statements Support V Hello, …" at bounding box center [723, 566] width 1447 height 1133
click at [109, 237] on html "Dashboard Trades Payments Collections Transactions Statements Support V Hello, …" at bounding box center [723, 566] width 1447 height 1133
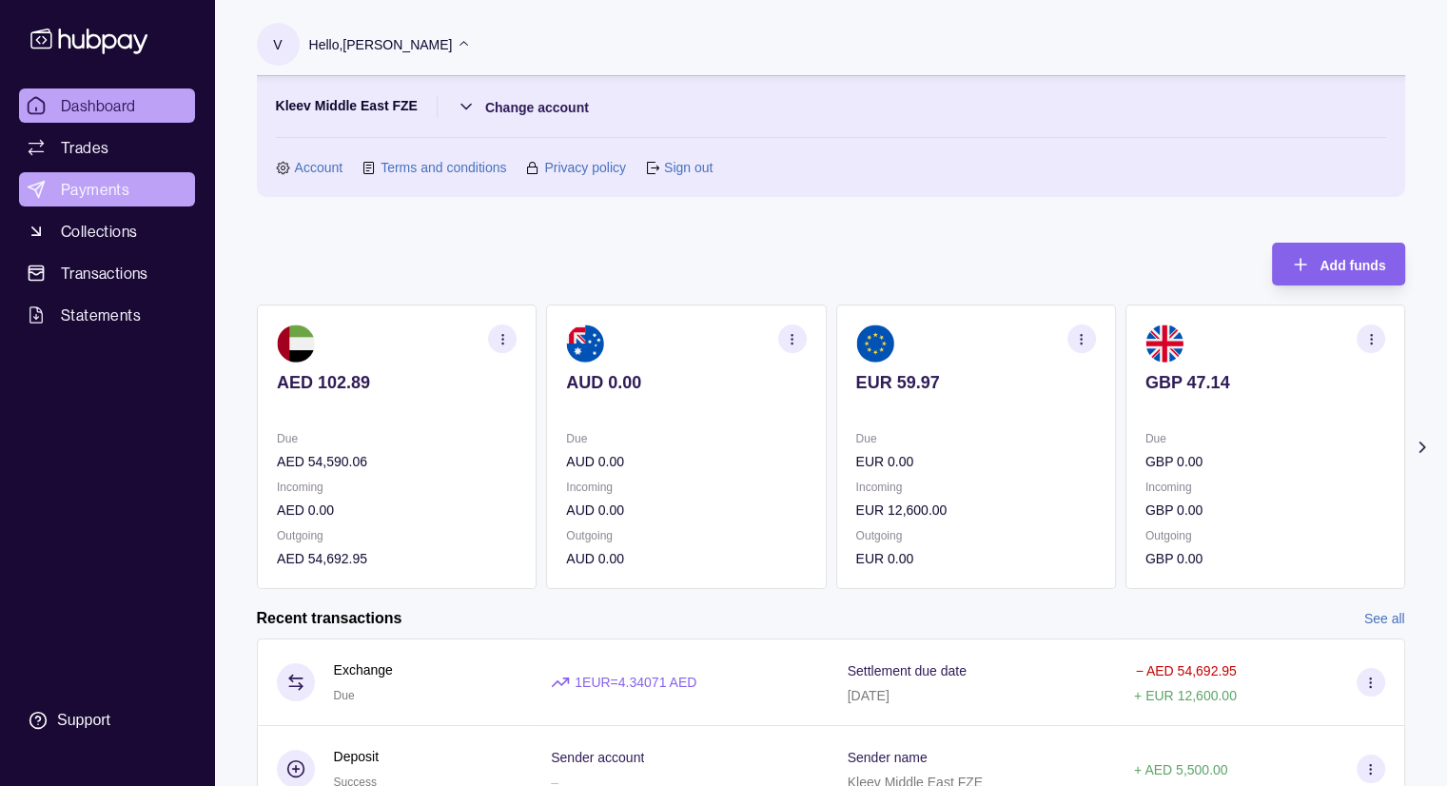
click at [131, 191] on link "Payments" at bounding box center [107, 189] width 176 height 34
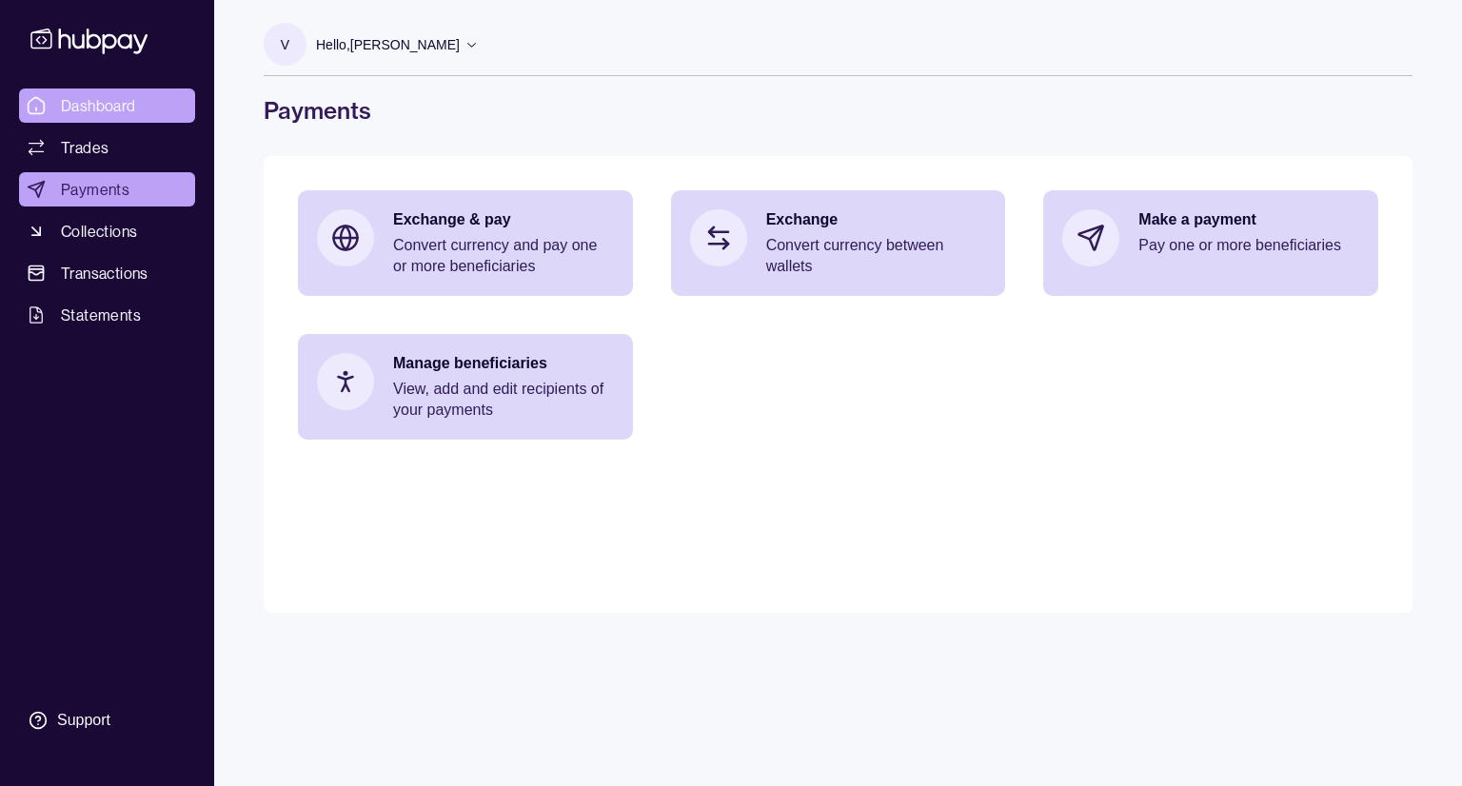
click at [138, 96] on link "Dashboard" at bounding box center [107, 105] width 176 height 34
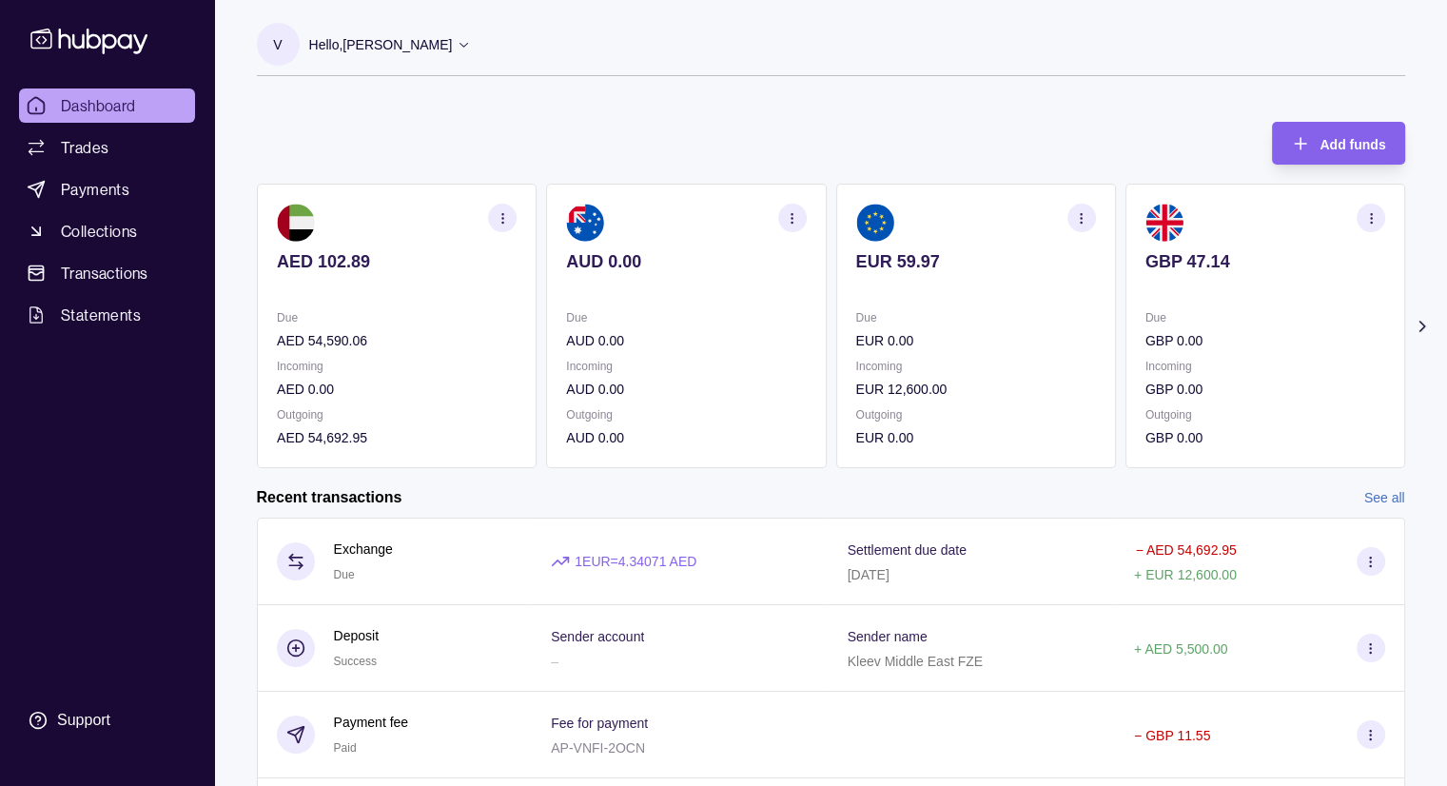
click at [94, 101] on span "Dashboard" at bounding box center [98, 105] width 75 height 23
click at [140, 195] on link "Payments" at bounding box center [107, 189] width 176 height 34
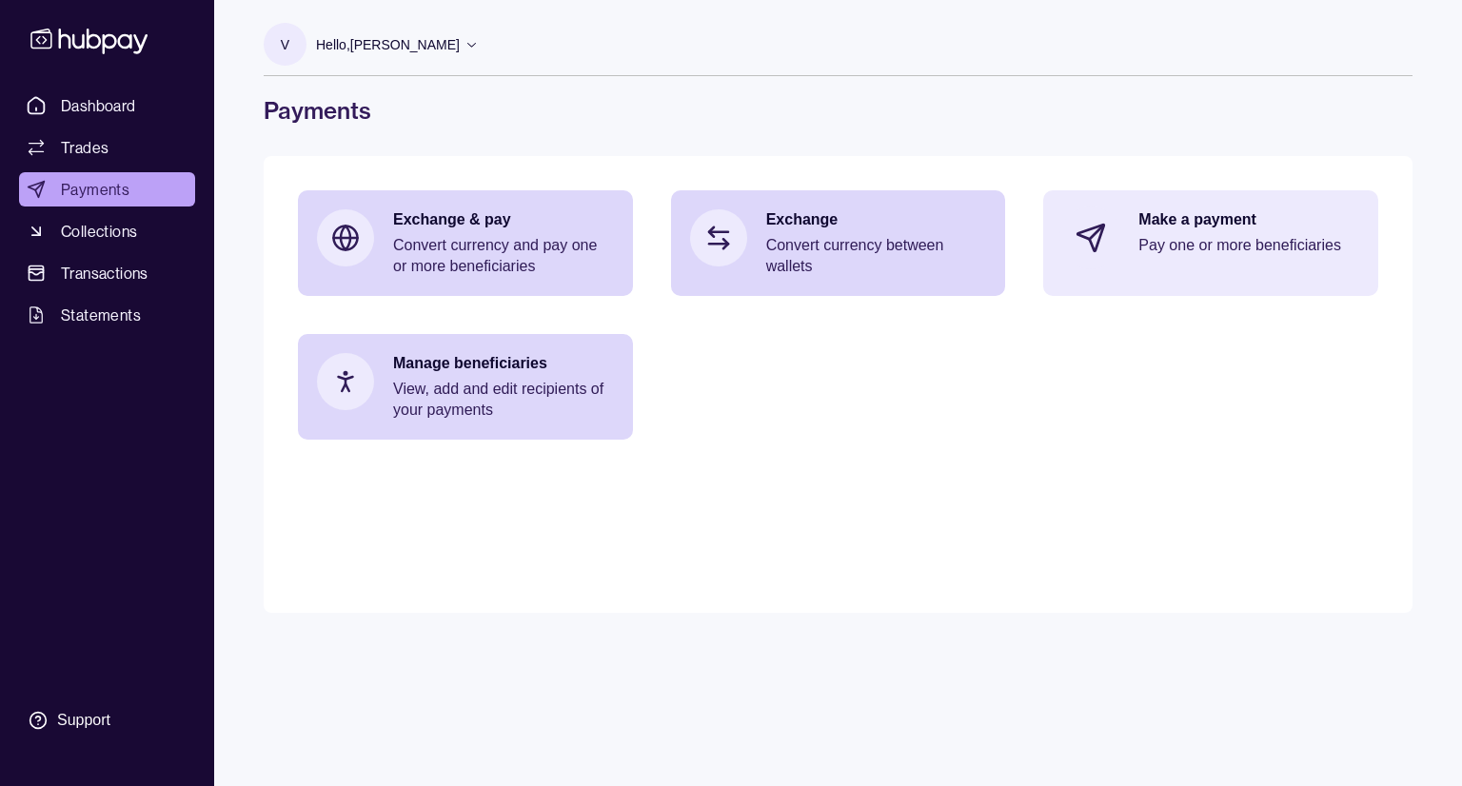
click at [1148, 260] on div "Make a payment Pay one or more beneficiaries" at bounding box center [1248, 237] width 221 height 57
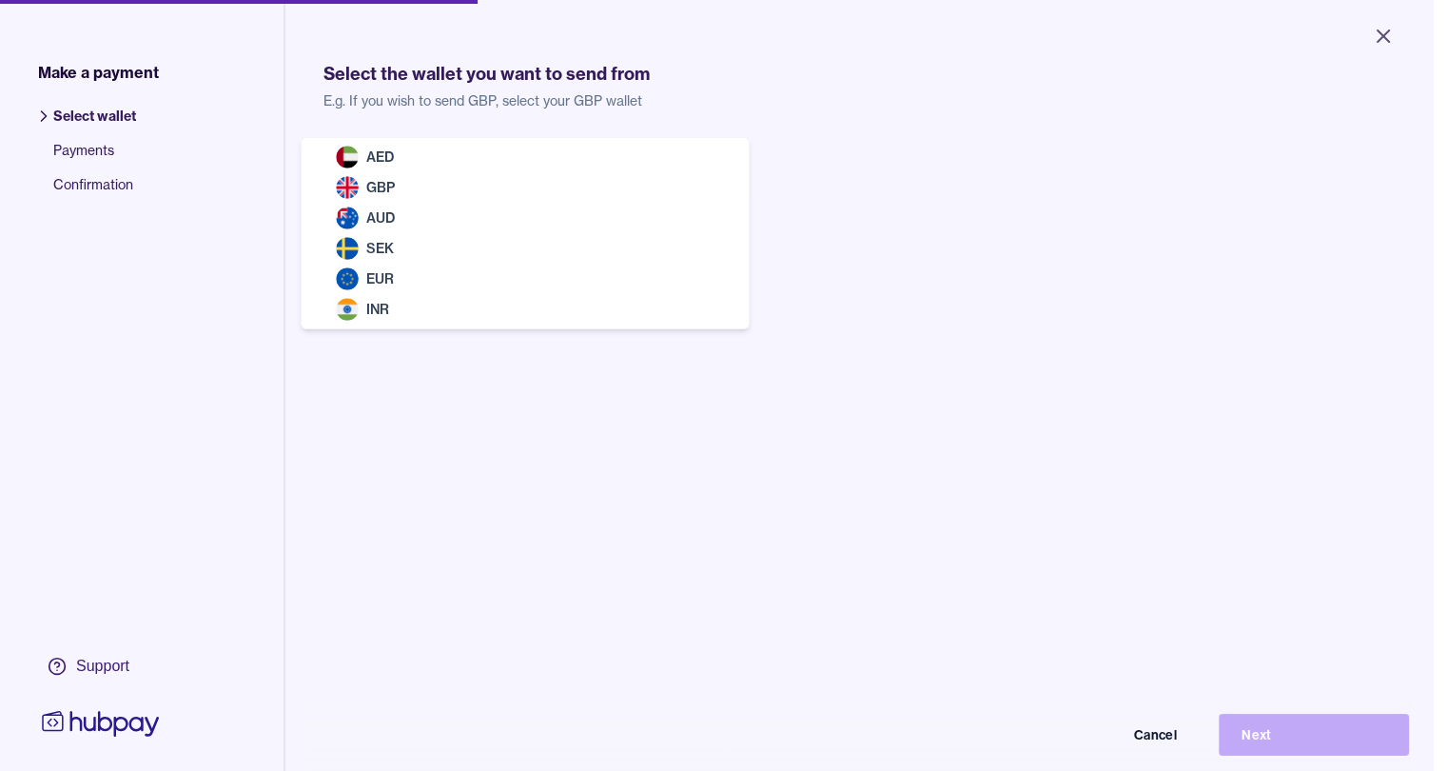
click at [531, 174] on body "Close Make a payment Select wallet Payments Confirmation Support Select the wal…" at bounding box center [716, 385] width 1433 height 771
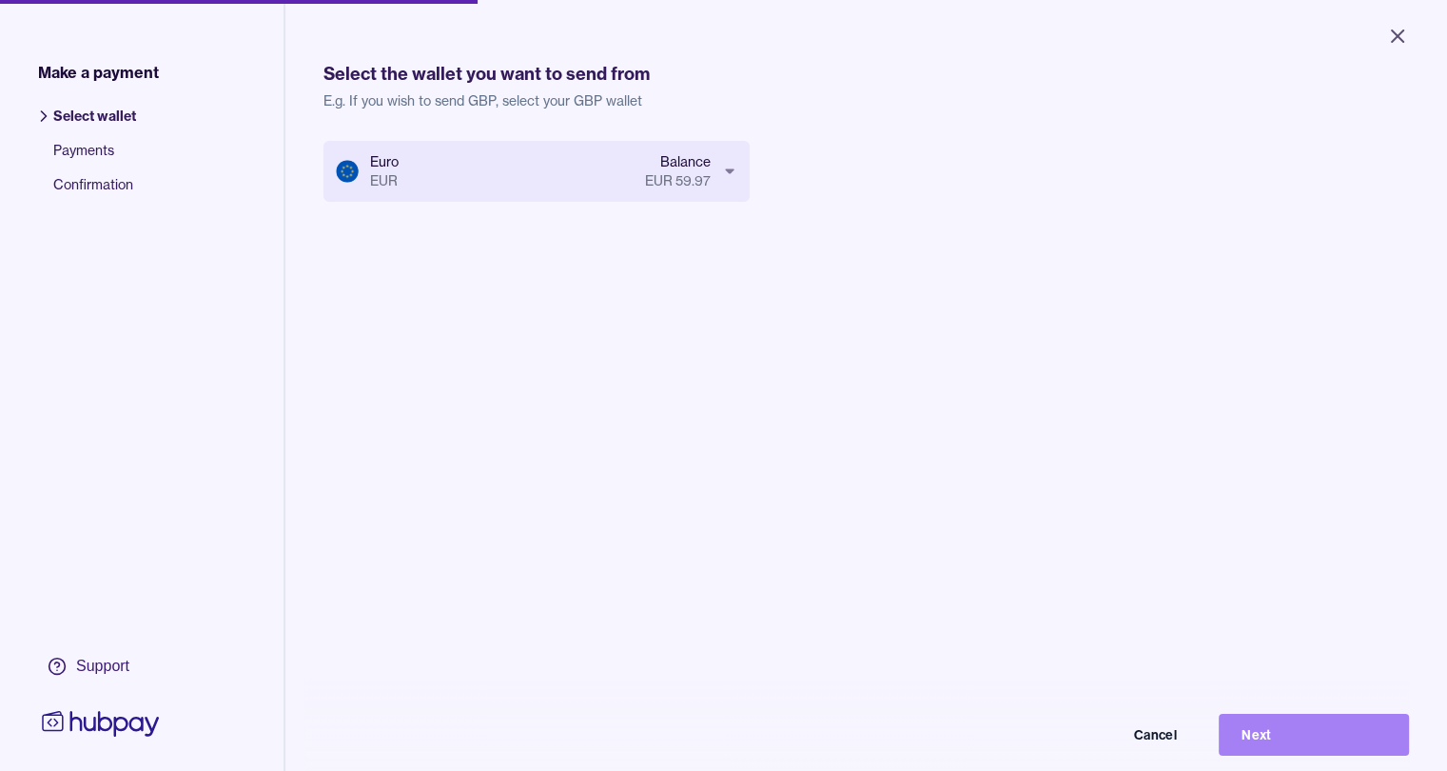
click at [1385, 743] on button "Next" at bounding box center [1314, 735] width 190 height 42
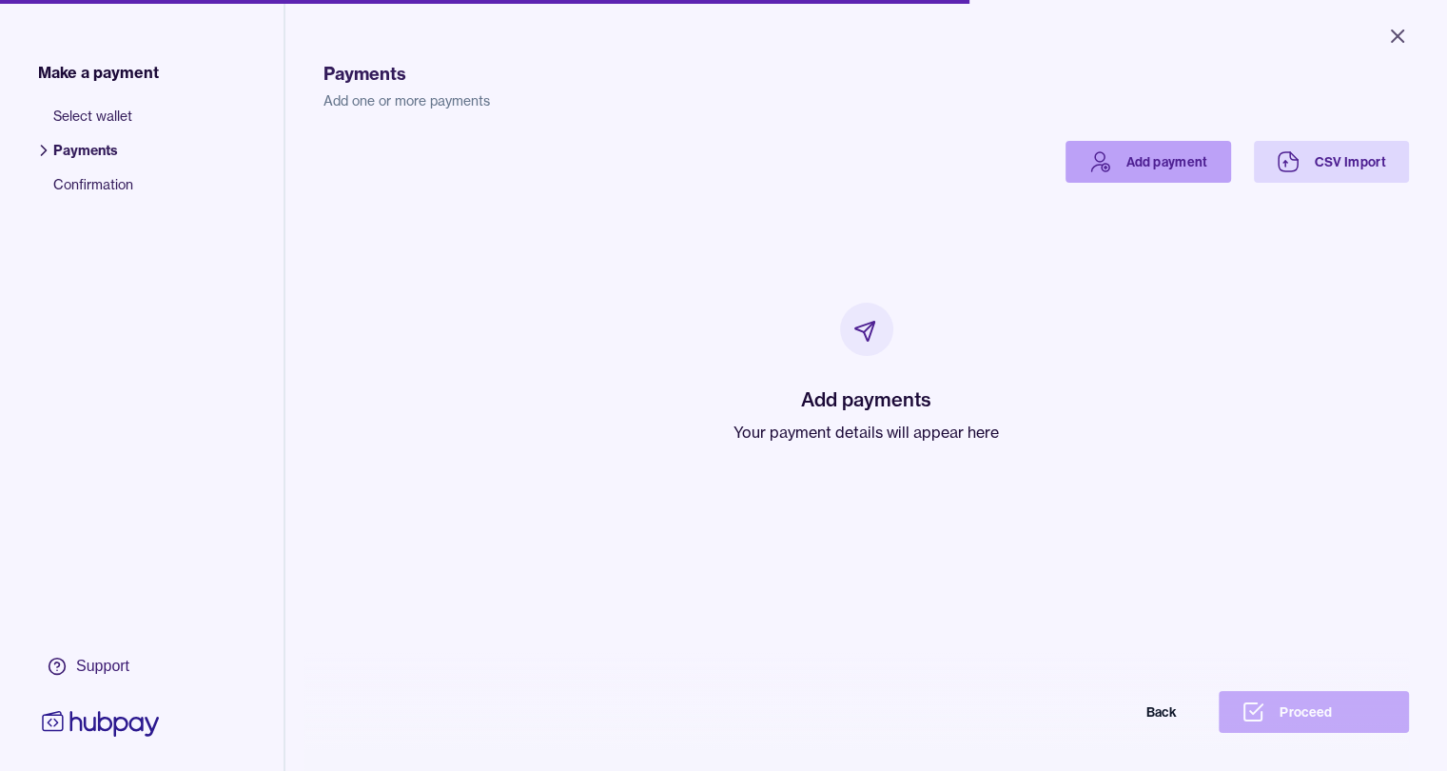
click at [1207, 153] on link "Add payment" at bounding box center [1149, 162] width 166 height 42
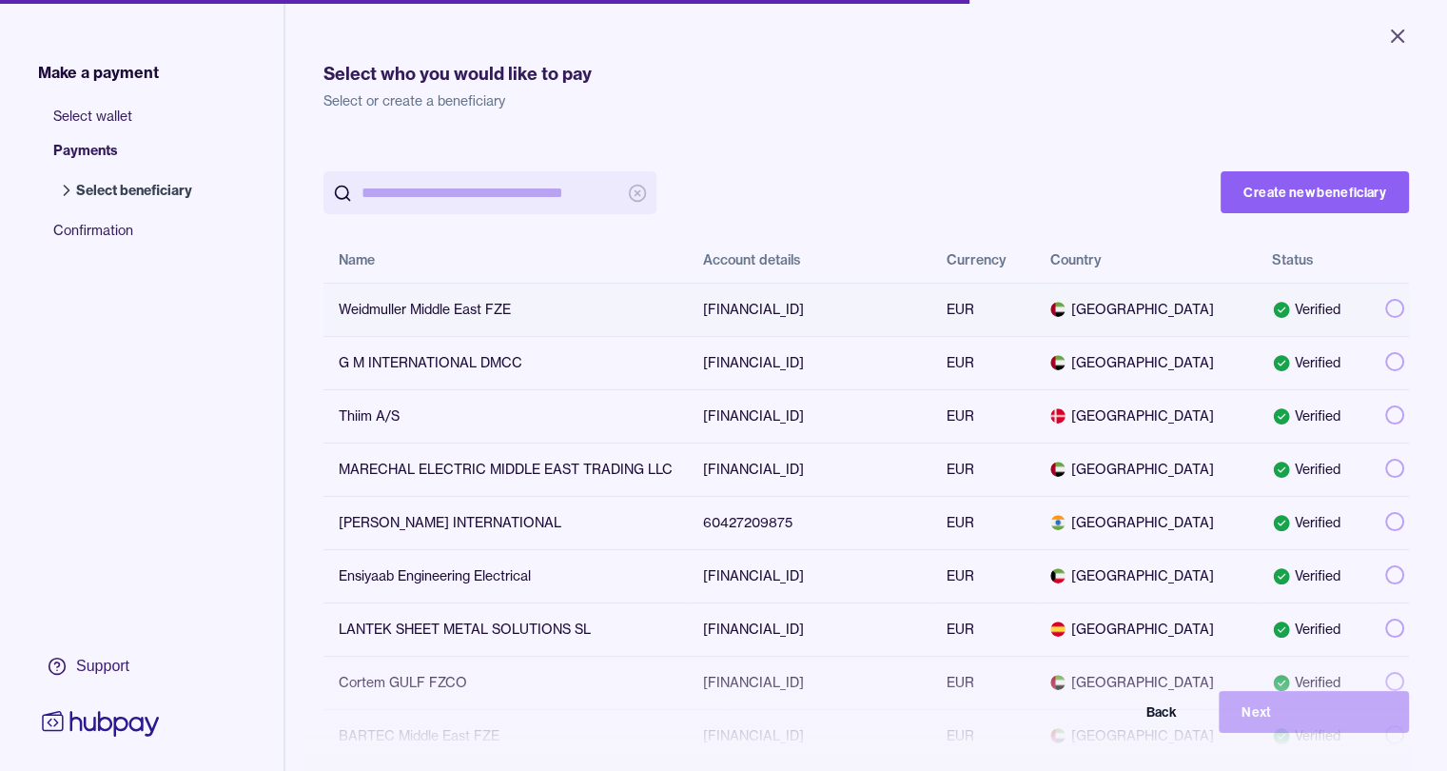
click at [1242, 317] on span "[GEOGRAPHIC_DATA]" at bounding box center [1146, 309] width 191 height 19
click at [1287, 733] on button "Next" at bounding box center [1314, 712] width 190 height 42
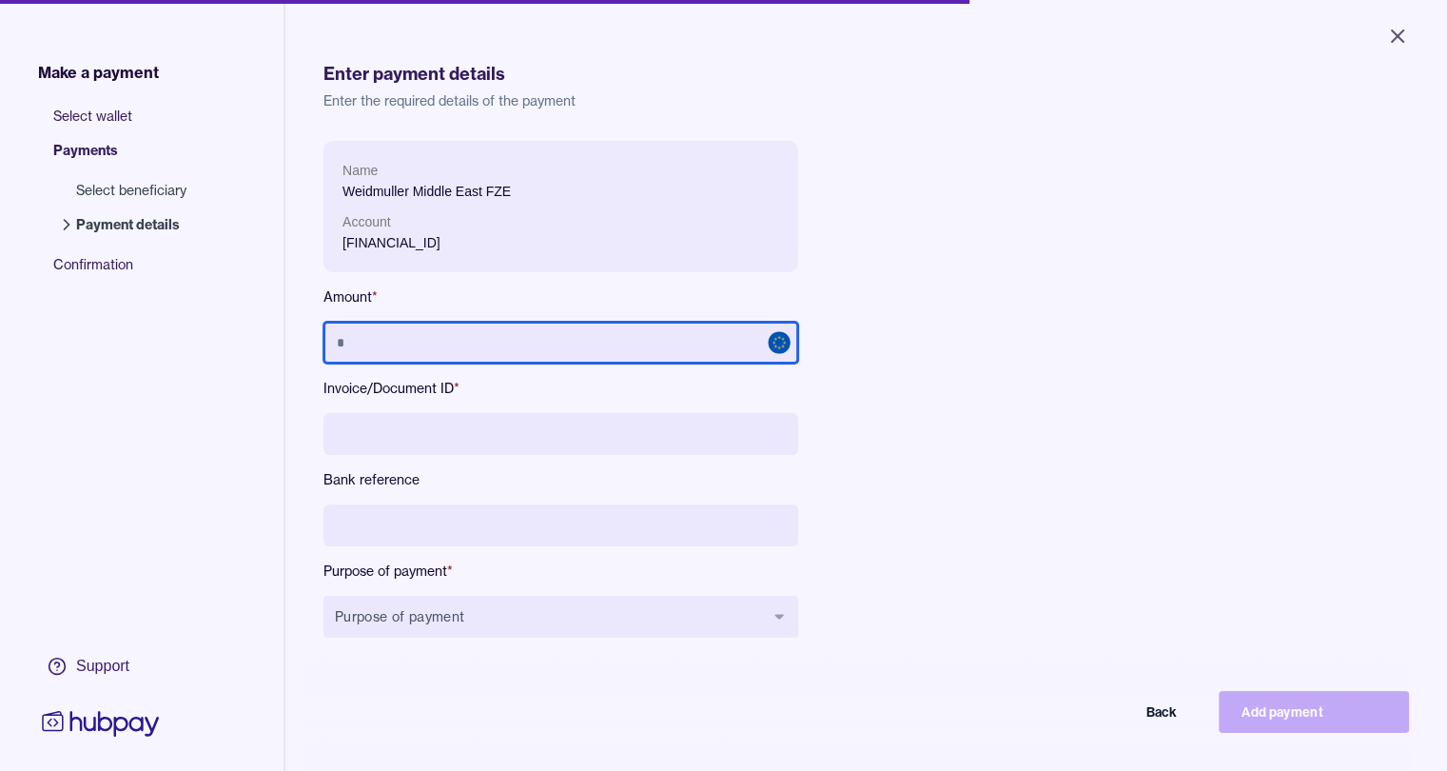
click at [372, 328] on input "text" at bounding box center [561, 343] width 475 height 42
type input "********"
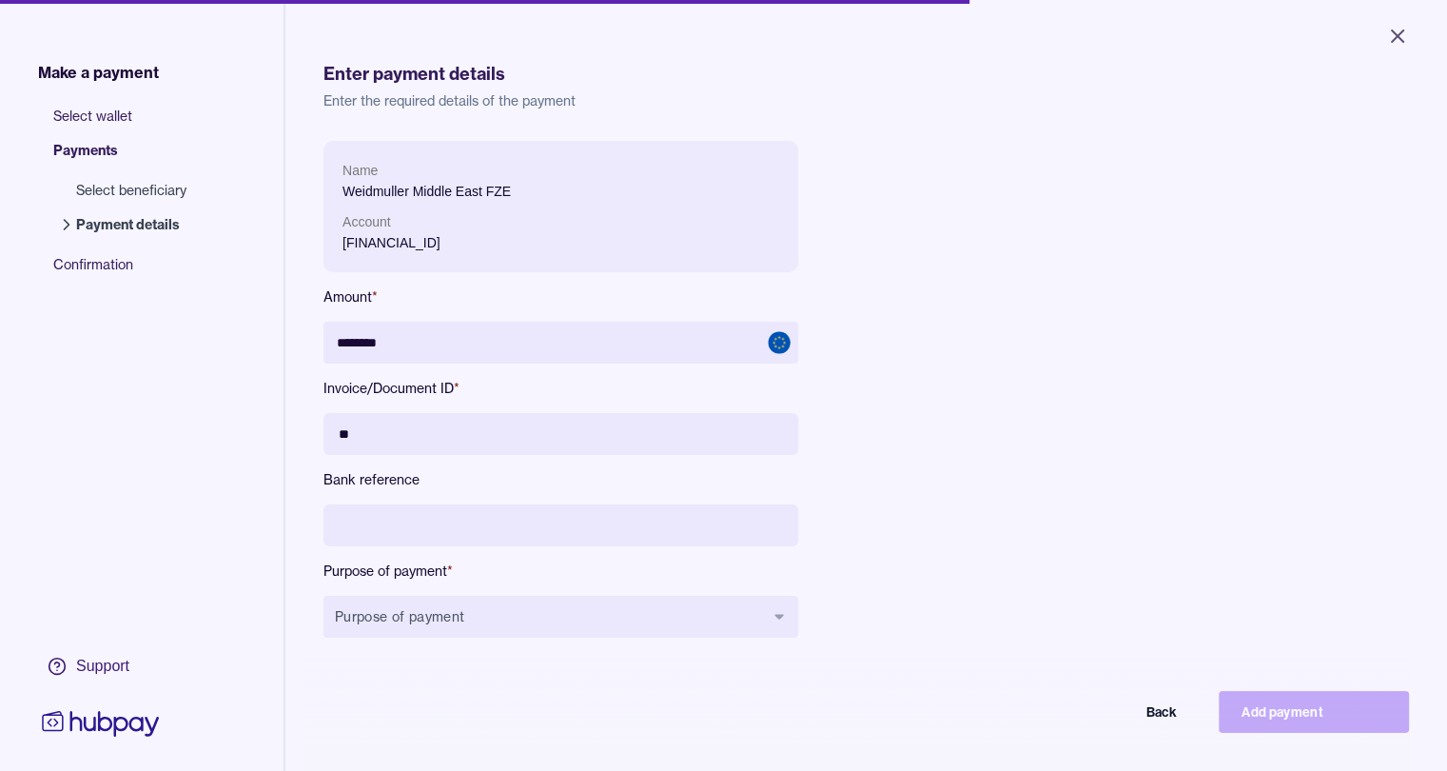
type input "*"
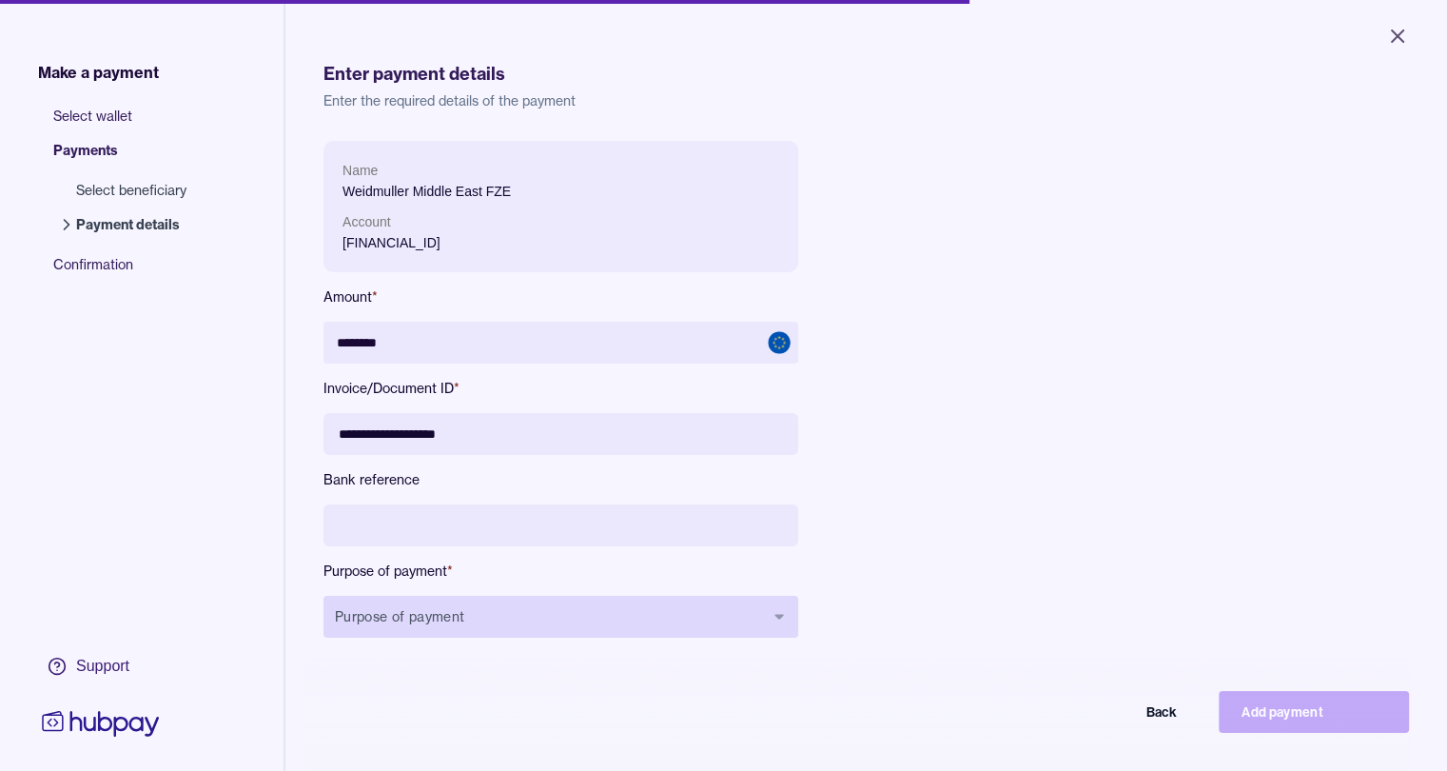
type input "**********"
click at [469, 623] on button "Purpose of payment" at bounding box center [561, 617] width 475 height 42
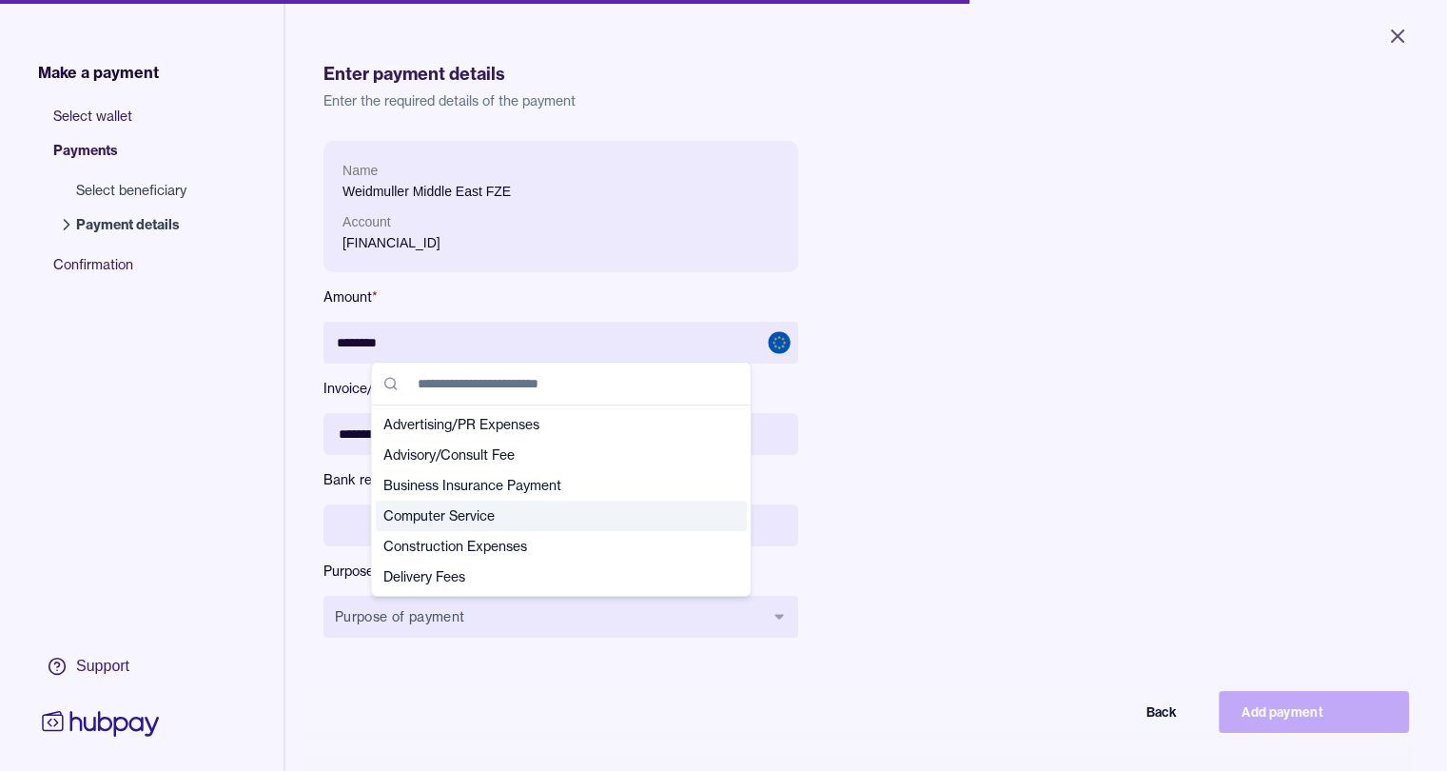
click at [518, 519] on span "Computer Service" at bounding box center [549, 515] width 333 height 19
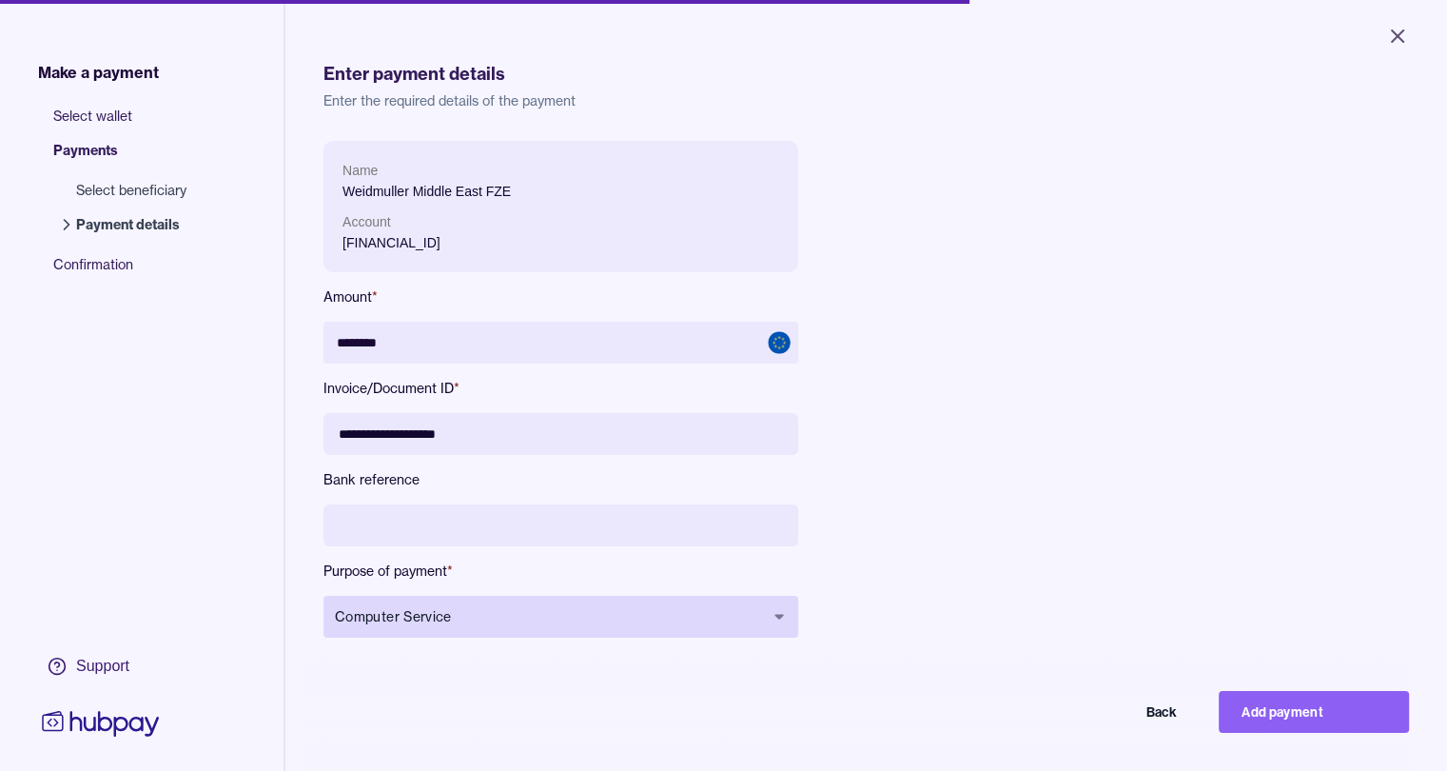
click at [493, 611] on span "Computer Service" at bounding box center [549, 616] width 429 height 19
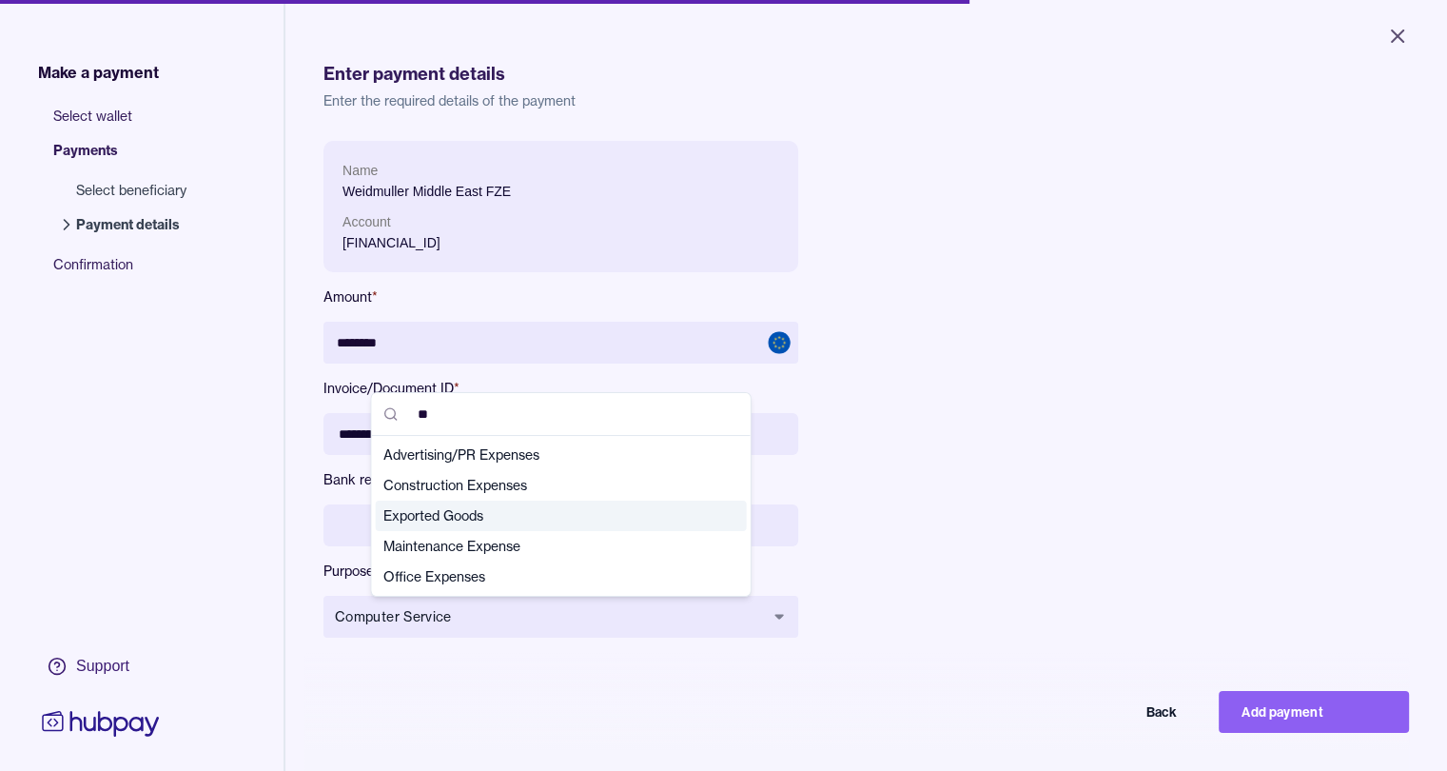
type input "**"
click at [463, 520] on span "Exported Goods" at bounding box center [549, 515] width 333 height 19
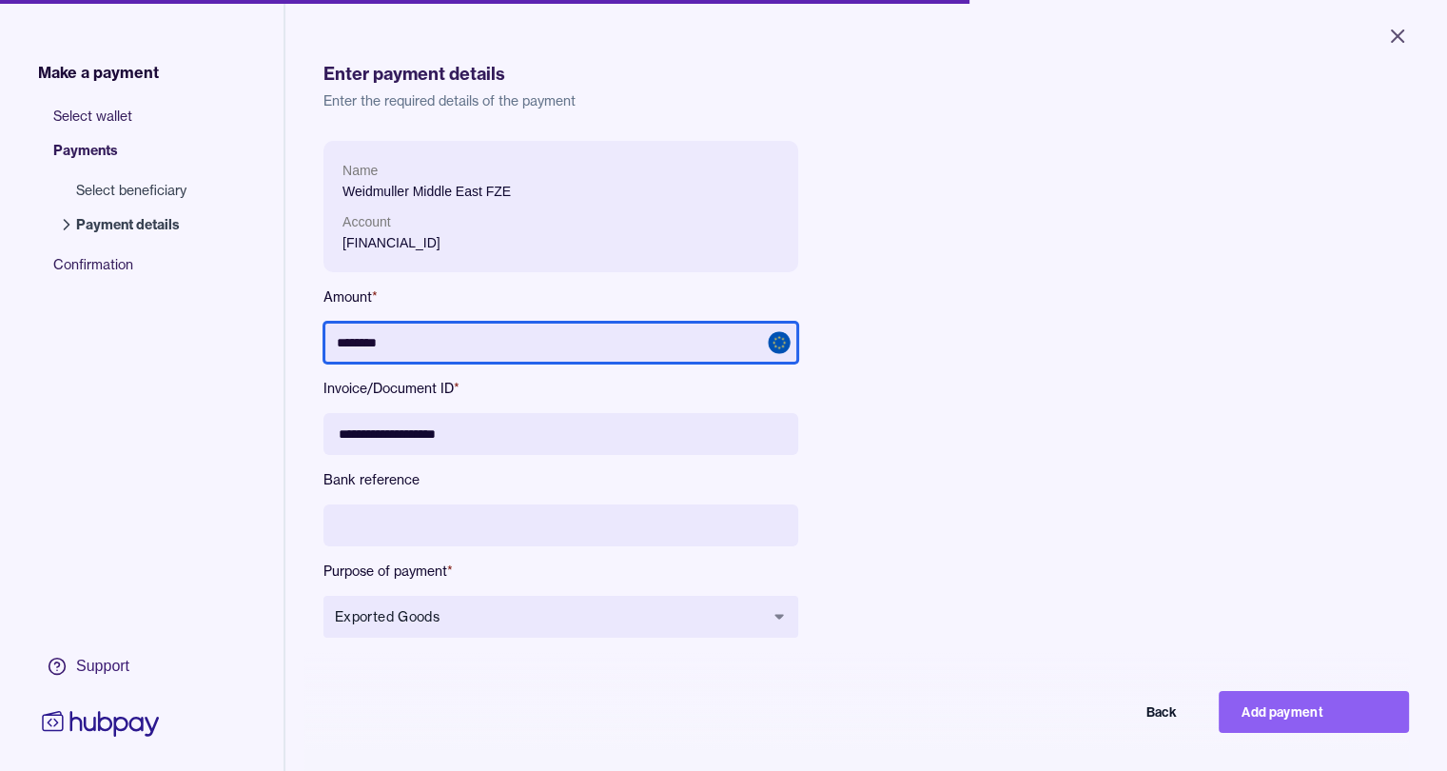
click at [422, 346] on input "********" at bounding box center [561, 343] width 475 height 42
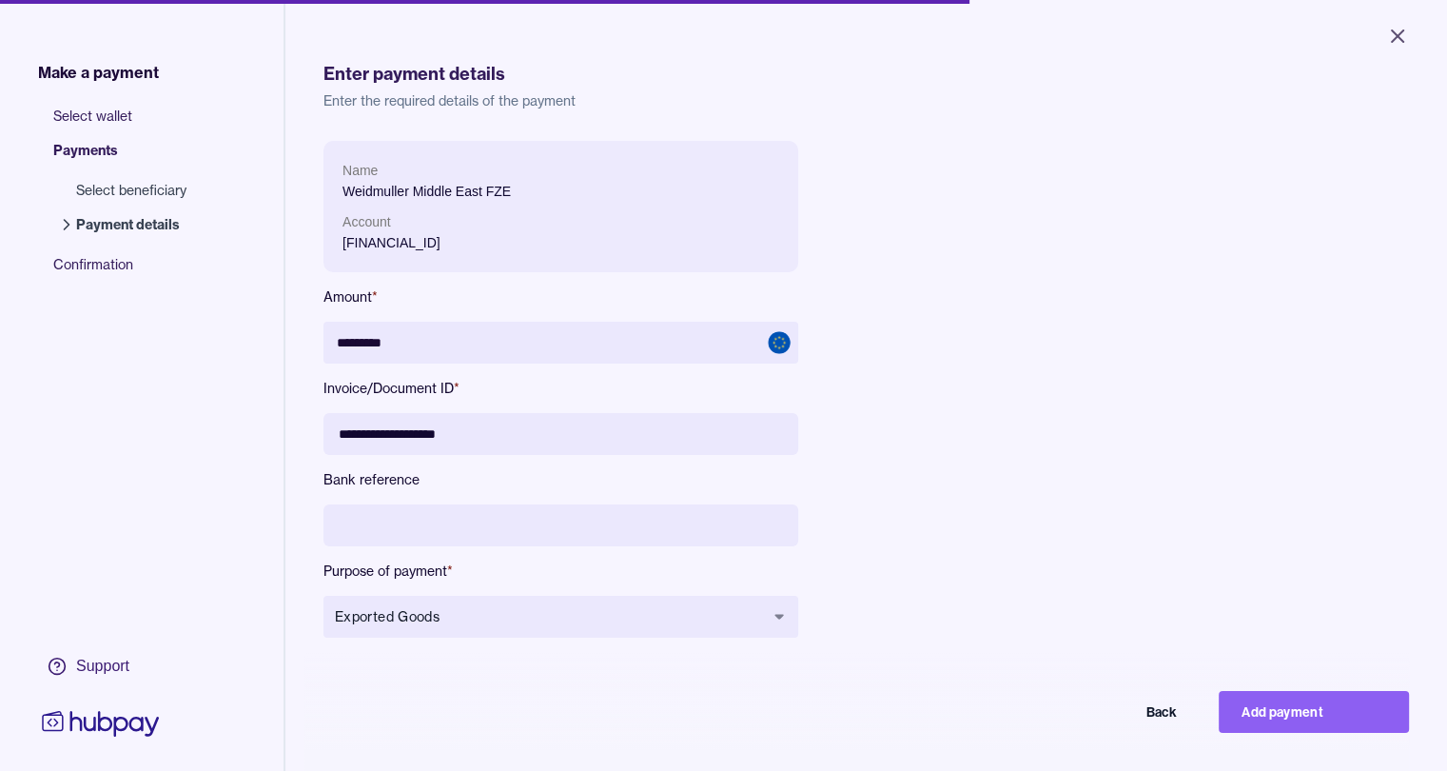
click at [855, 681] on div "**********" at bounding box center [867, 526] width 1086 height 771
click at [1336, 732] on button "Add payment" at bounding box center [1314, 712] width 190 height 42
type input "*******"
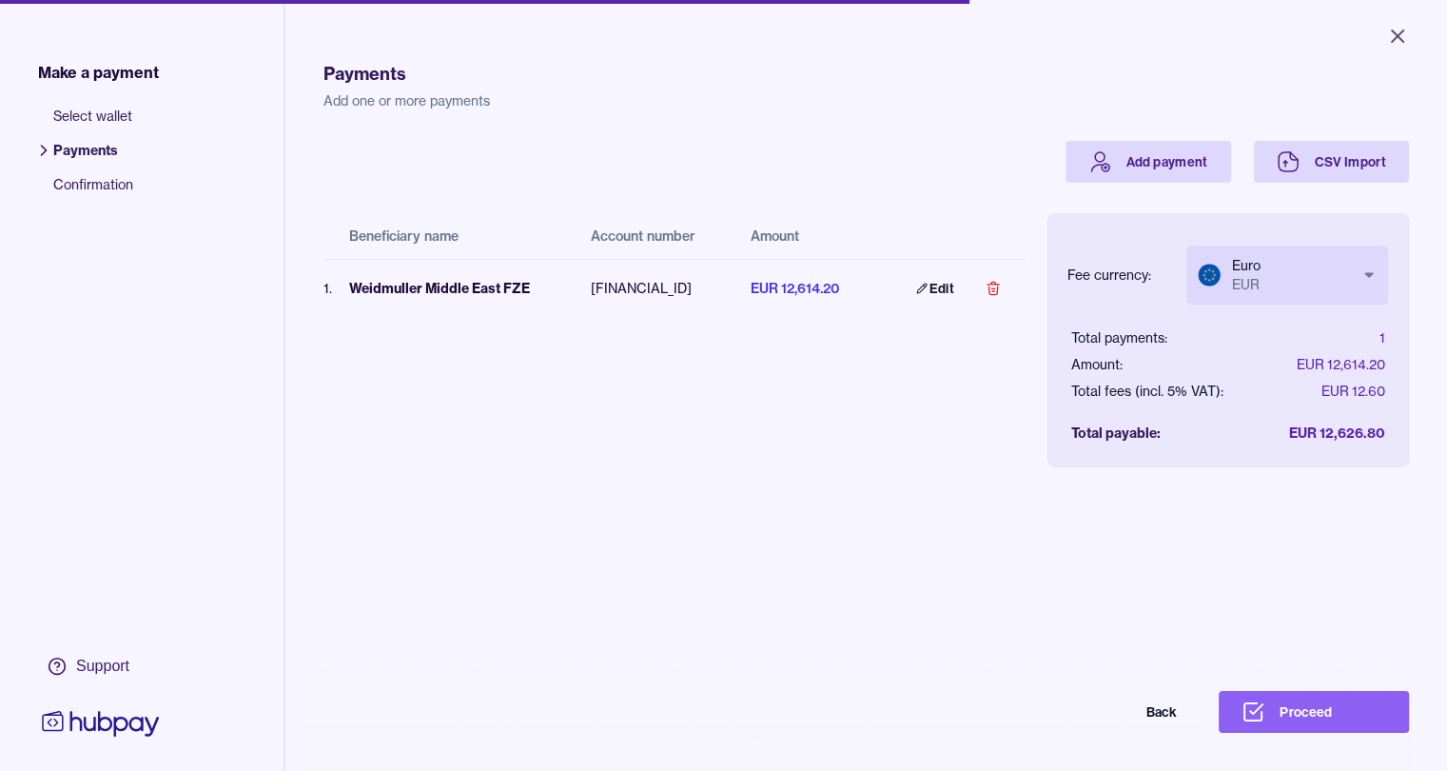
scroll to position [0, 14]
click at [1330, 728] on button "Proceed" at bounding box center [1314, 712] width 190 height 42
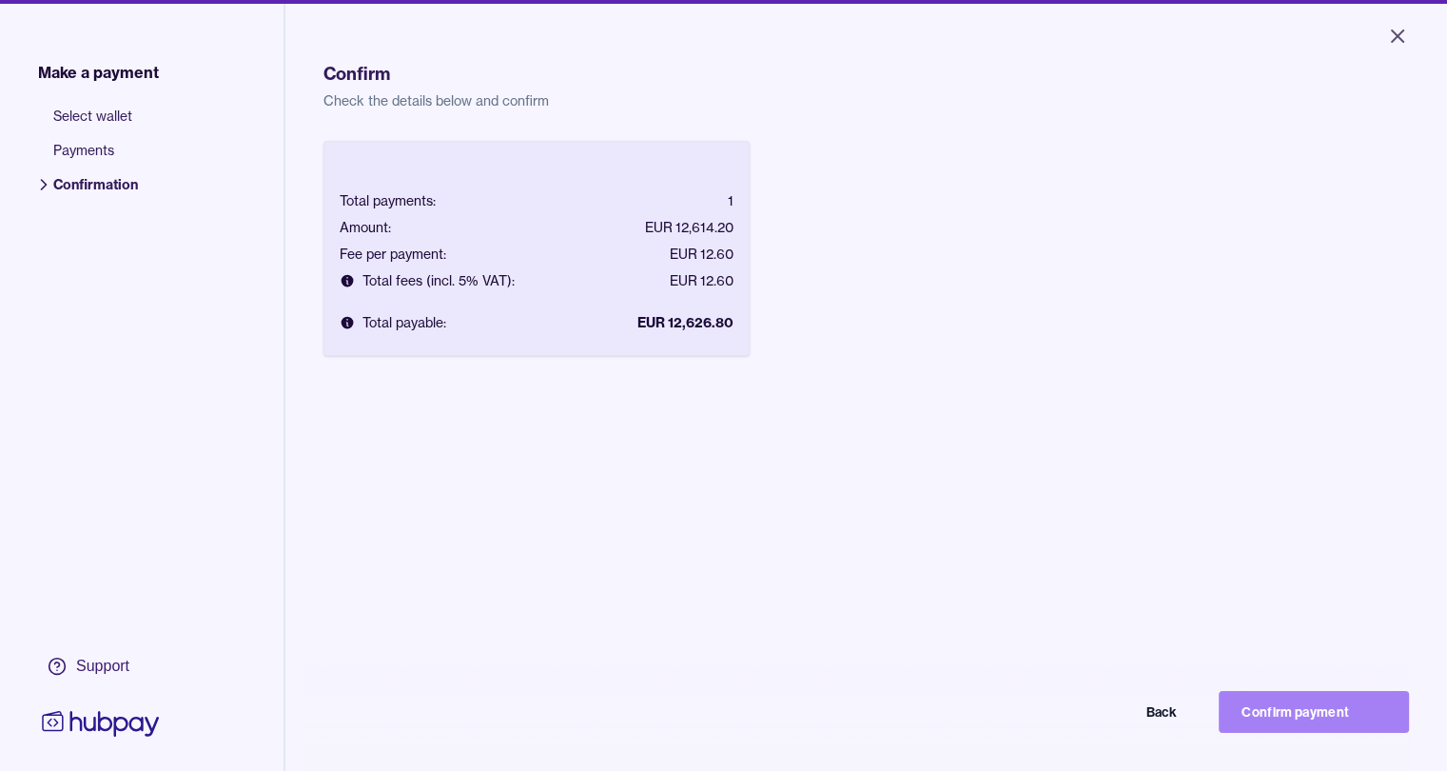
click at [1344, 732] on button "Confirm payment" at bounding box center [1314, 712] width 190 height 42
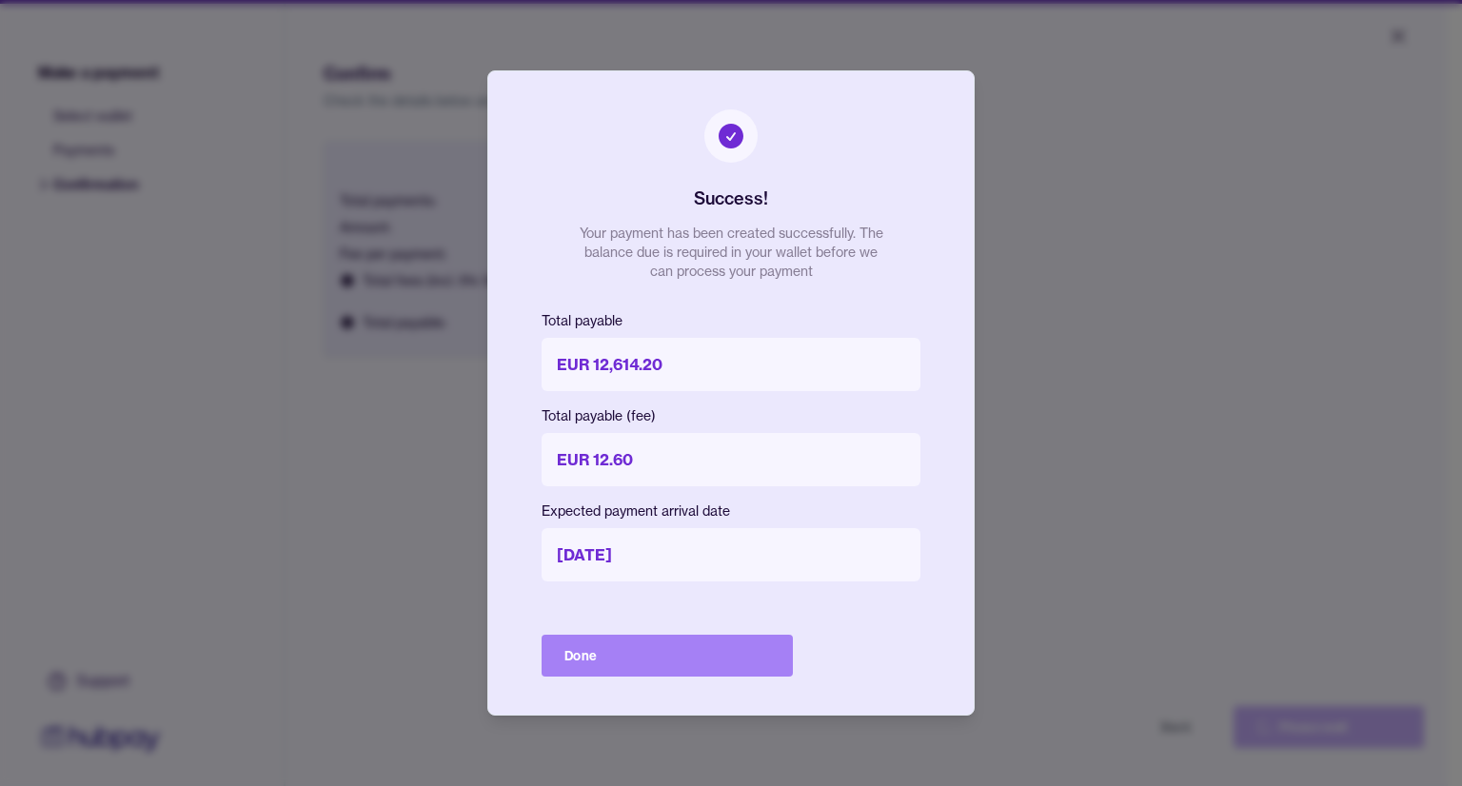
click at [689, 649] on button "Done" at bounding box center [666, 656] width 251 height 42
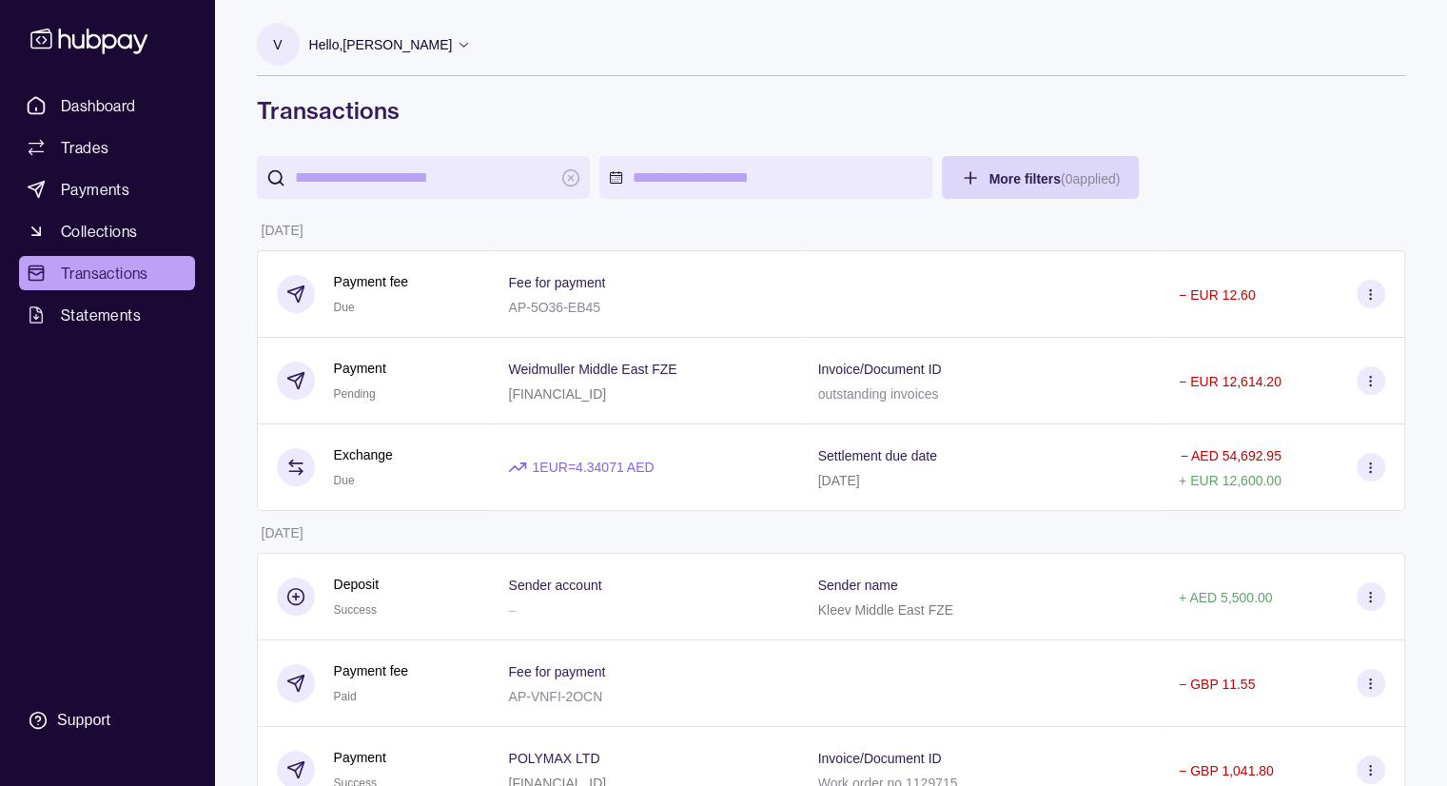
click at [471, 49] on icon at bounding box center [464, 44] width 14 height 14
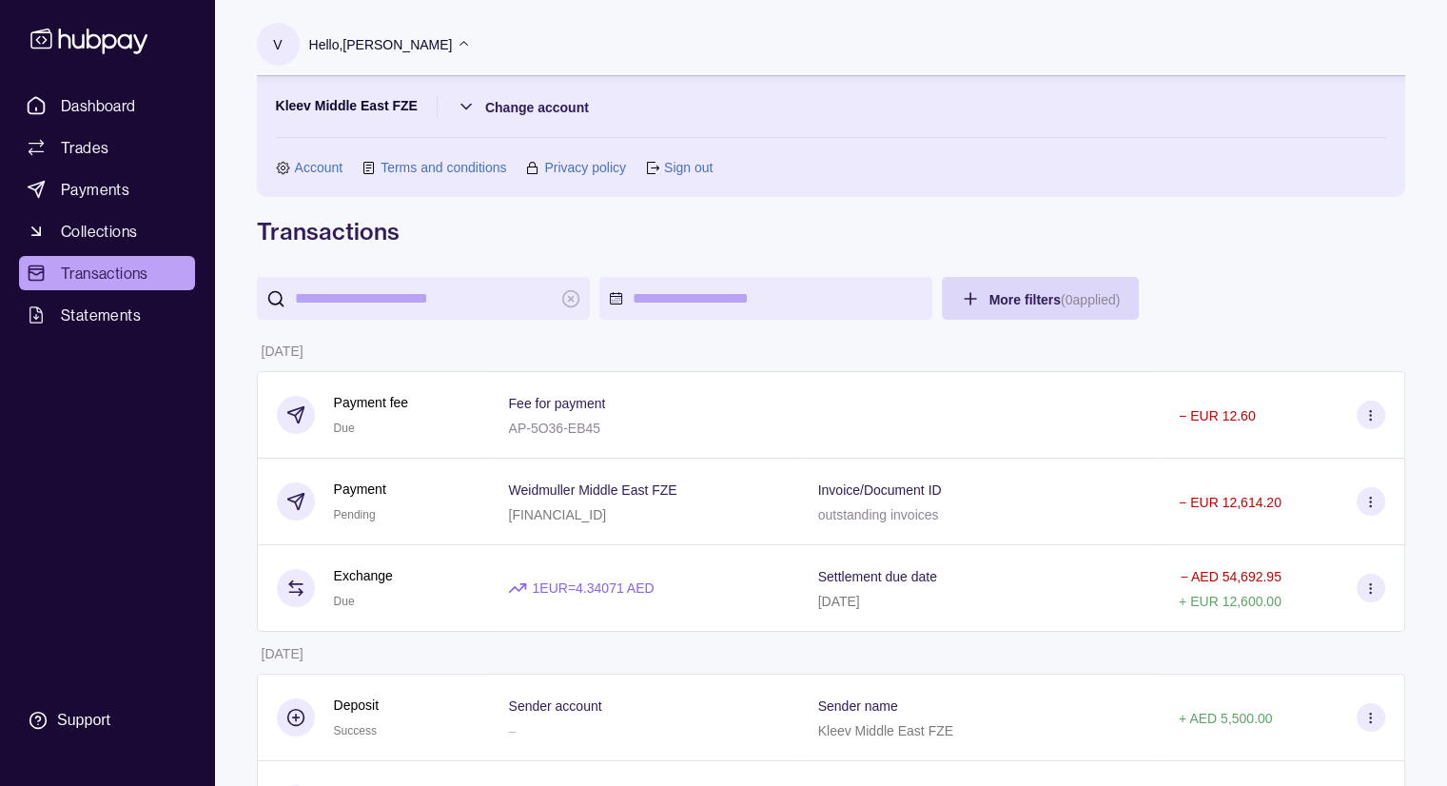
click at [471, 49] on icon at bounding box center [464, 44] width 14 height 14
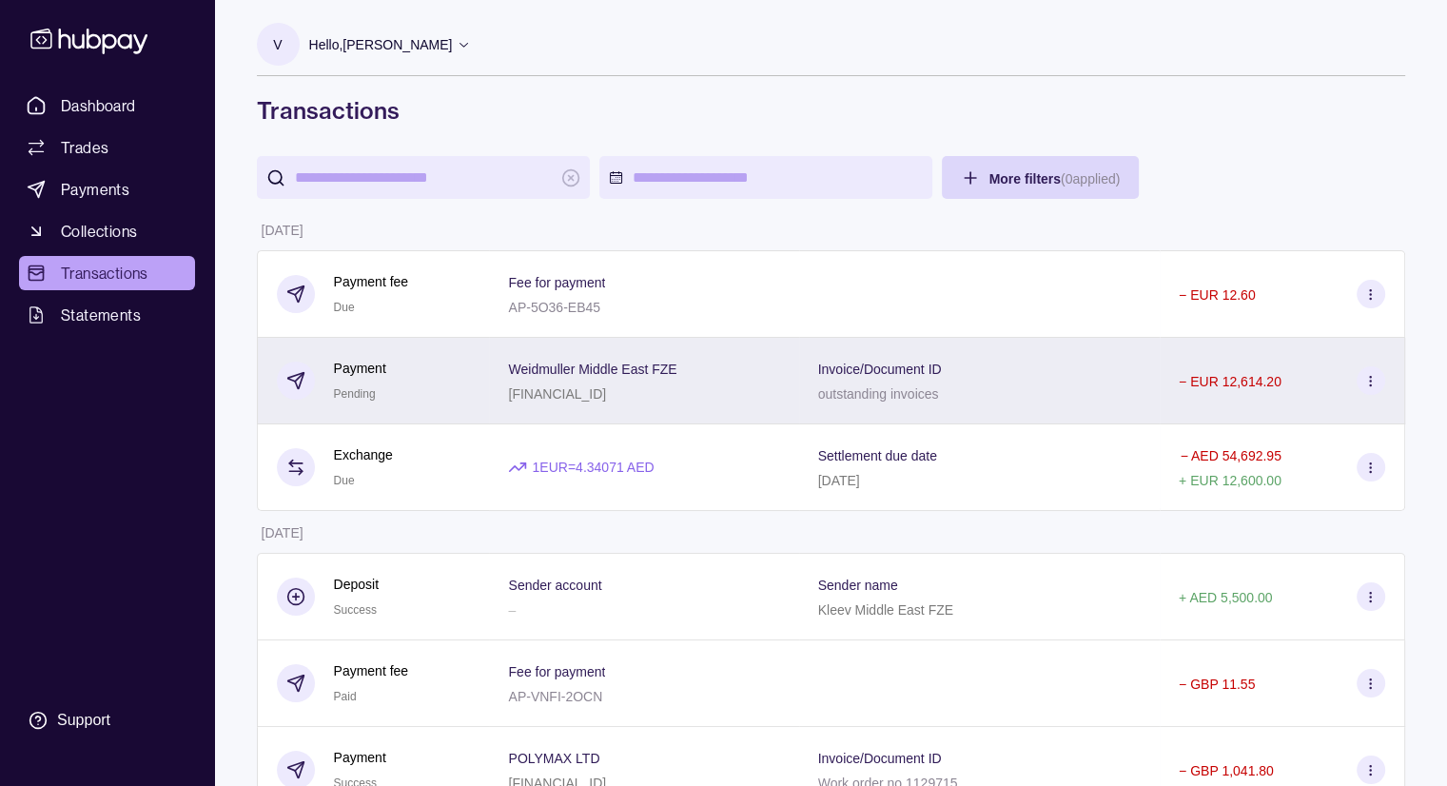
click at [1375, 377] on icon at bounding box center [1371, 381] width 14 height 14
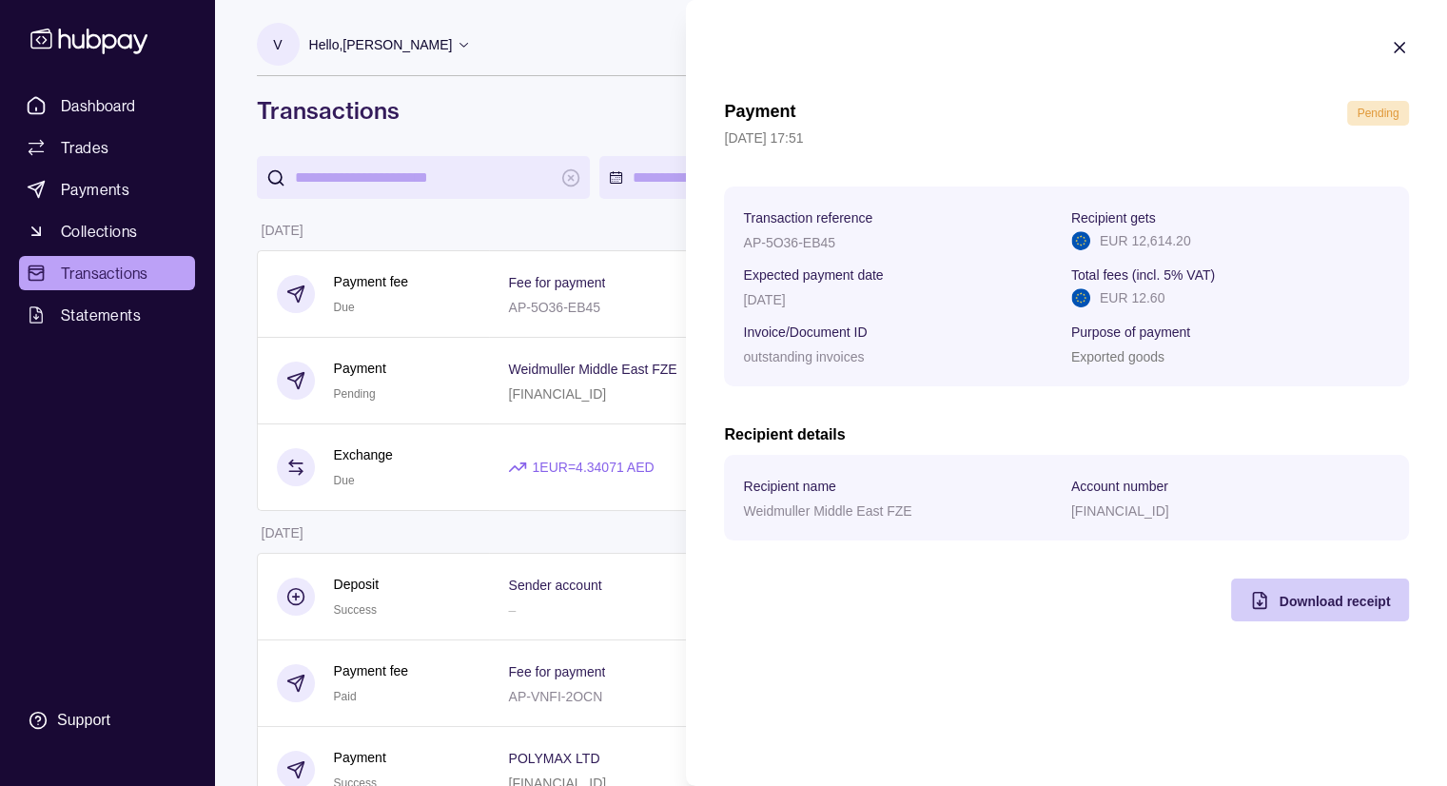
click at [1318, 616] on div "Download receipt" at bounding box center [1306, 600] width 168 height 43
click at [1397, 50] on icon "button" at bounding box center [1400, 48] width 10 height 10
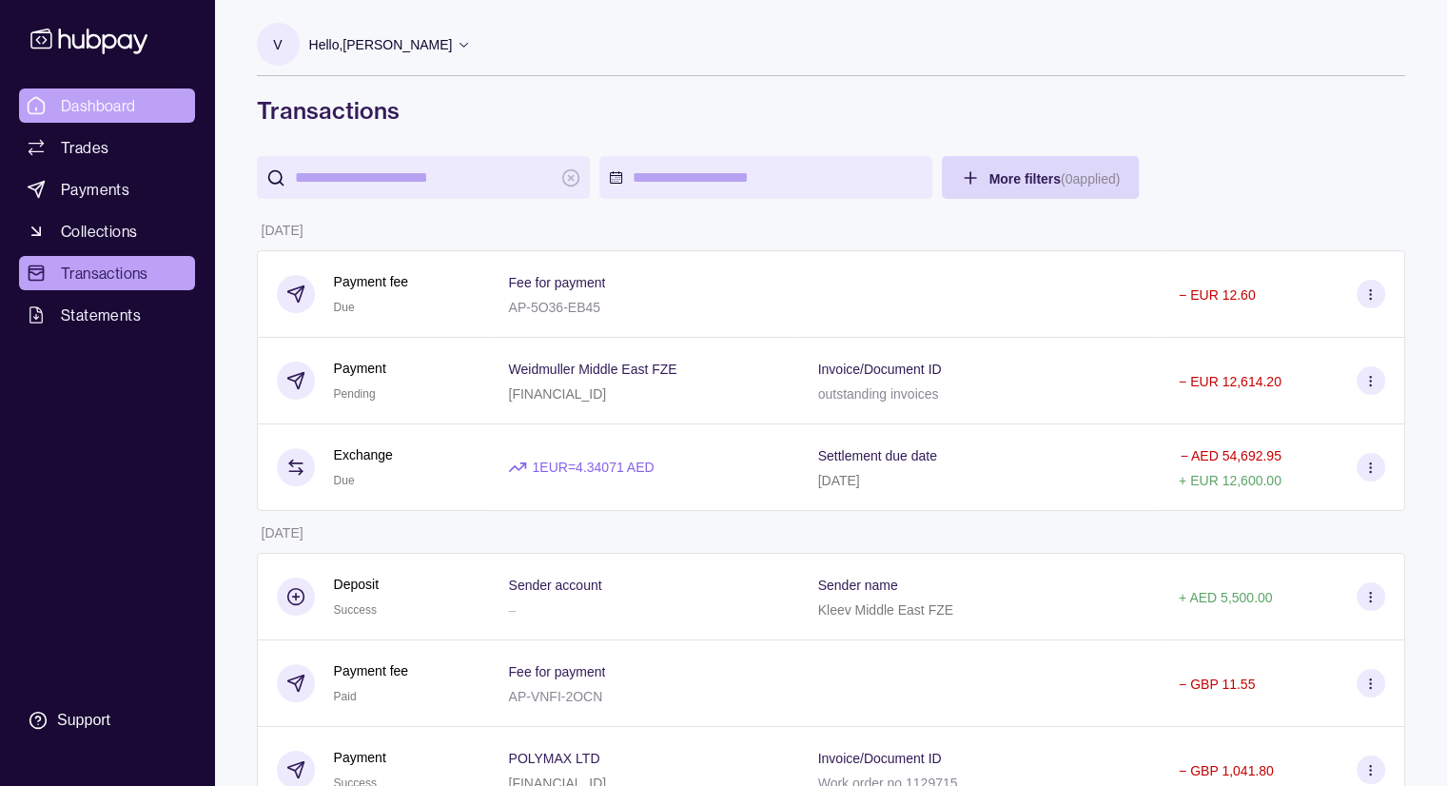
click at [69, 103] on span "Dashboard" at bounding box center [98, 105] width 75 height 23
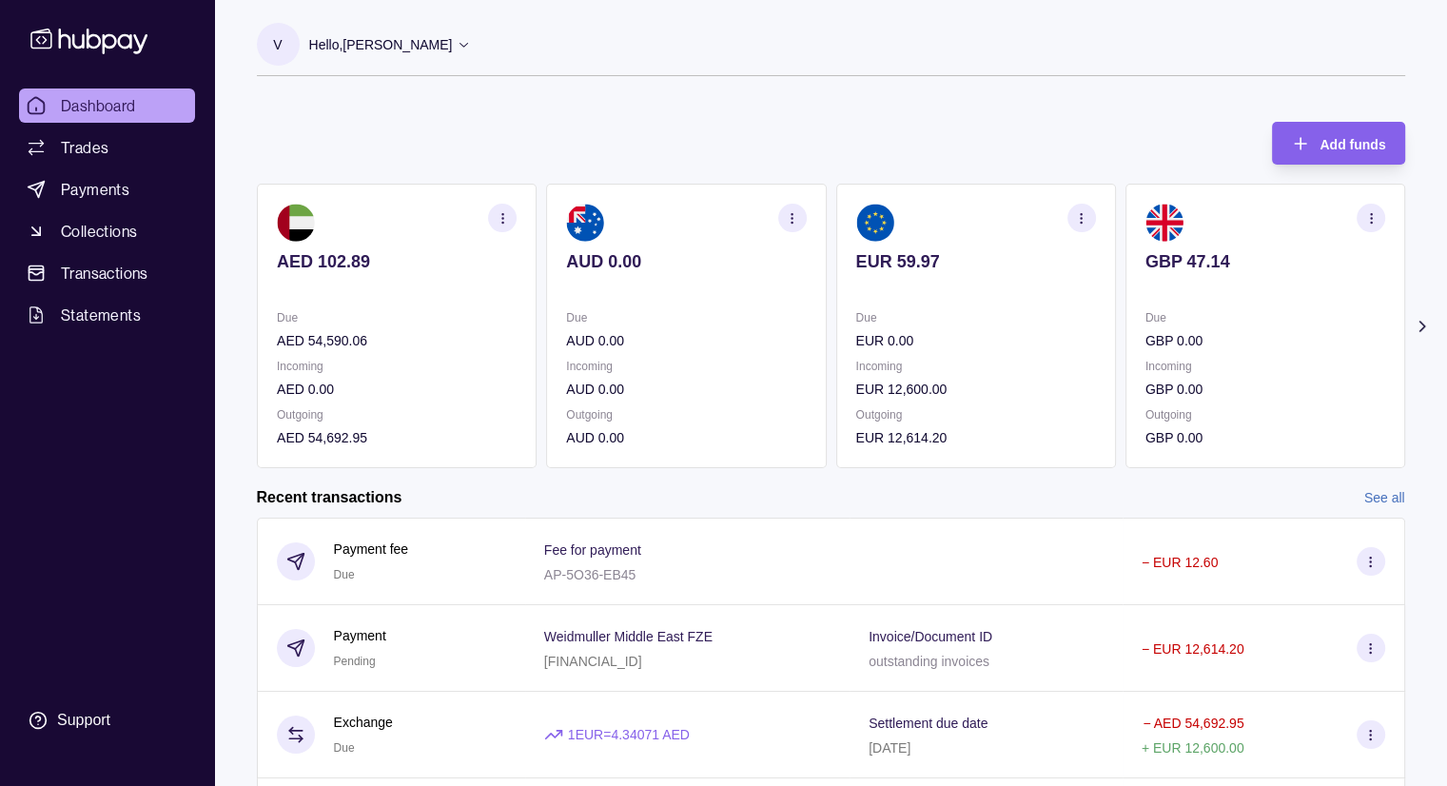
click at [471, 49] on icon at bounding box center [464, 44] width 14 height 14
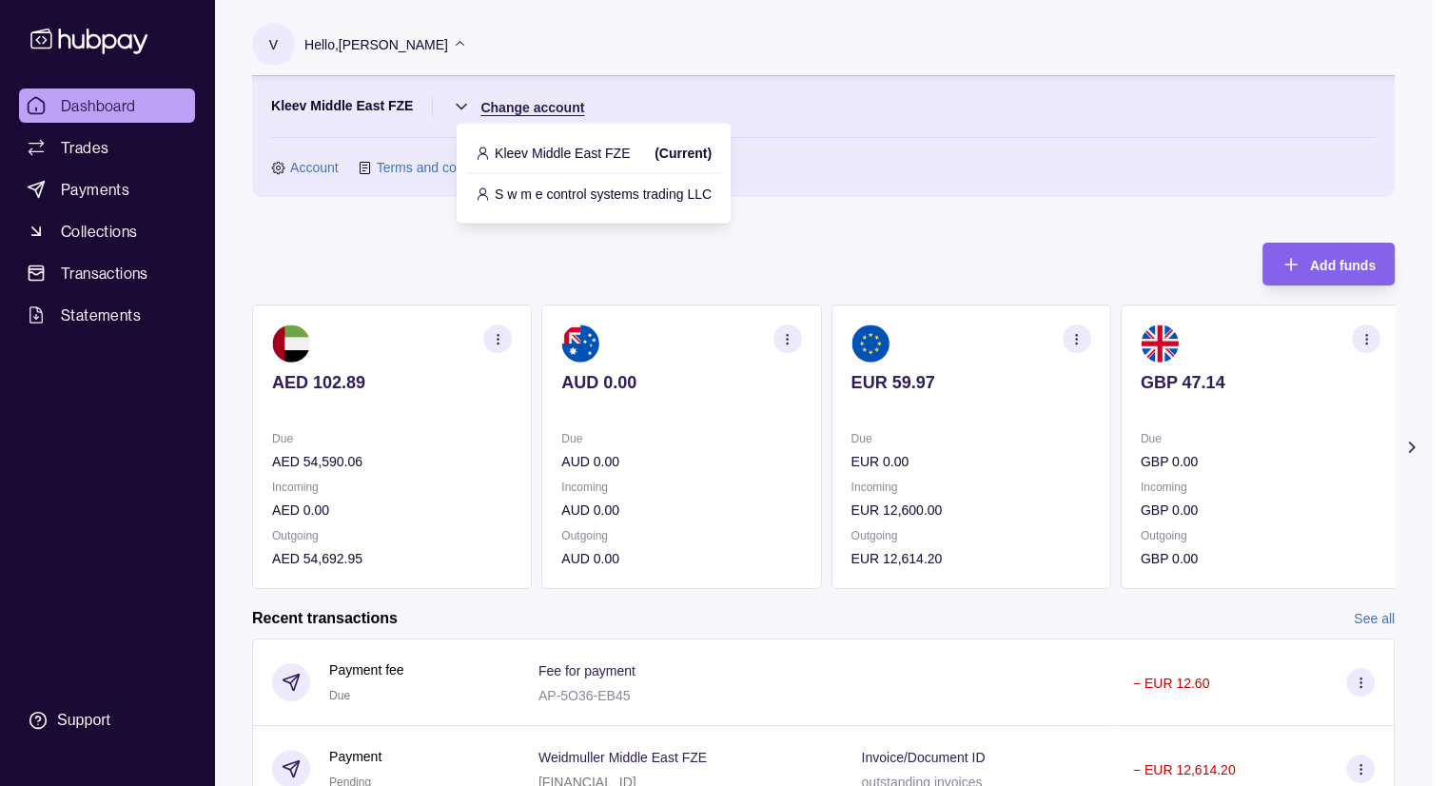
click at [463, 105] on html "Dashboard Trades Payments Collections Transactions Statements Support V Hello, …" at bounding box center [723, 566] width 1447 height 1133
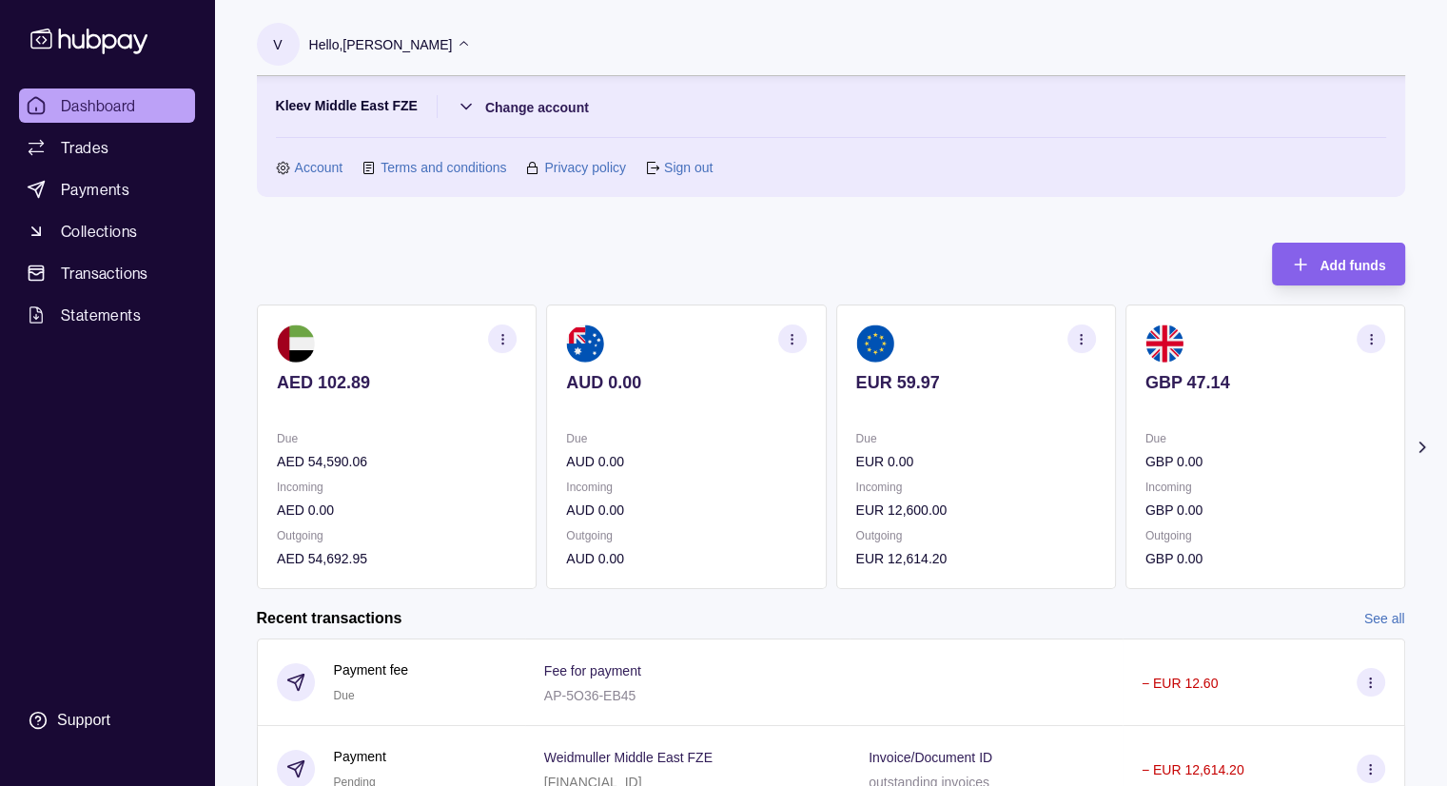
click at [689, 172] on link "Sign out" at bounding box center [688, 167] width 49 height 21
